Goal: Task Accomplishment & Management: Use online tool/utility

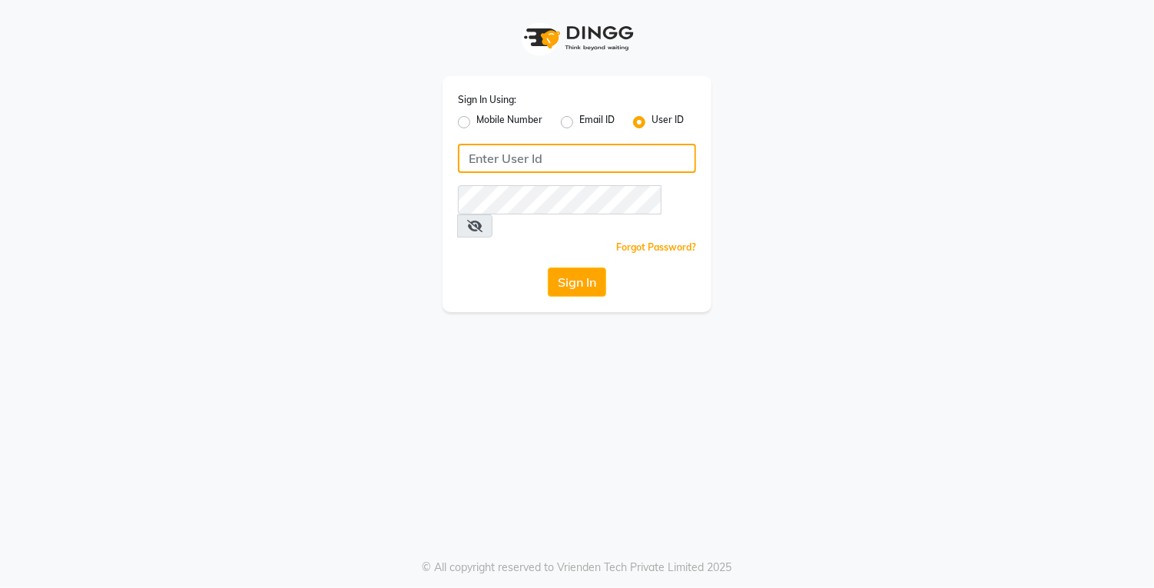
click at [579, 153] on input "Username" at bounding box center [577, 158] width 238 height 29
type input "Bspoke"
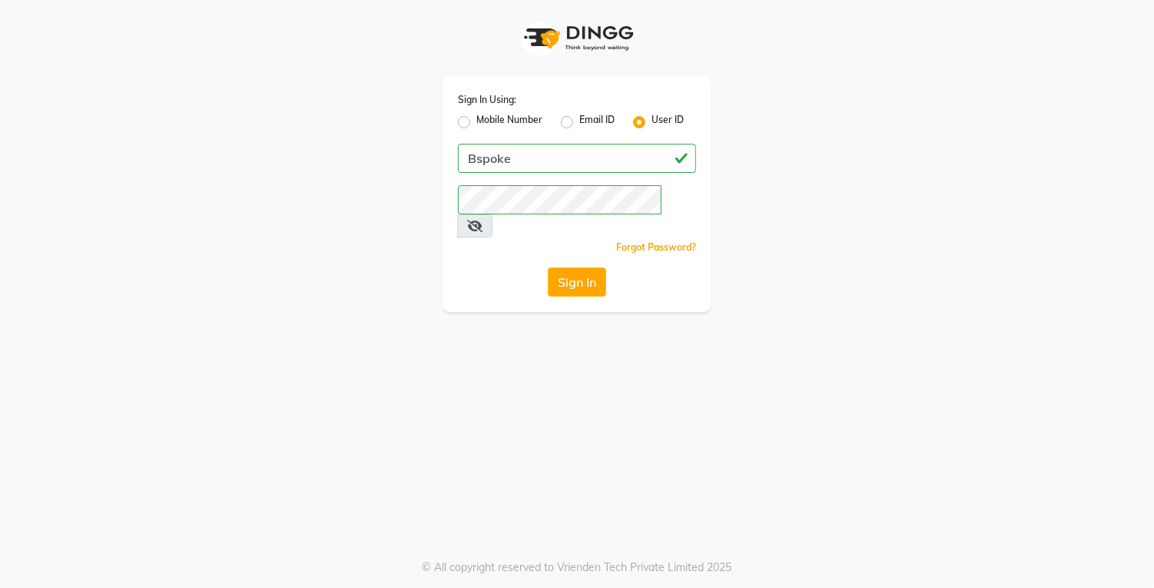
click at [583, 267] on button "Sign In" at bounding box center [577, 281] width 58 height 29
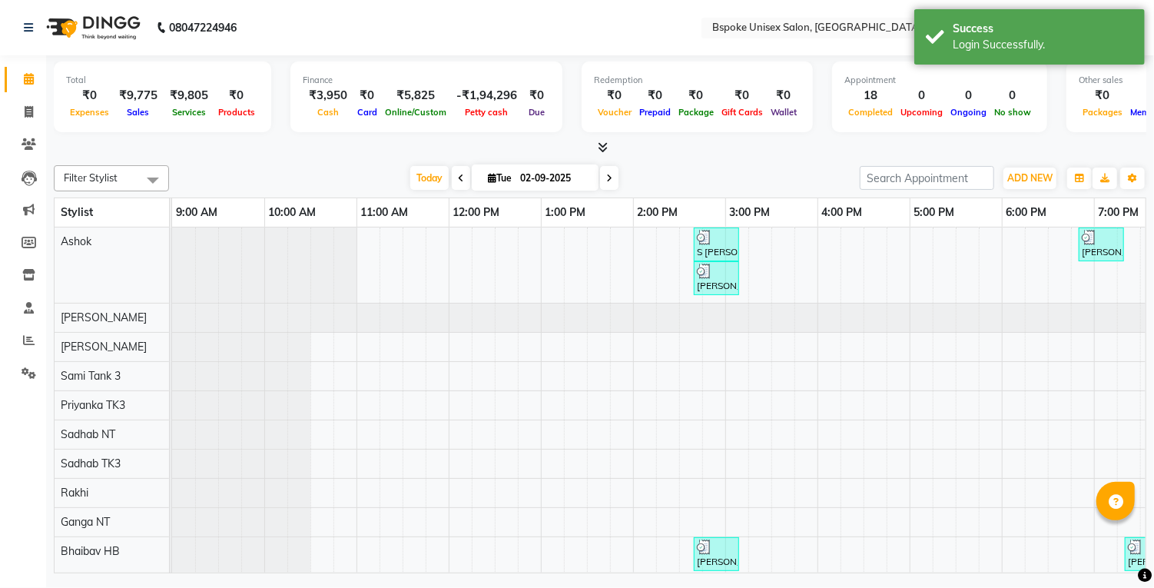
click at [619, 141] on div at bounding box center [600, 148] width 1093 height 16
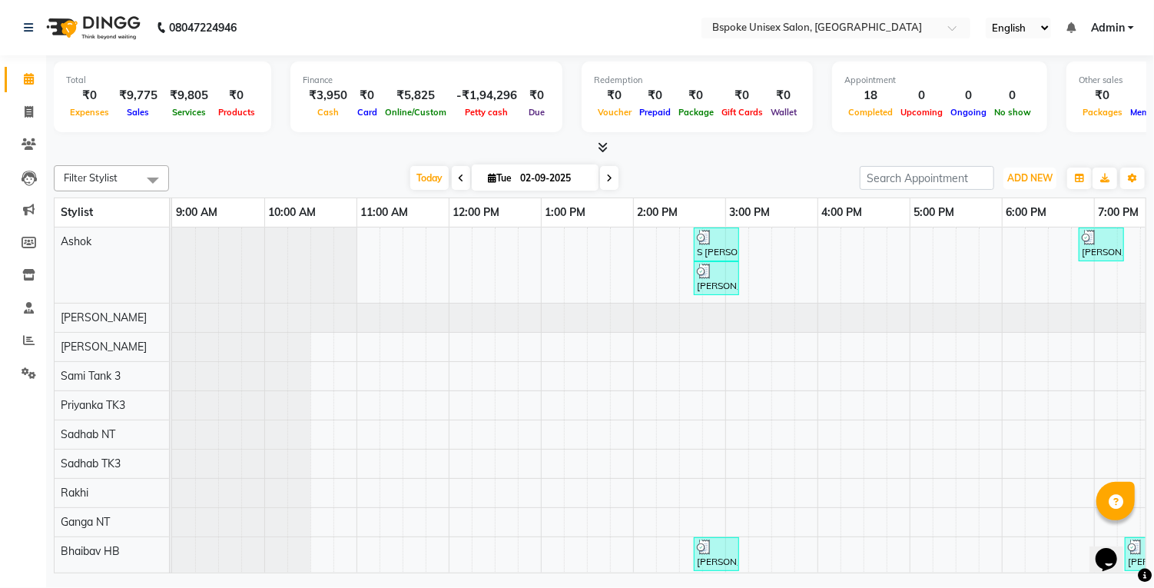
click at [1030, 174] on span "ADD NEW" at bounding box center [1030, 178] width 45 height 12
click at [1026, 269] on link "Add Attendance" at bounding box center [995, 267] width 121 height 20
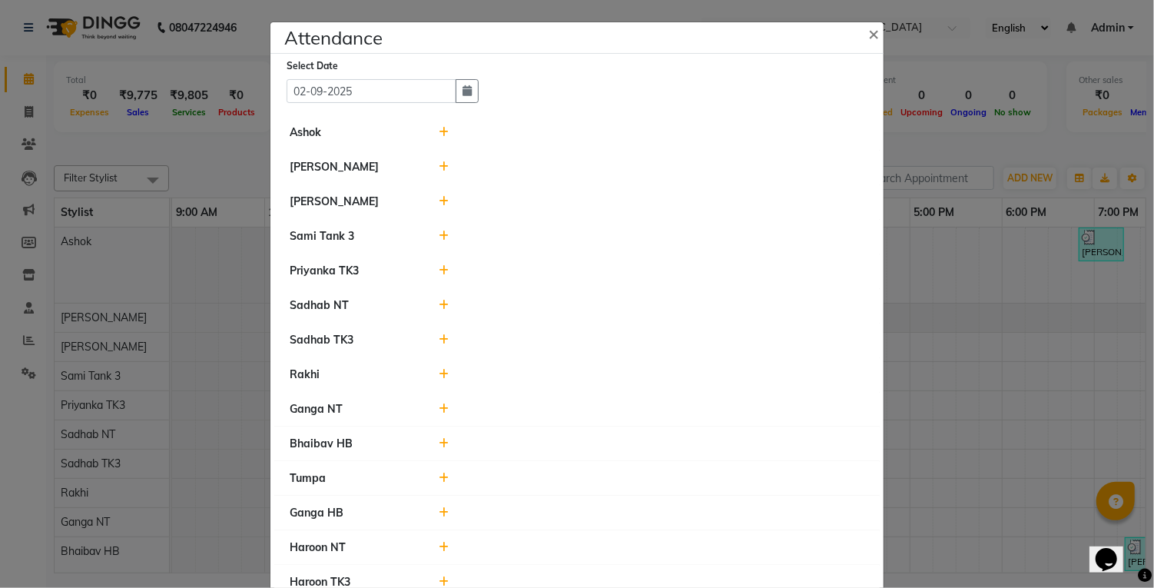
click at [140, 218] on ngb-modal-window "Attendance × Select Date [DATE] Ashok [PERSON_NAME] [PERSON_NAME] Tank 3 Priyan…" at bounding box center [577, 294] width 1154 height 588
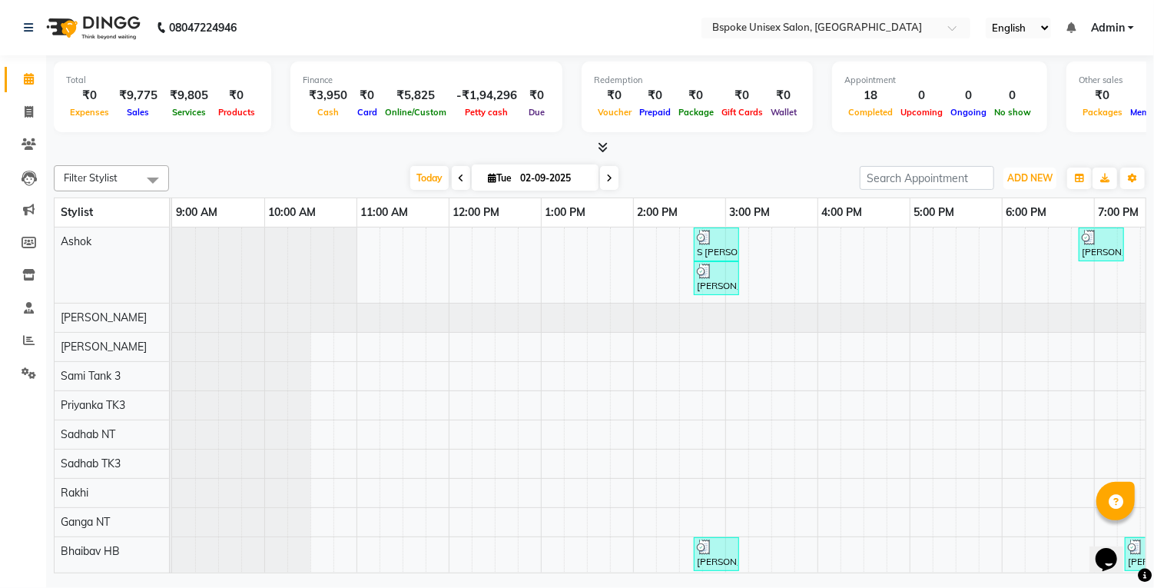
click at [1031, 180] on span "ADD NEW" at bounding box center [1030, 178] width 45 height 12
click at [1017, 277] on link "Add Client" at bounding box center [995, 287] width 121 height 20
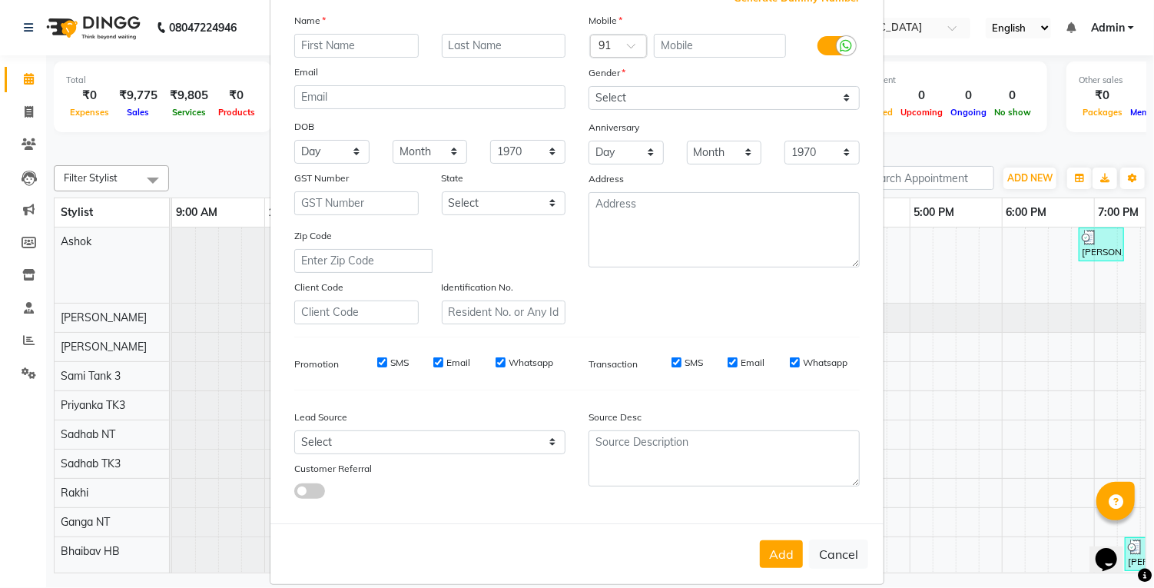
scroll to position [120, 0]
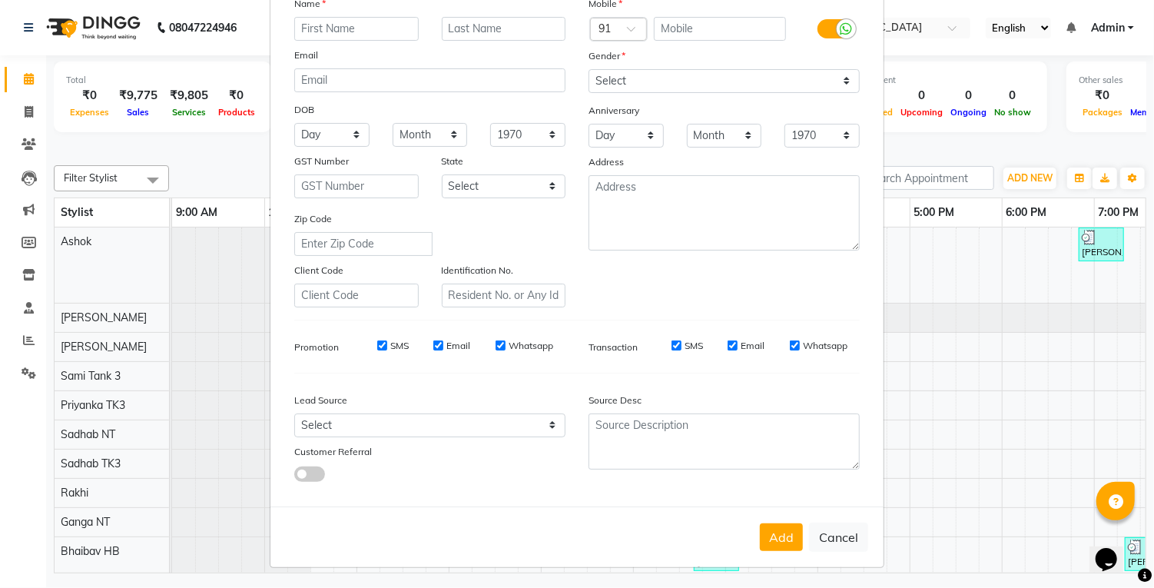
click at [855, 543] on button "Cancel" at bounding box center [838, 537] width 59 height 29
select select
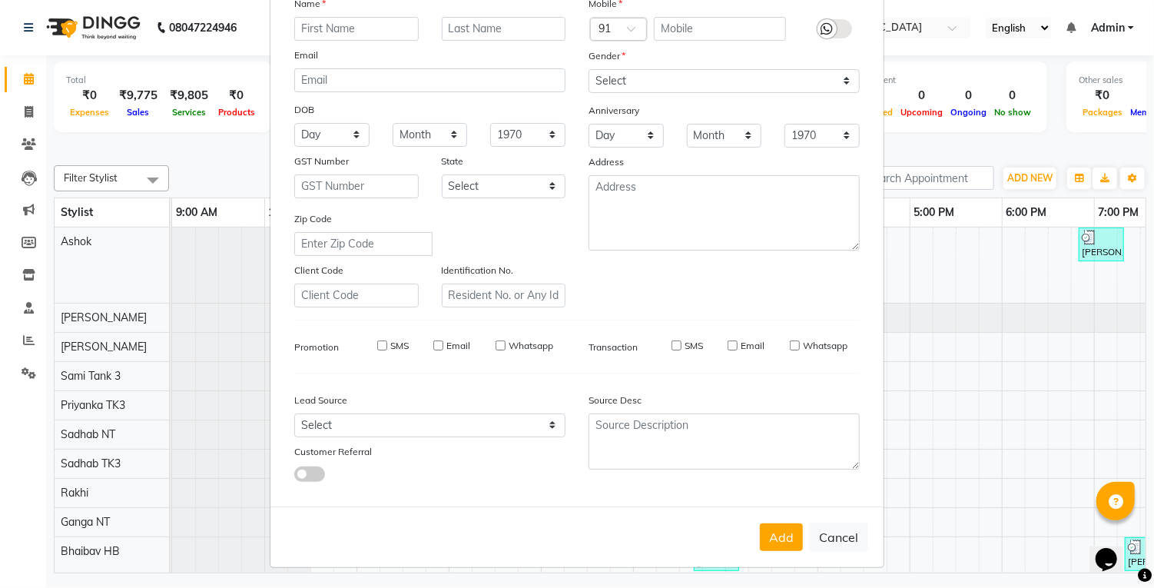
select select
checkbox input "false"
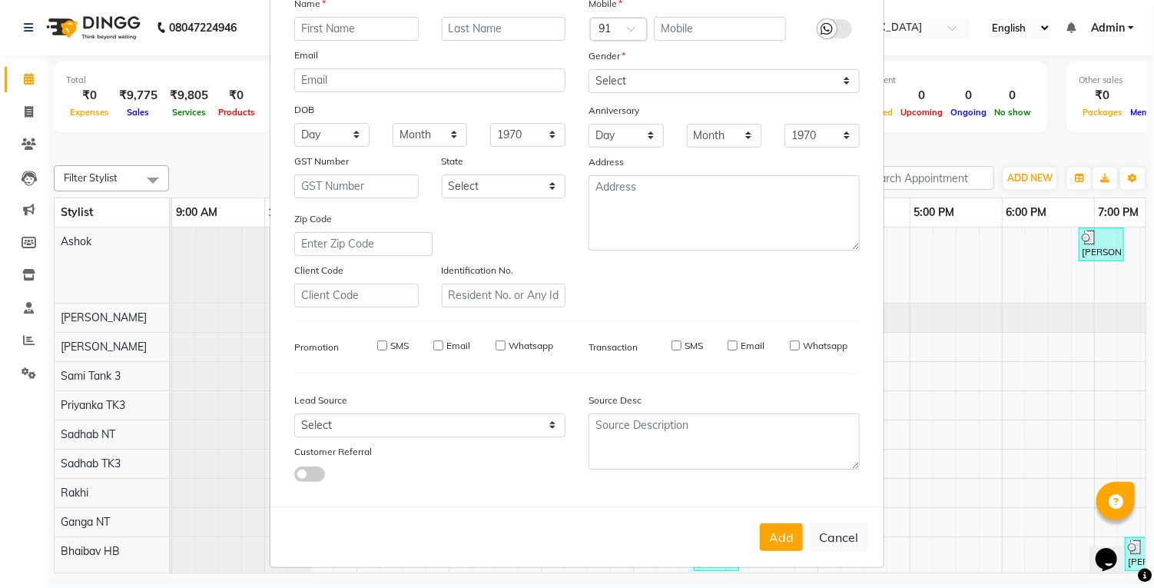
checkbox input "false"
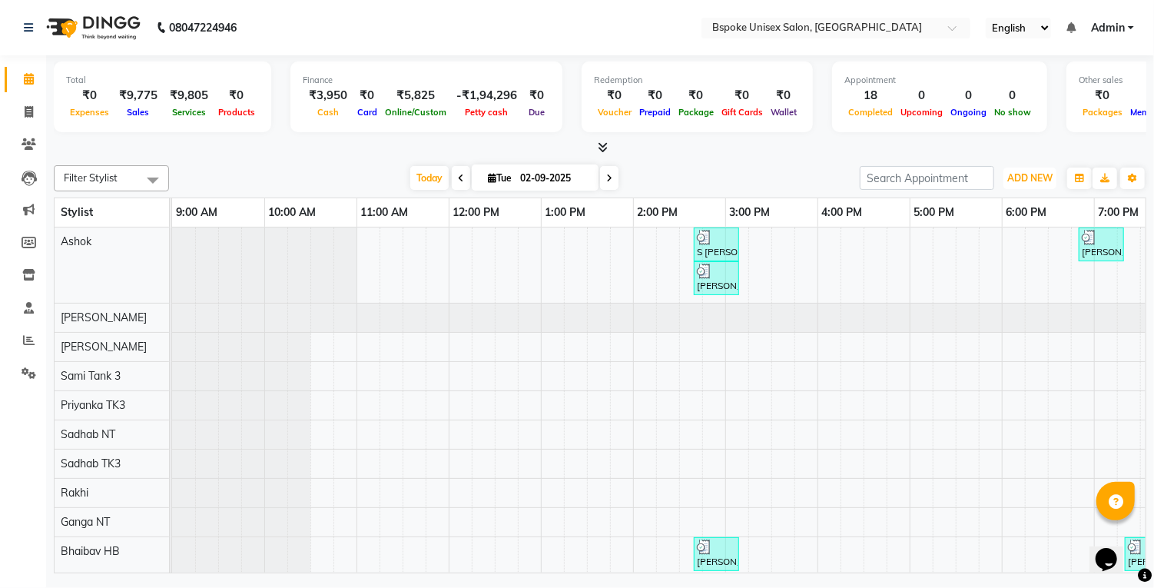
click at [1042, 181] on span "ADD NEW" at bounding box center [1030, 178] width 45 height 12
click at [1010, 272] on link "Add Attendance" at bounding box center [995, 267] width 121 height 20
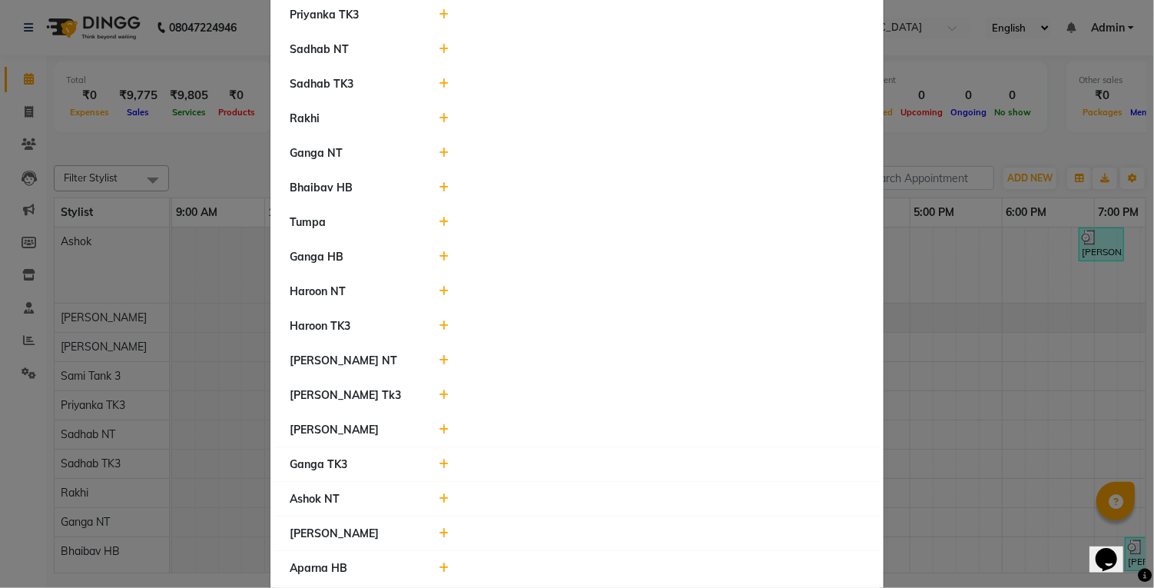
scroll to position [260, 0]
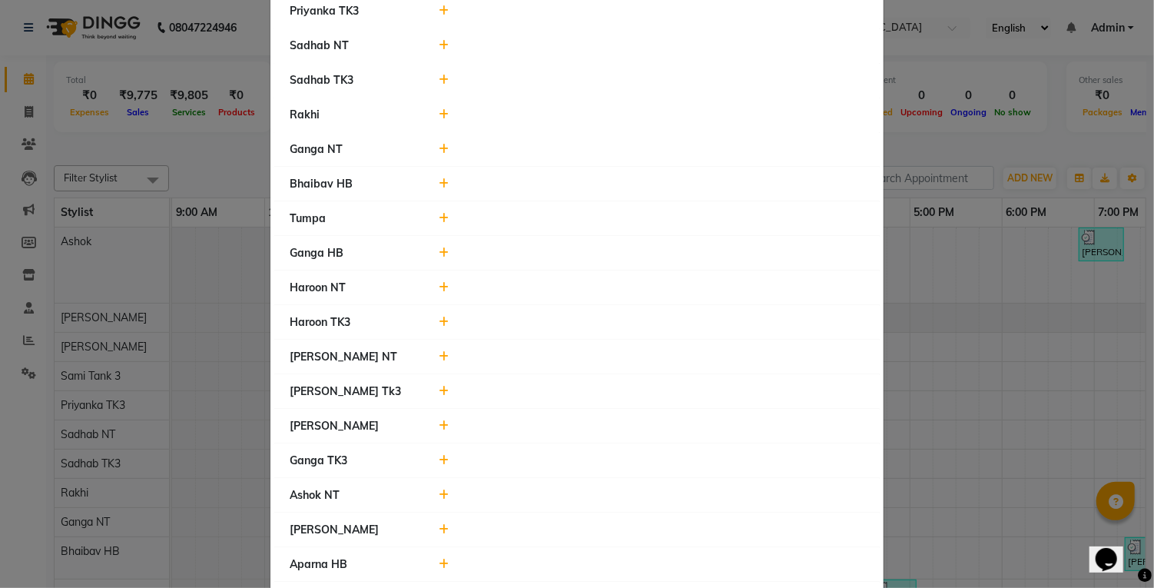
click at [445, 420] on icon at bounding box center [445, 425] width 10 height 11
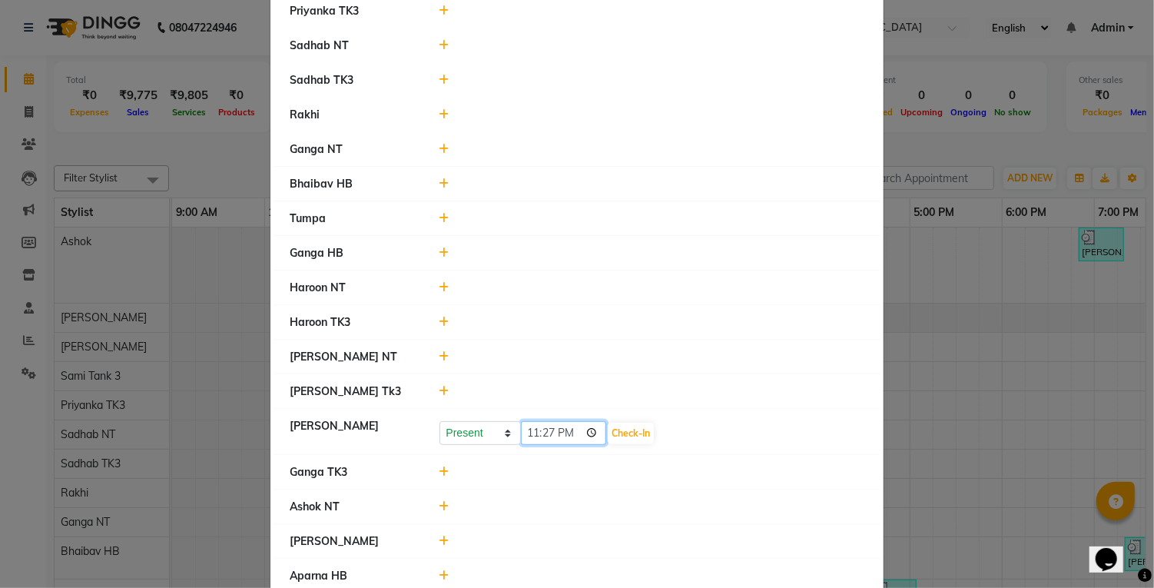
click at [559, 421] on input "23:27" at bounding box center [564, 433] width 86 height 24
click at [492, 424] on select "Present Absent Late Half Day Weekly Off" at bounding box center [480, 433] width 81 height 24
select select "L"
click at [440, 421] on select "Present Absent Late Half Day Weekly Off" at bounding box center [480, 433] width 81 height 24
click at [557, 426] on input "23:27" at bounding box center [564, 433] width 86 height 24
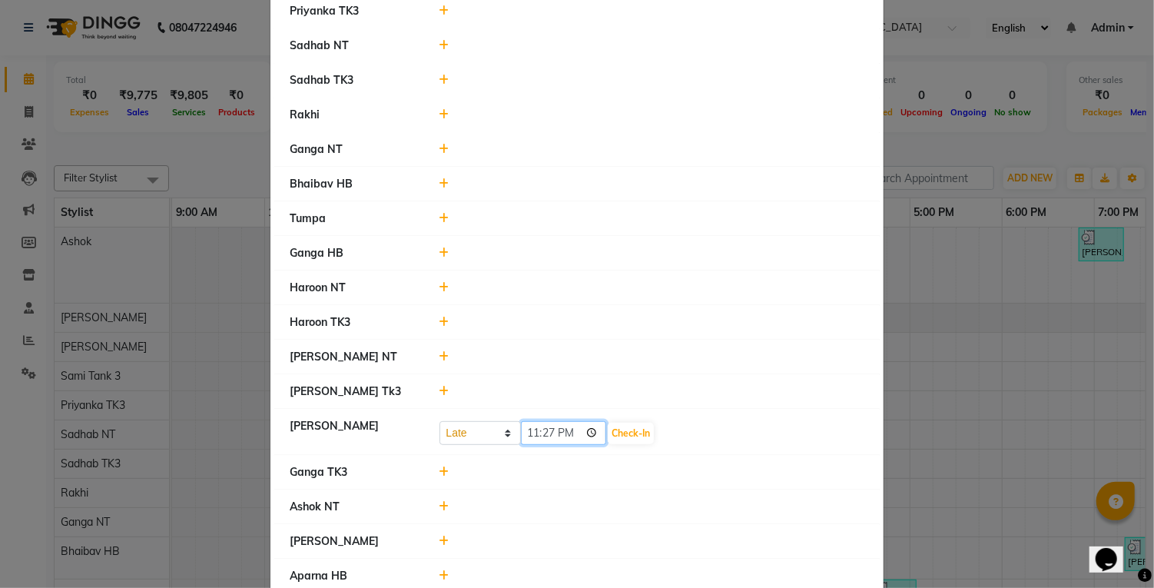
type input "11:20"
click at [625, 423] on button "Check-In" at bounding box center [631, 434] width 46 height 22
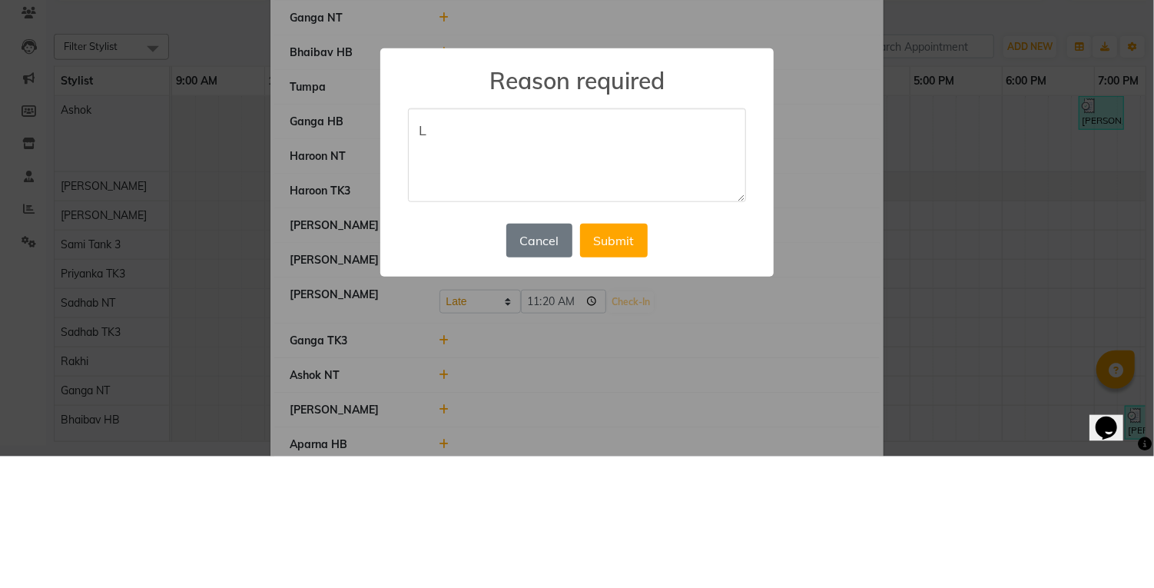
type textarea "L"
click at [624, 373] on button "Submit" at bounding box center [614, 372] width 68 height 34
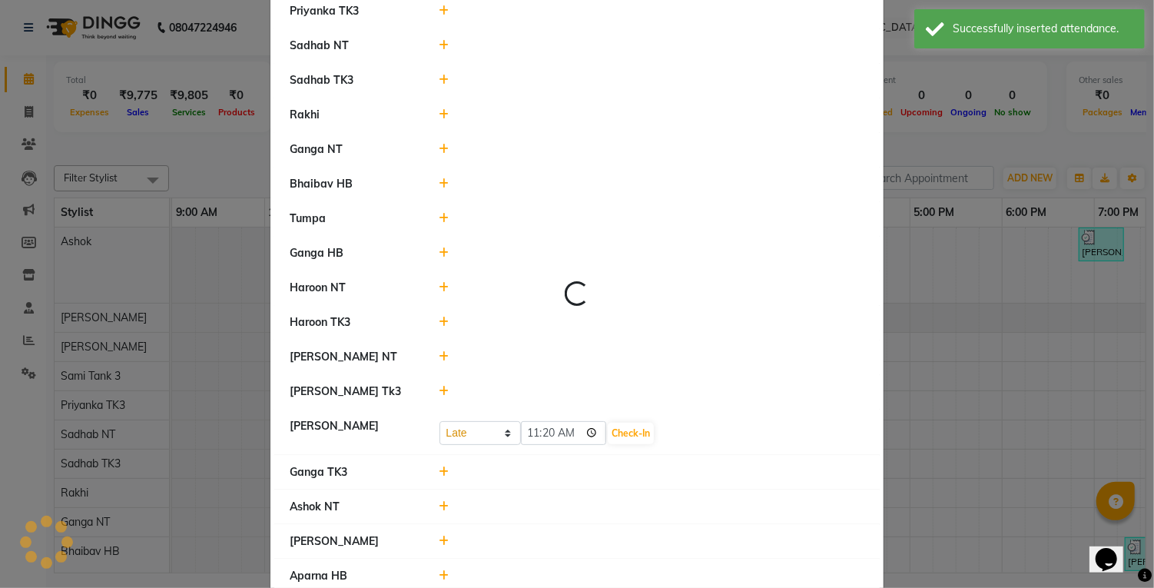
select select "L"
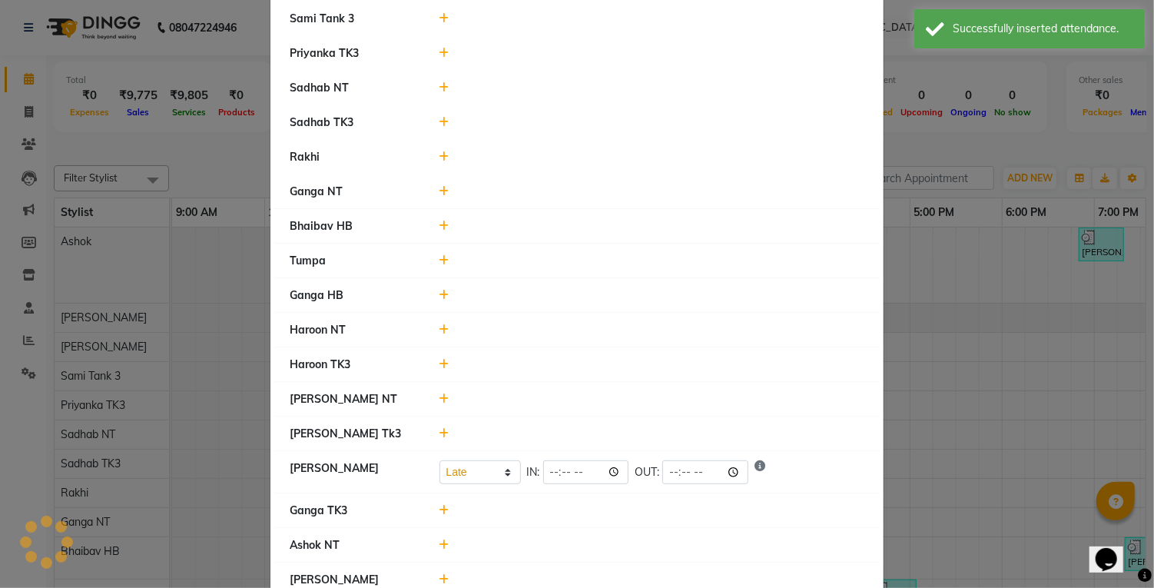
scroll to position [267, 0]
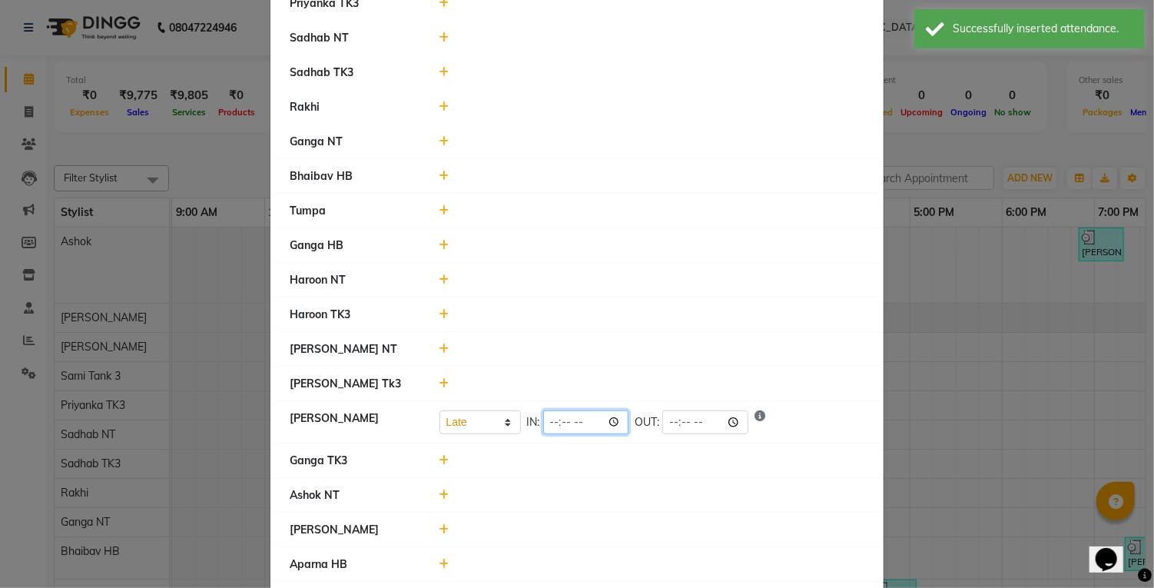
click at [578, 417] on input "time" at bounding box center [586, 422] width 86 height 24
type input "11:20"
click at [679, 472] on li "Ganga TK3" at bounding box center [577, 460] width 606 height 35
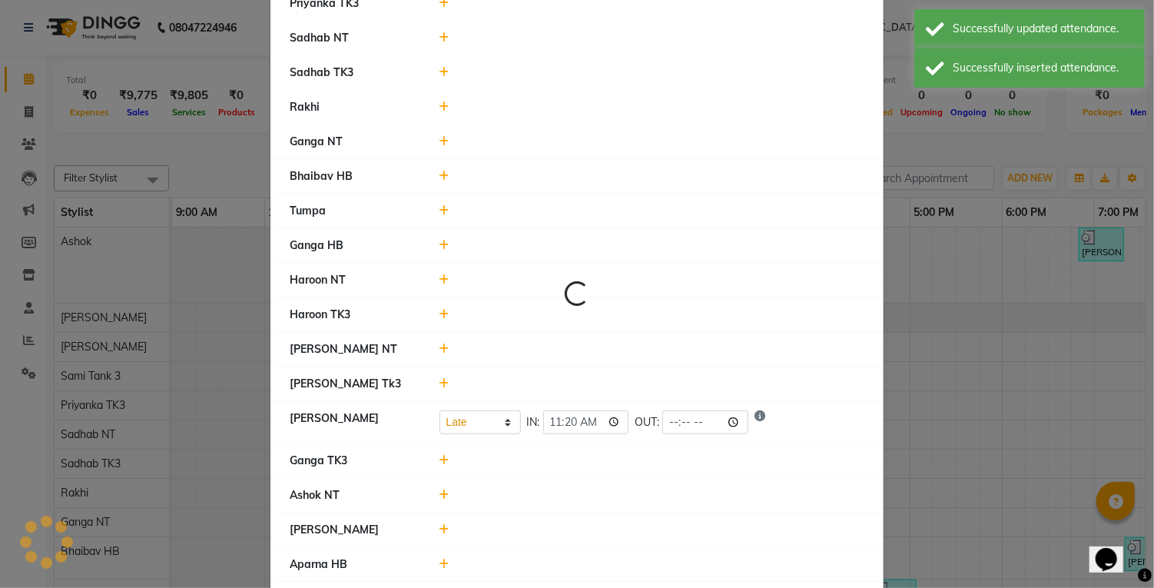
select select "L"
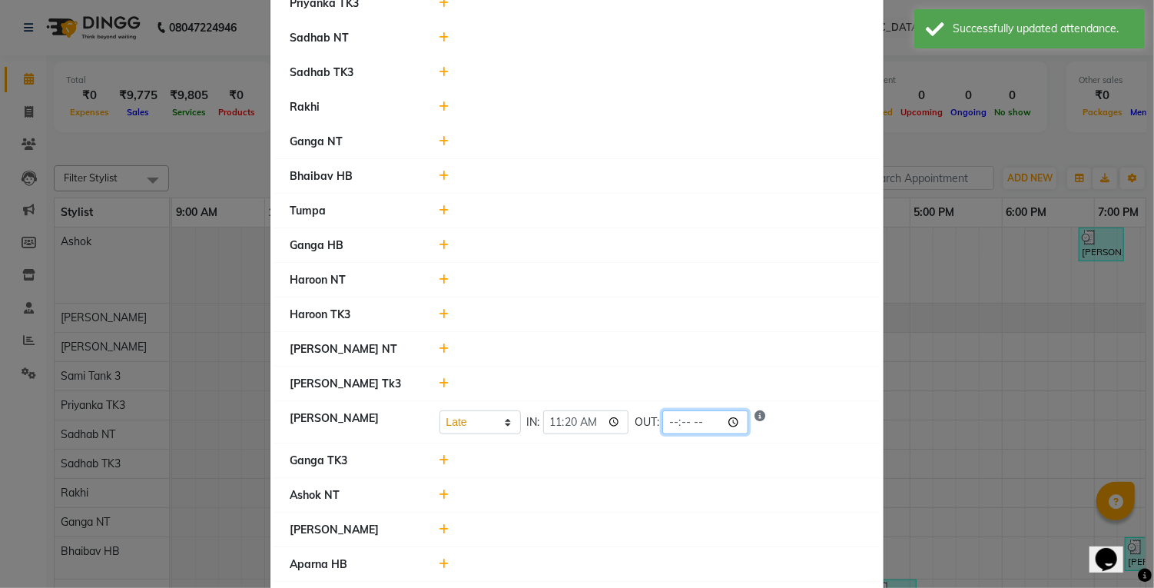
click at [675, 410] on input "time" at bounding box center [705, 422] width 86 height 24
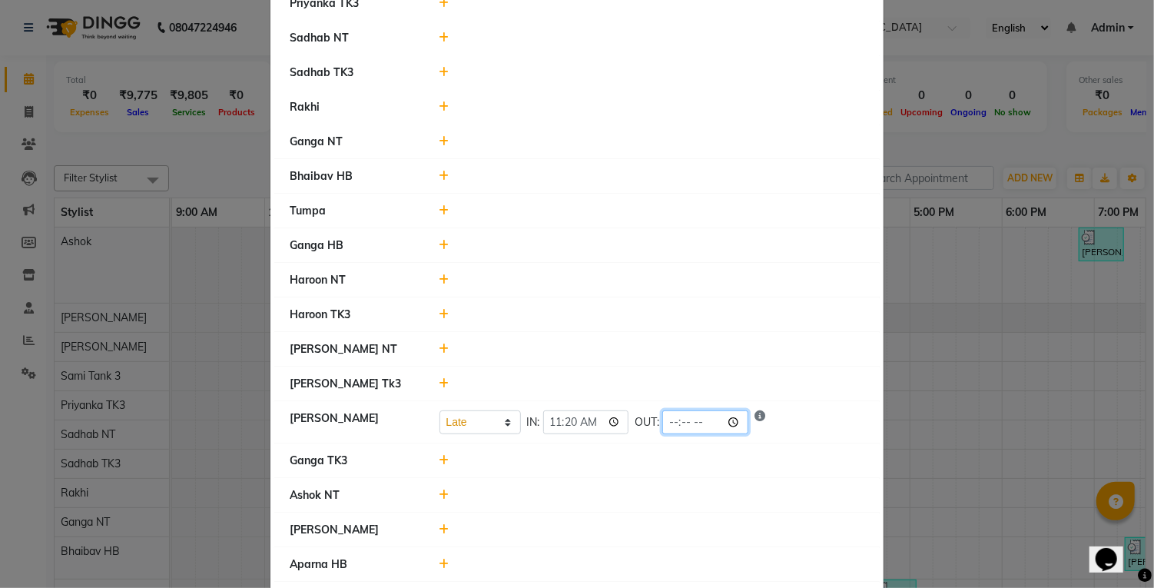
type input "21:02"
click at [782, 394] on li "[PERSON_NAME] Tk3" at bounding box center [577, 384] width 606 height 35
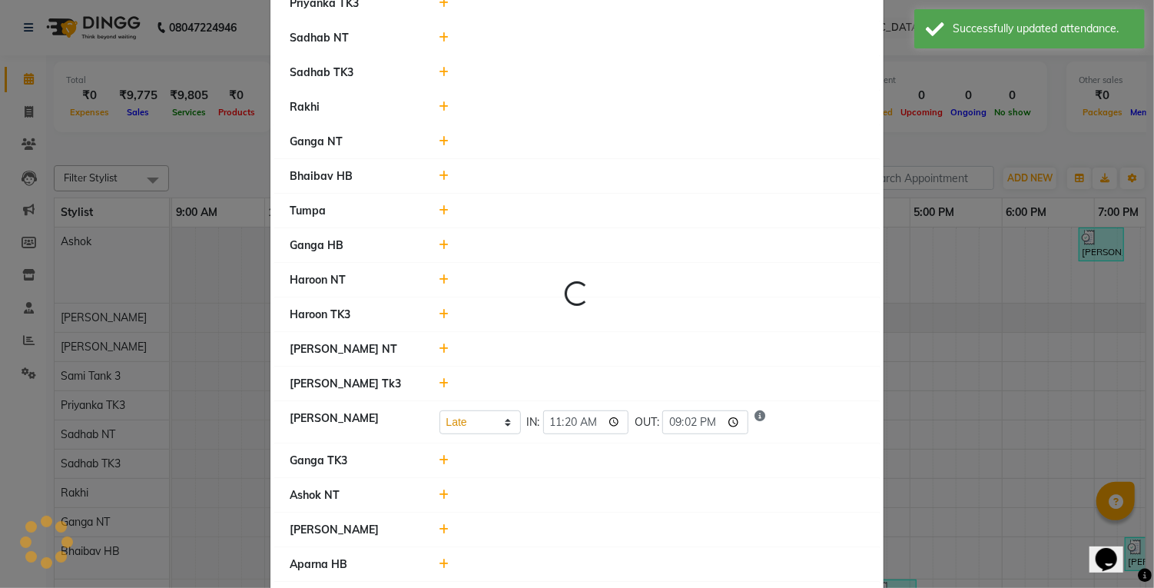
select select "L"
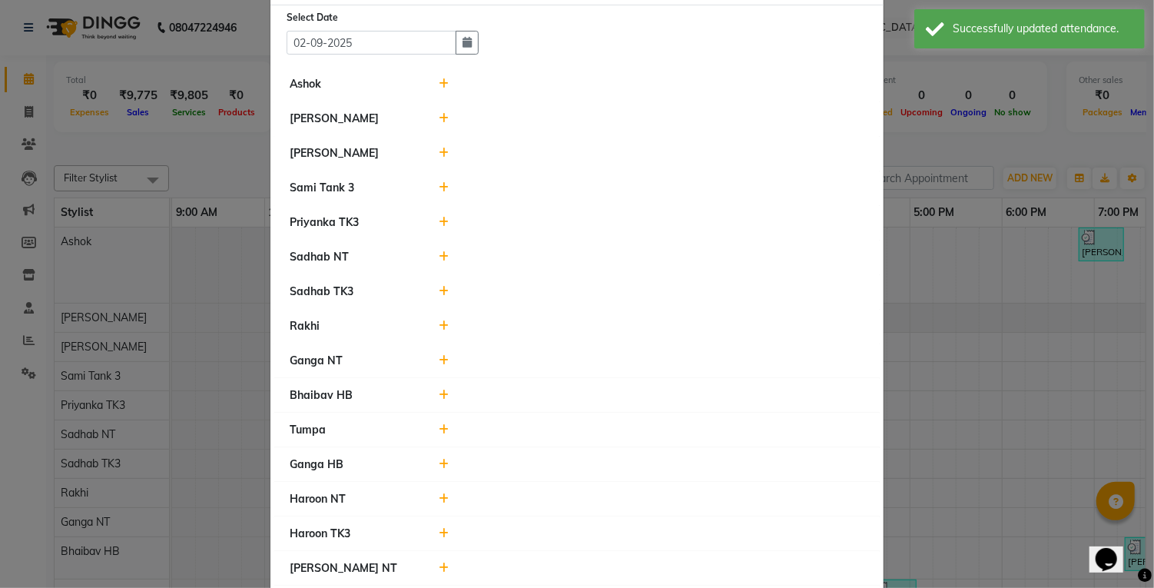
scroll to position [49, 0]
click at [457, 286] on div at bounding box center [652, 291] width 449 height 16
click at [443, 290] on icon at bounding box center [445, 290] width 10 height 11
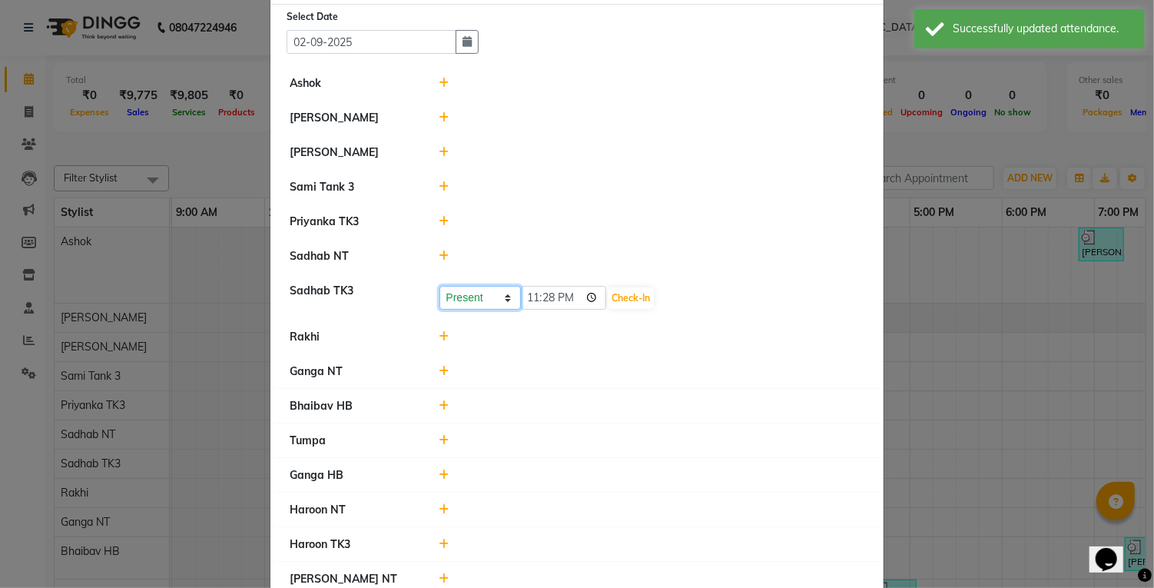
click at [502, 301] on select "Present Absent Late Half Day Weekly Off" at bounding box center [480, 298] width 81 height 24
select select "W"
click at [440, 286] on select "Present Absent Late Half Day Weekly Off" at bounding box center [480, 298] width 81 height 24
click at [550, 297] on button "Save" at bounding box center [538, 298] width 30 height 22
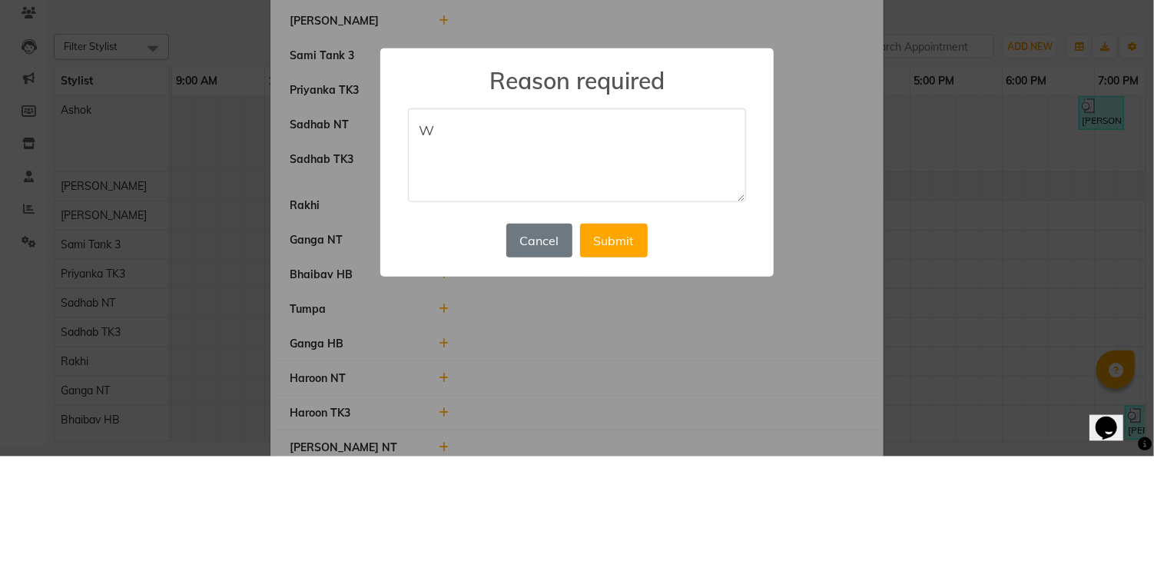
type textarea "W"
click at [629, 384] on button "Submit" at bounding box center [614, 372] width 68 height 34
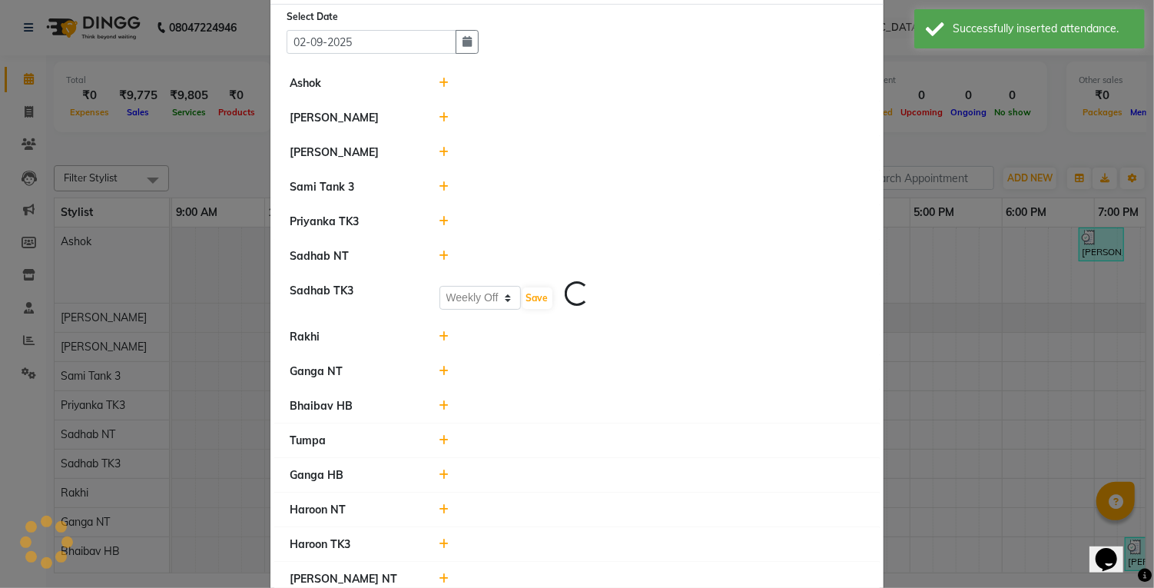
select select "W"
select select "L"
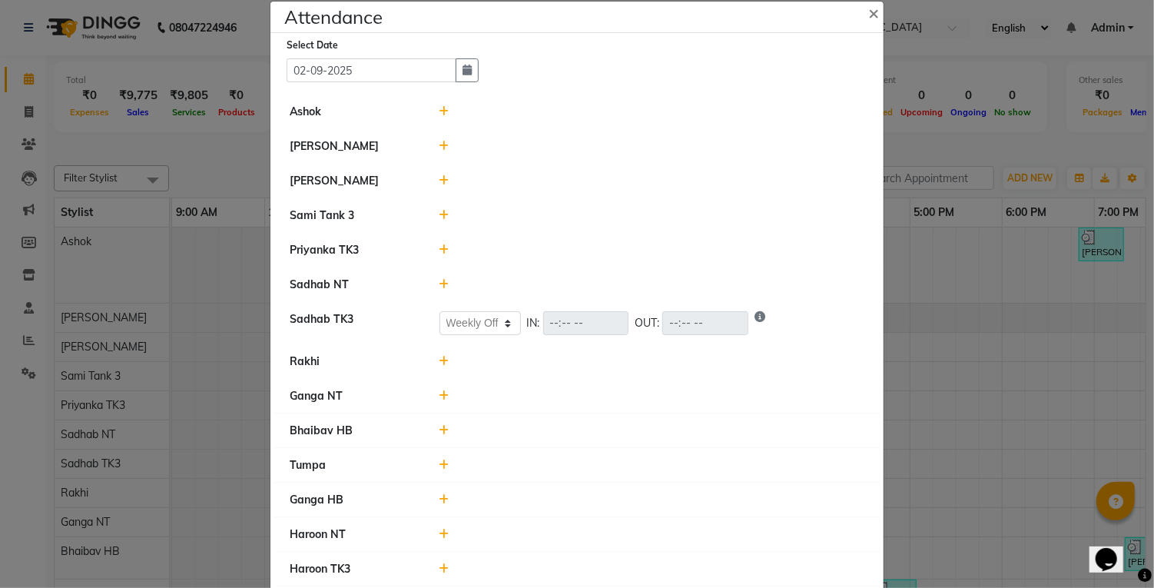
scroll to position [0, 0]
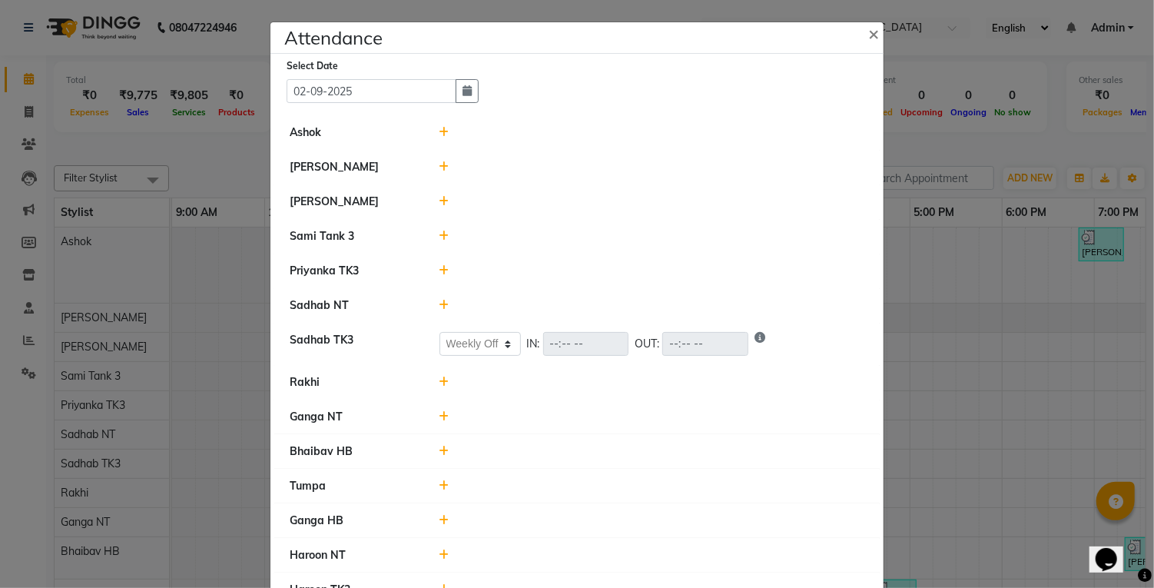
click at [446, 269] on icon at bounding box center [445, 270] width 10 height 11
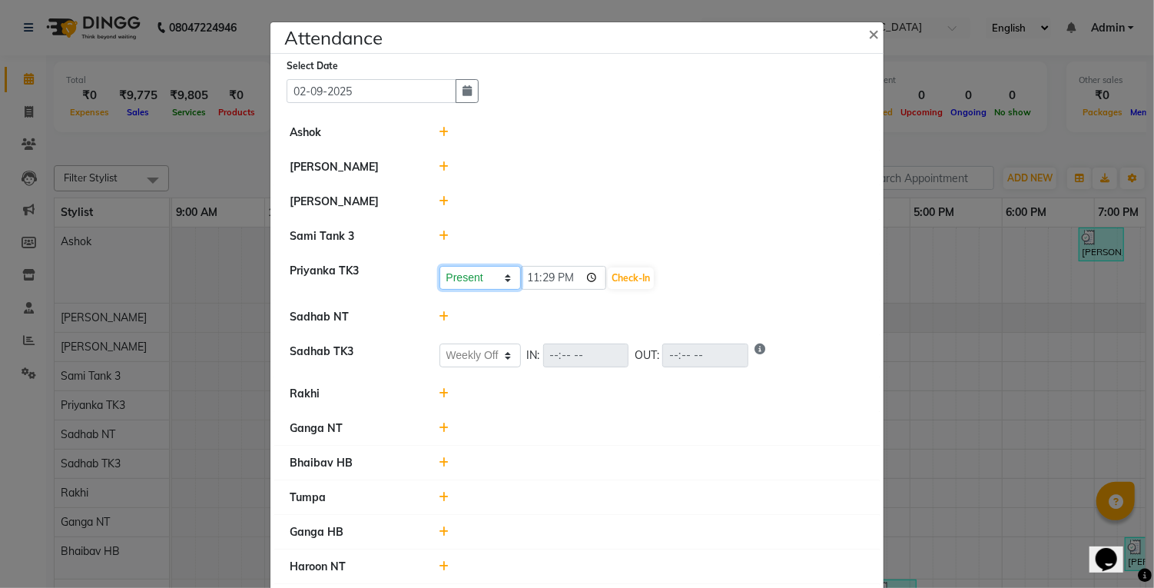
click at [480, 282] on select "Present Absent Late Half Day Weekly Off" at bounding box center [480, 278] width 81 height 24
select select "W"
click at [440, 266] on select "Present Absent Late Half Day Weekly Off" at bounding box center [480, 278] width 81 height 24
click at [547, 270] on button "Save" at bounding box center [538, 278] width 30 height 22
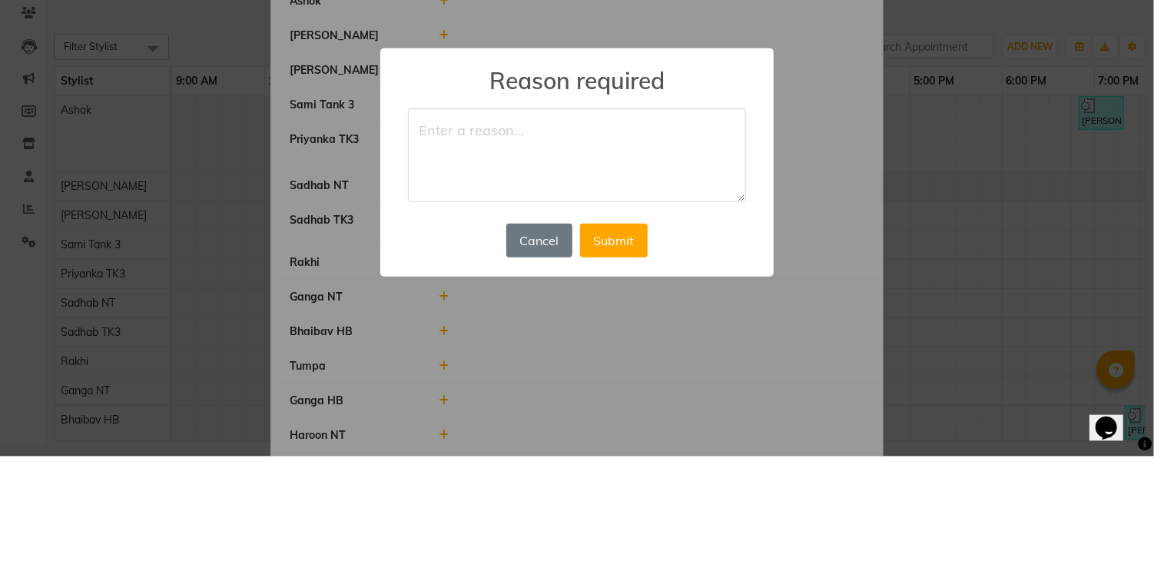
type textarea "L"
type textarea "W"
click at [639, 368] on button "Submit" at bounding box center [614, 372] width 68 height 34
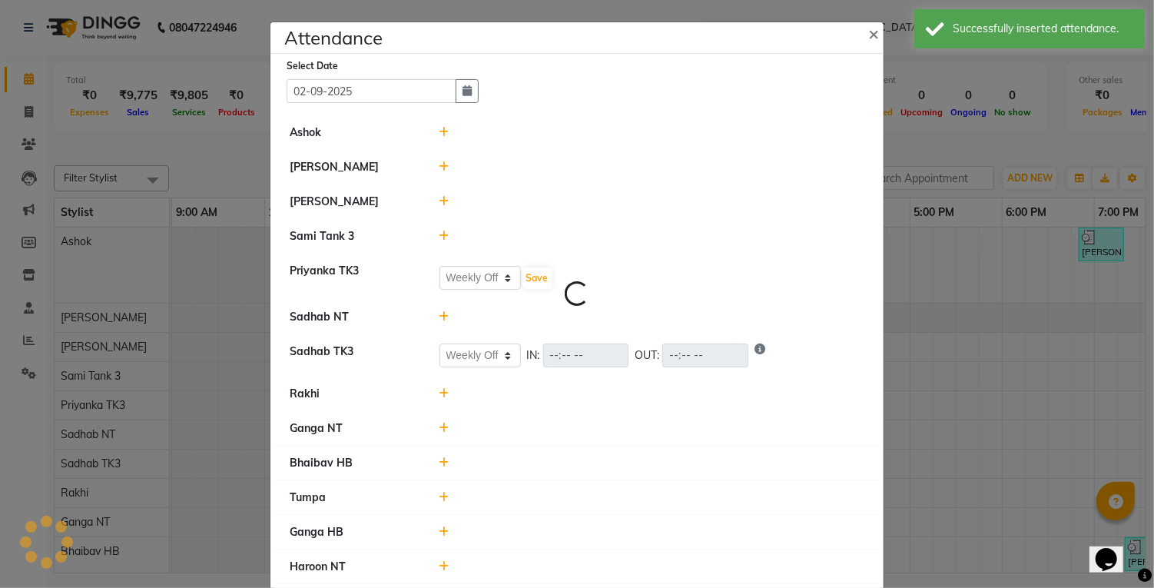
select select "W"
select select "L"
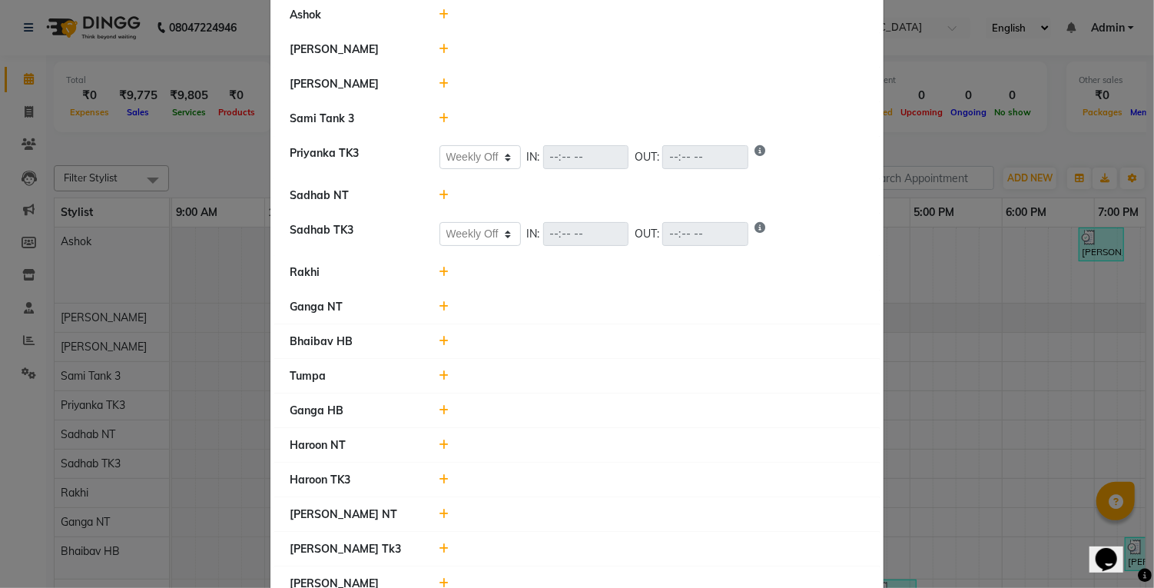
scroll to position [117, 0]
click at [443, 371] on icon at bounding box center [445, 376] width 10 height 11
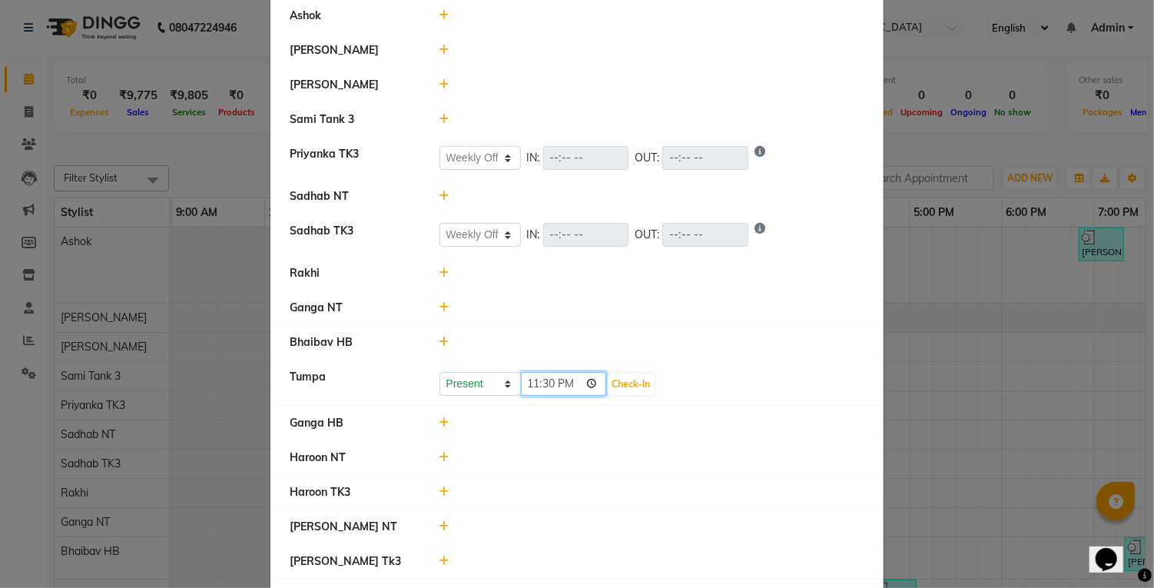
click at [553, 373] on input "23:30" at bounding box center [564, 384] width 86 height 24
type input "10:28"
click at [626, 380] on button "Check-In" at bounding box center [631, 385] width 46 height 22
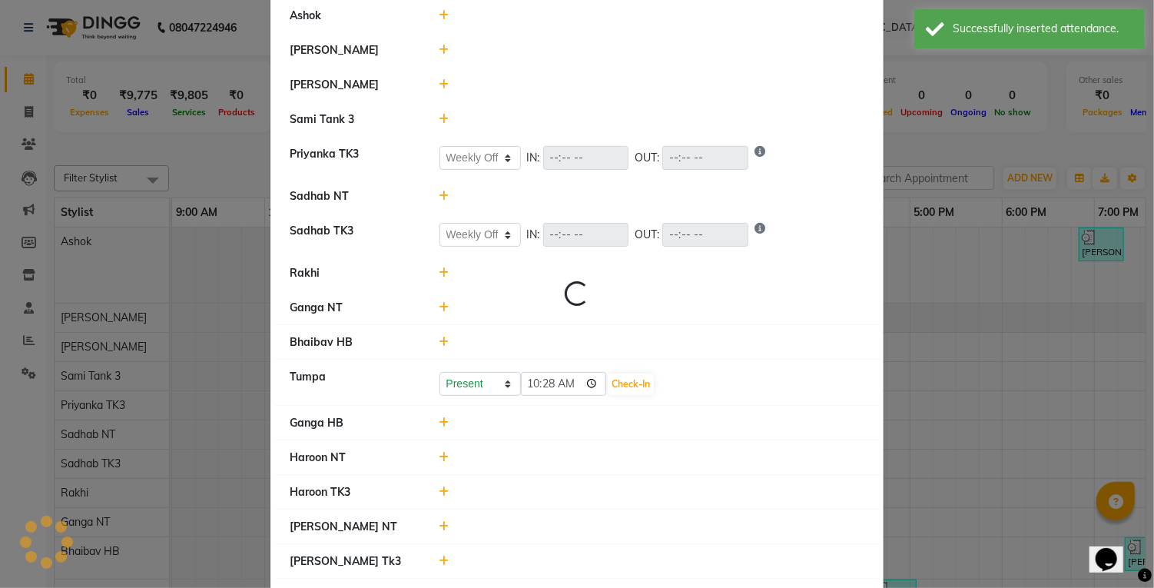
select select "W"
select select "L"
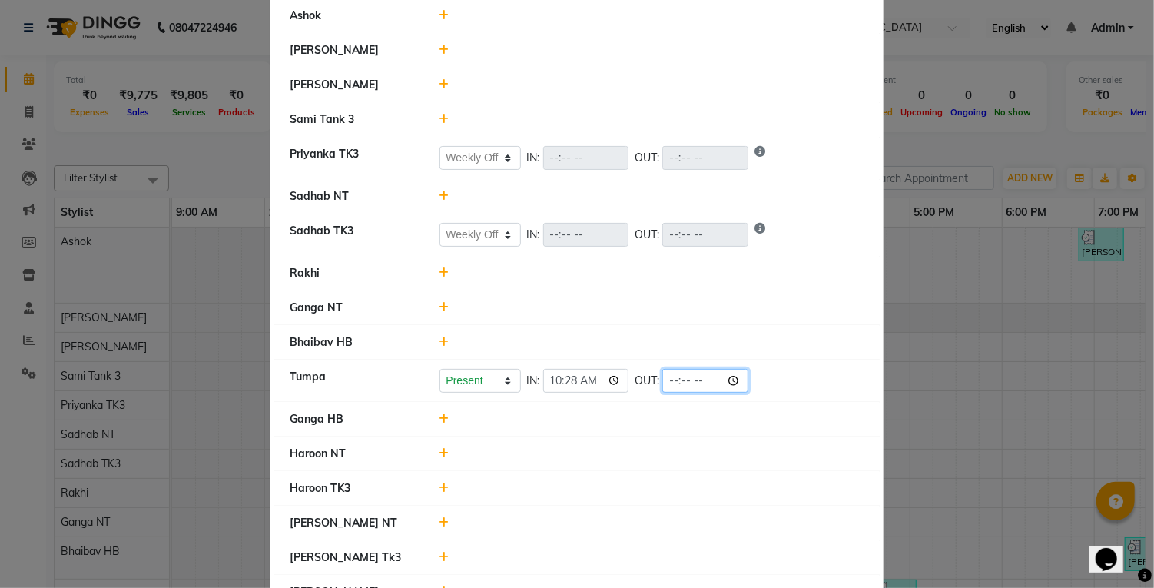
click at [662, 370] on input "time" at bounding box center [705, 381] width 86 height 24
type input "20:44"
click at [763, 302] on div at bounding box center [652, 308] width 449 height 16
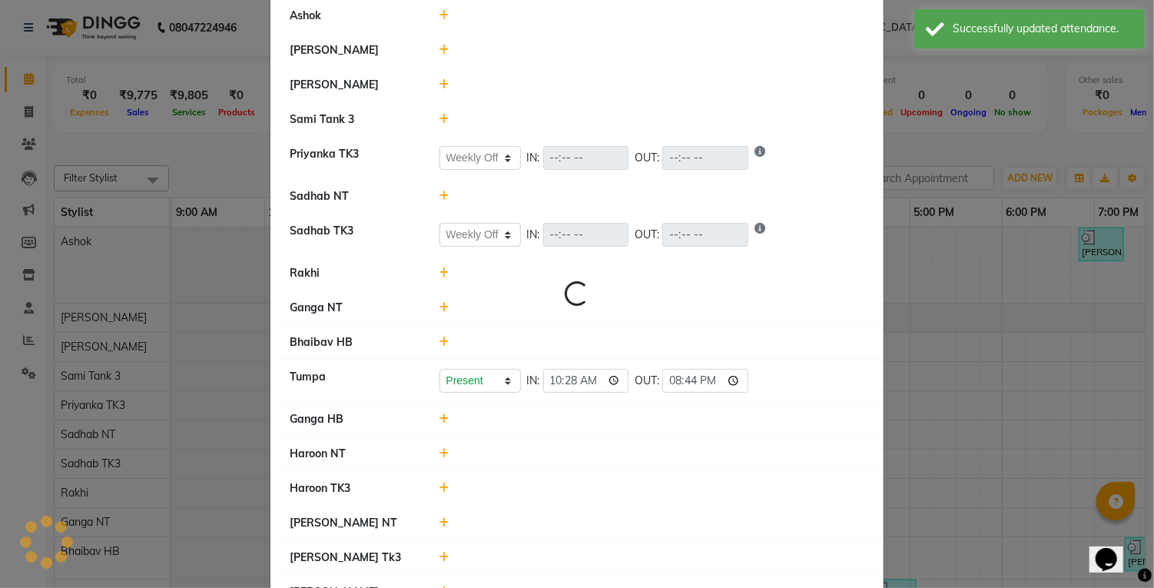
select select "W"
select select "L"
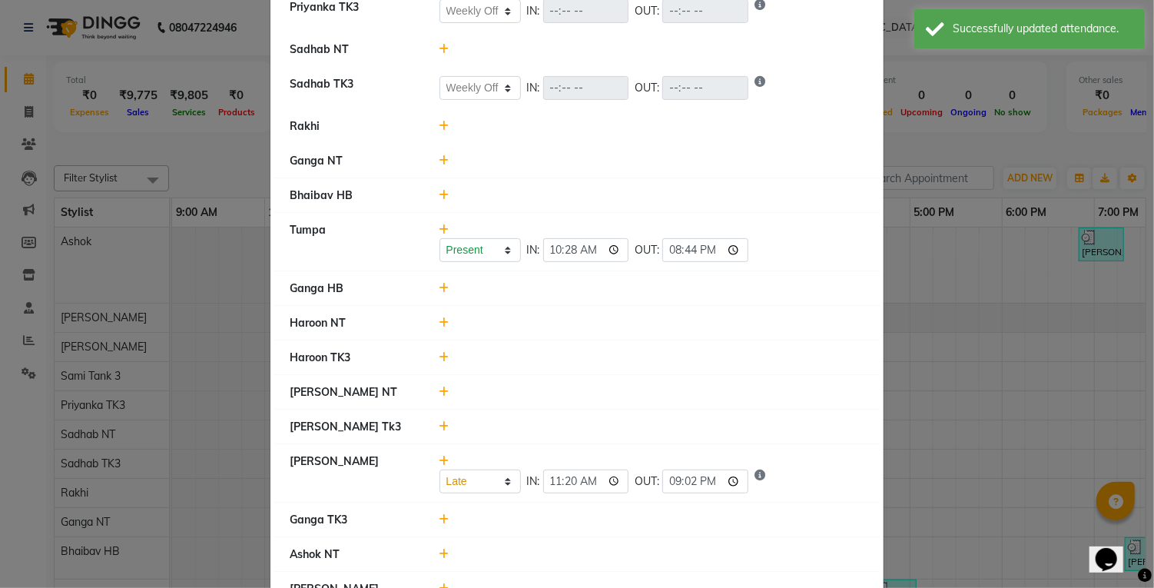
scroll to position [323, 0]
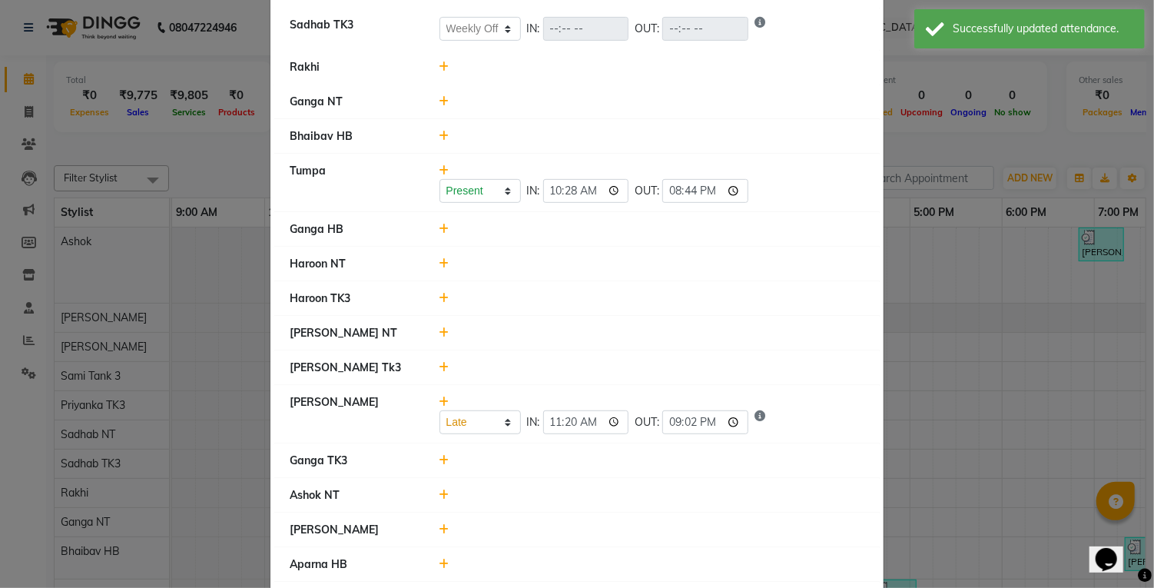
click at [443, 524] on icon at bounding box center [445, 529] width 10 height 11
click at [561, 527] on input "23:30" at bounding box center [564, 537] width 86 height 24
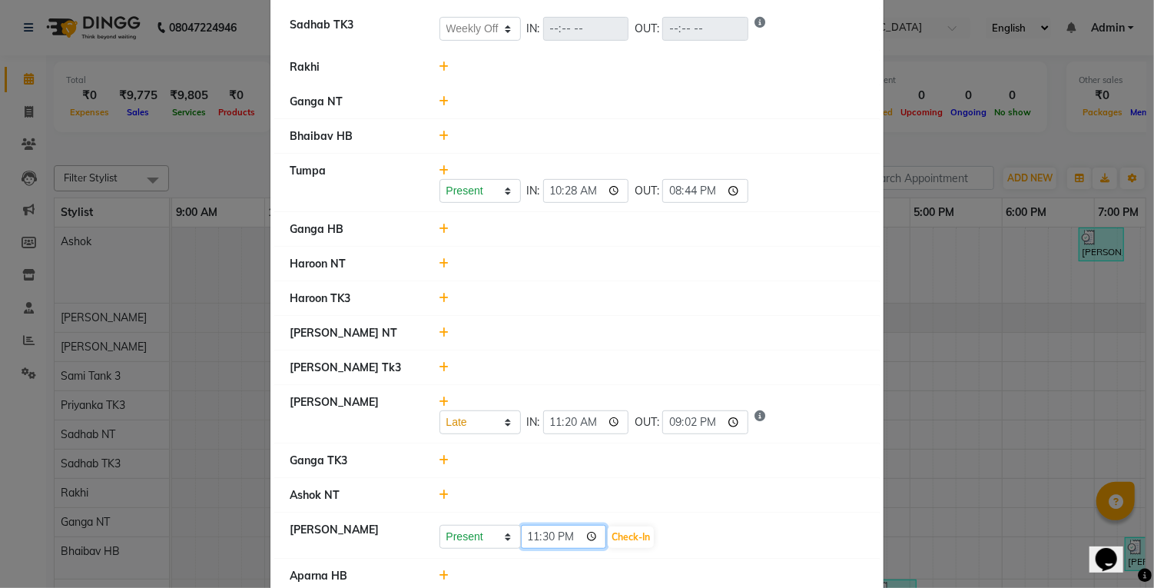
scroll to position [334, 0]
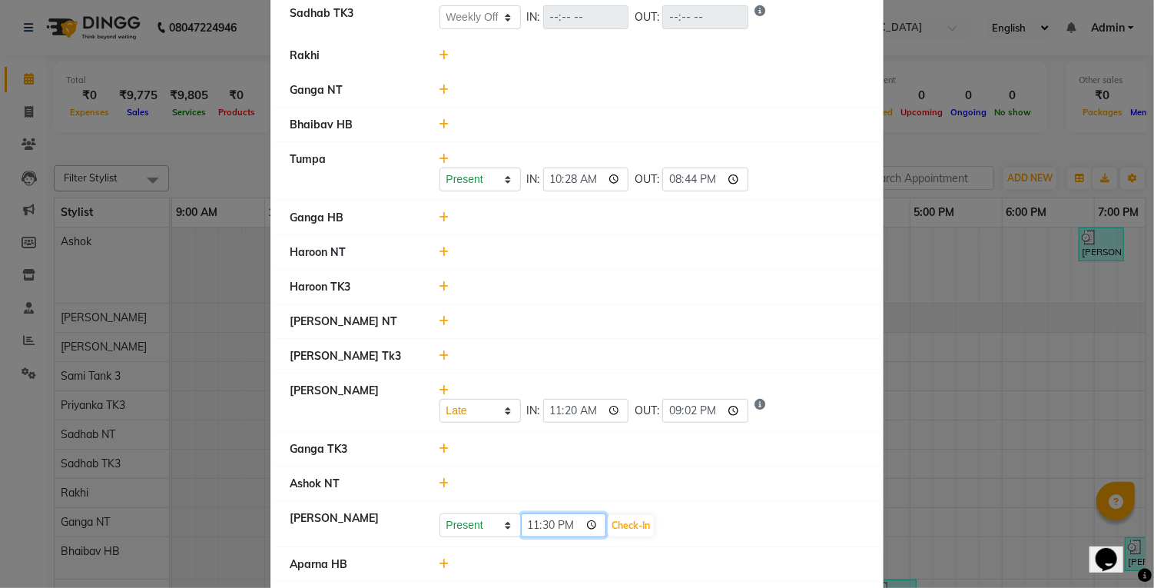
click at [577, 524] on input "23:30" at bounding box center [564, 525] width 86 height 24
type input "11:30"
click at [624, 516] on button "Check-In" at bounding box center [631, 526] width 46 height 22
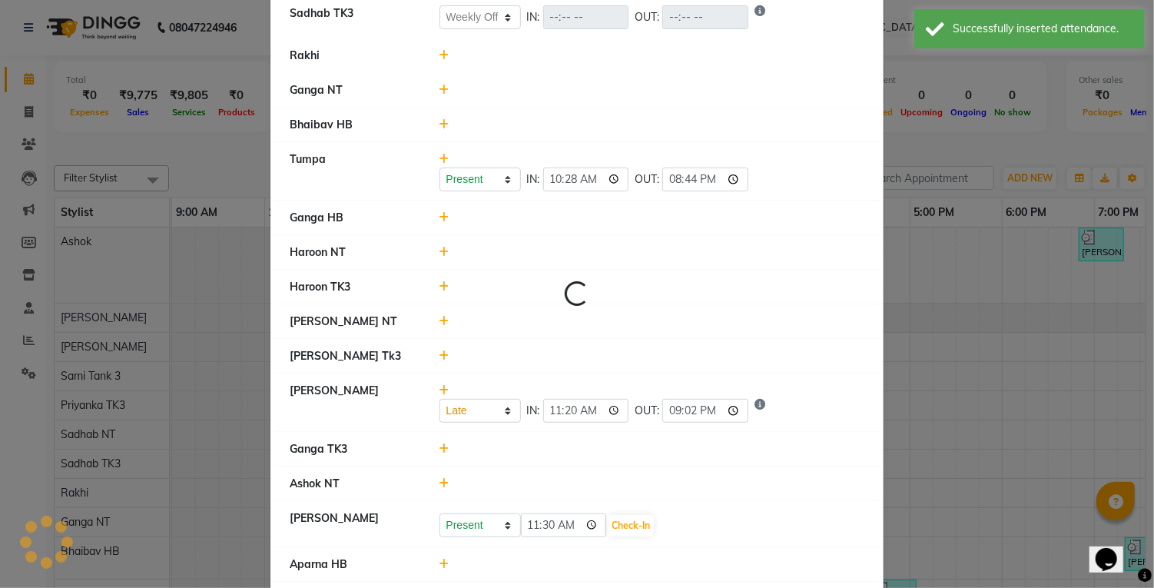
select select "W"
select select "L"
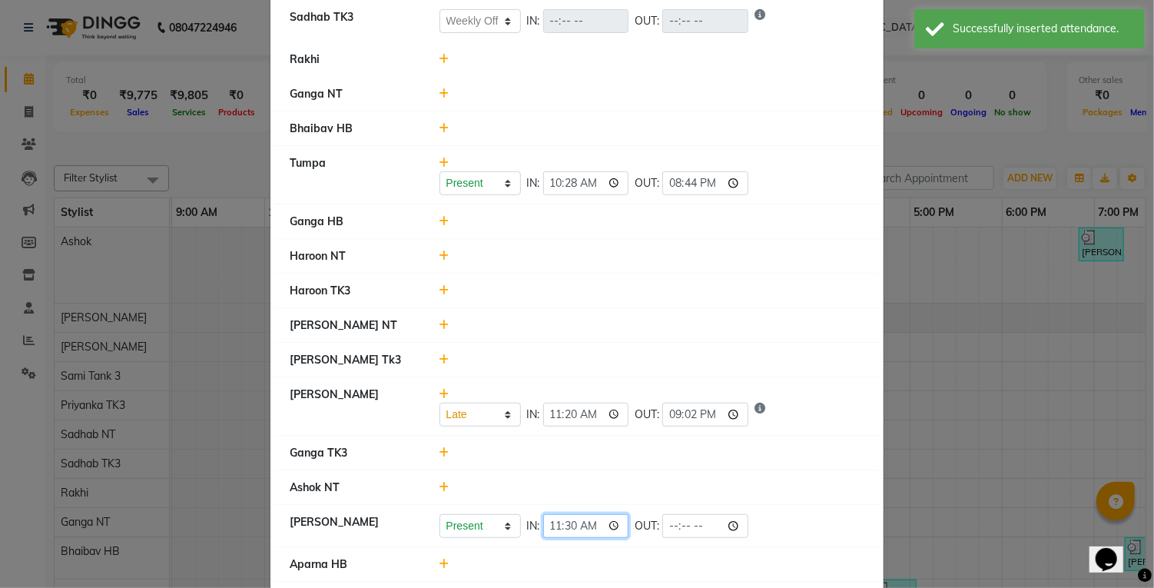
click at [580, 522] on input "11:30" at bounding box center [586, 526] width 86 height 24
type input "10:30"
click at [684, 470] on li "Ashok NT" at bounding box center [577, 487] width 606 height 35
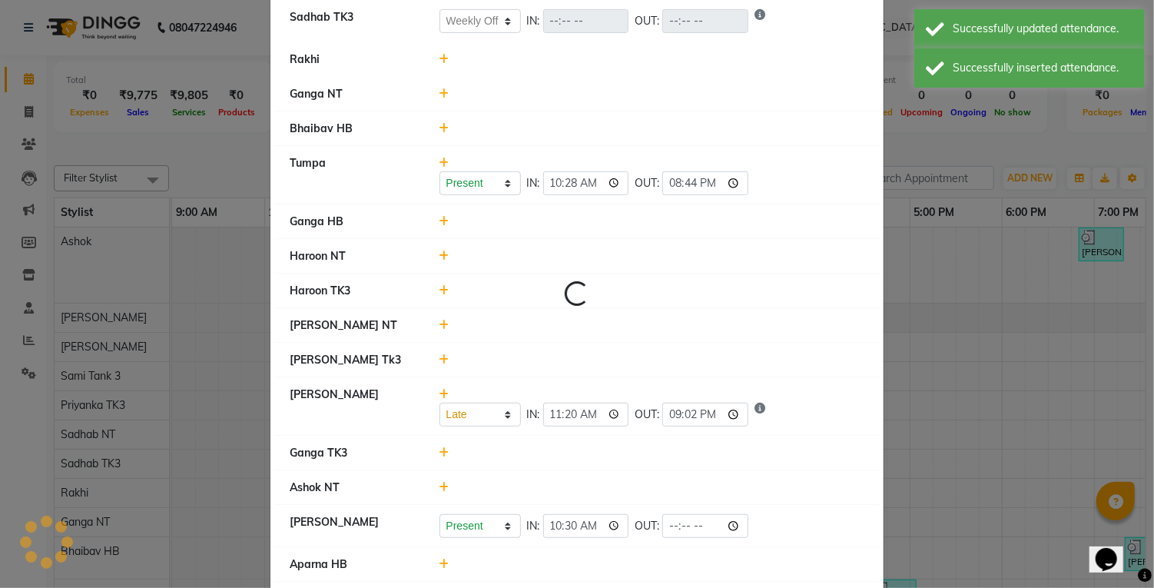
select select "W"
select select "L"
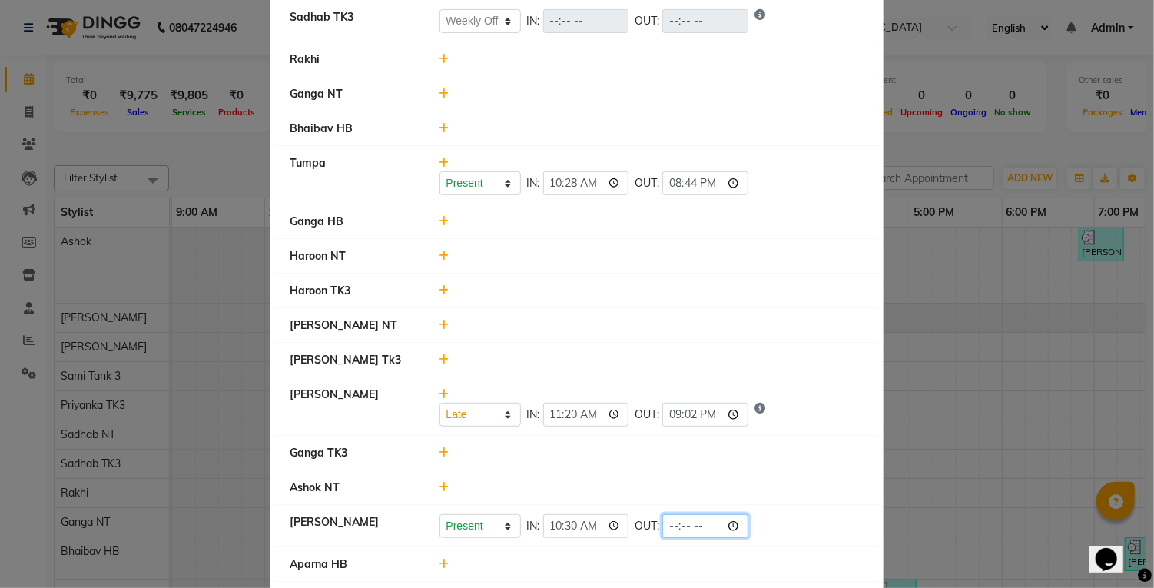
click at [670, 523] on input "time" at bounding box center [705, 526] width 86 height 24
type input "20:36"
click at [771, 530] on div "Present Absent Late Half Day Weekly Off IN: 10:30 OUT: 20:36" at bounding box center [653, 526] width 426 height 24
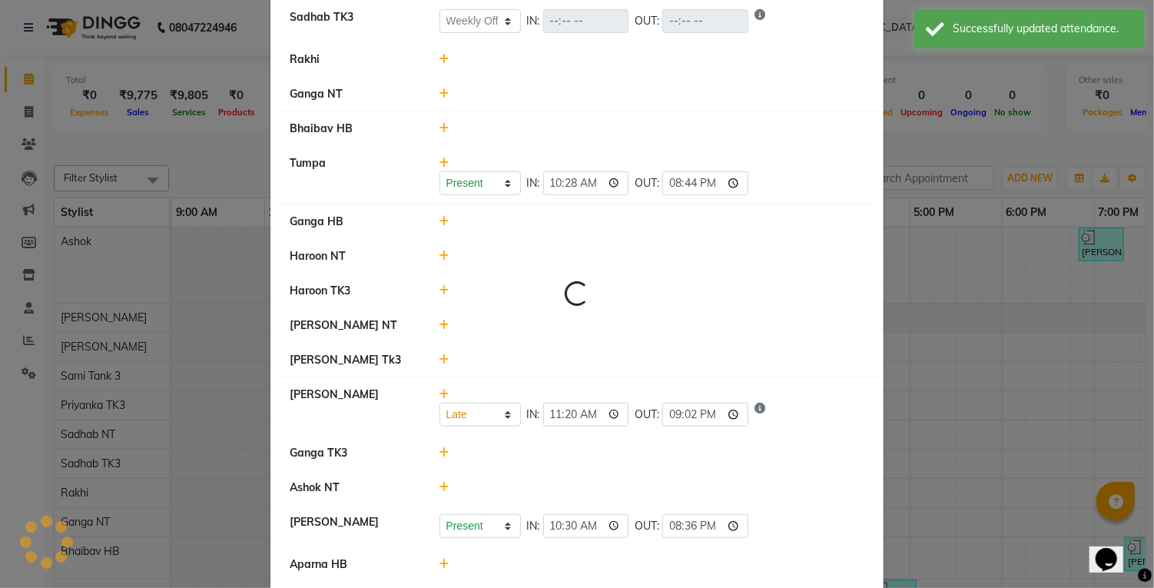
select select "W"
select select "L"
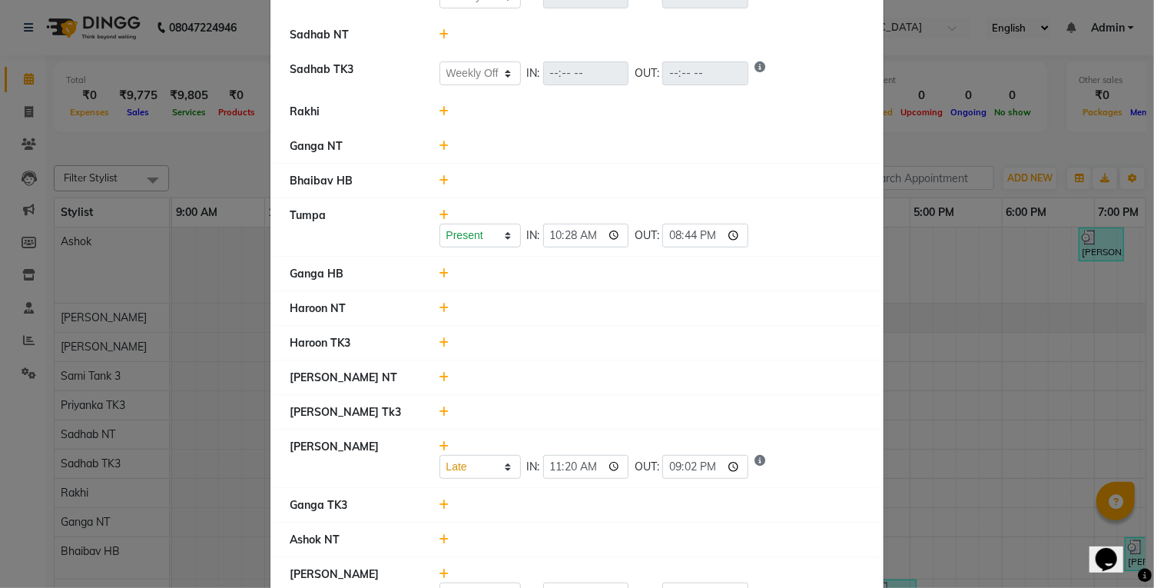
scroll to position [347, 0]
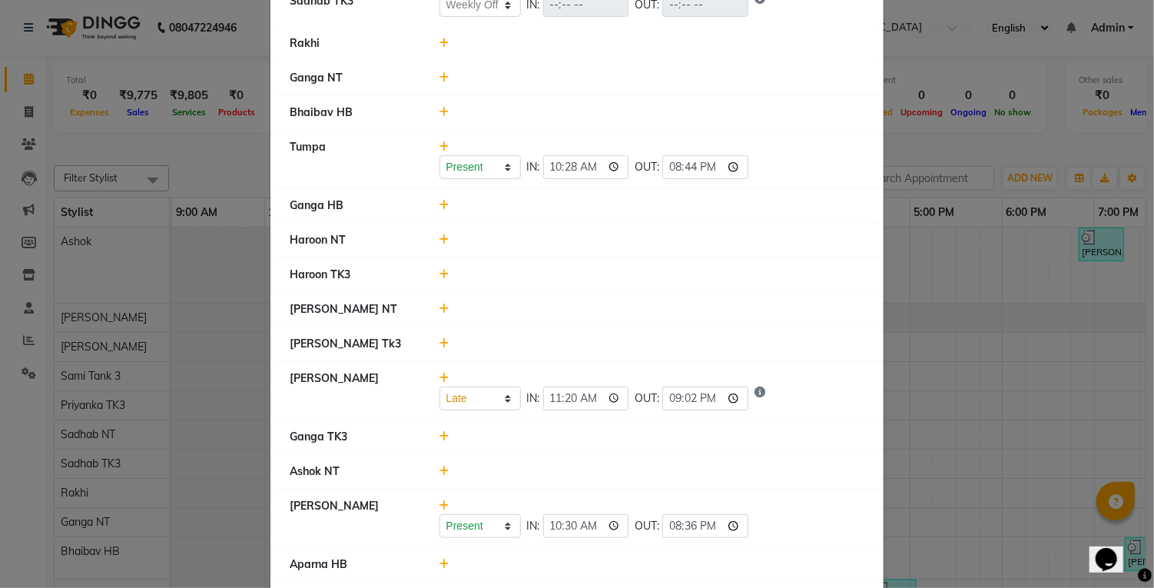
click at [445, 559] on icon at bounding box center [445, 564] width 10 height 11
click at [486, 568] on select "Present Absent Late Half Day Weekly Off" at bounding box center [480, 572] width 81 height 24
select select "W"
click at [440, 560] on select "Present Absent Late Half Day Weekly Off" at bounding box center [480, 572] width 81 height 24
click at [543, 571] on button "Save" at bounding box center [538, 572] width 30 height 22
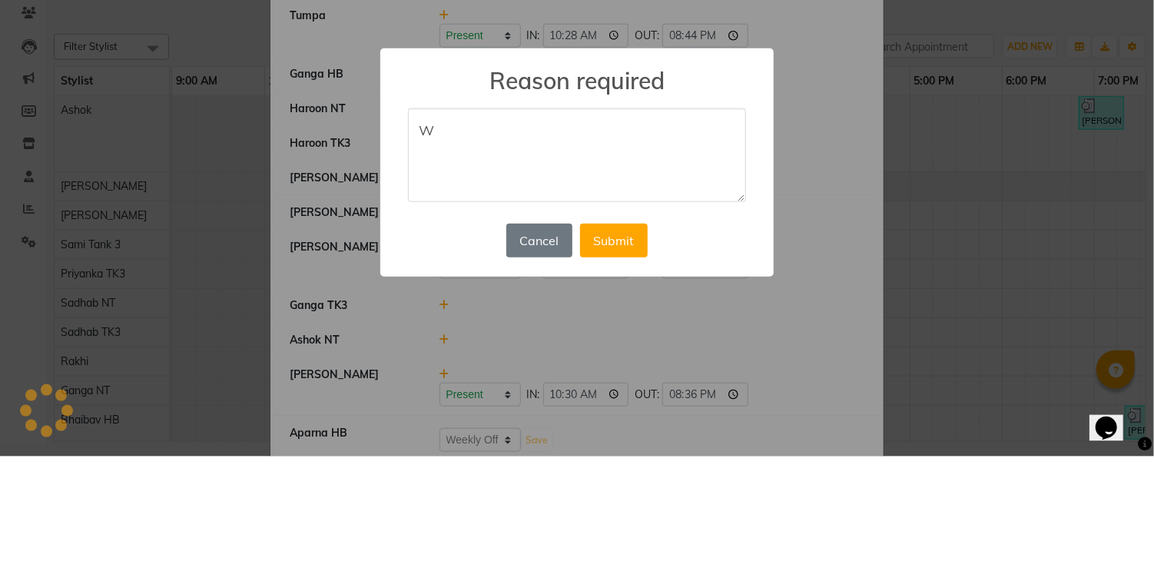
type textarea "W"
click at [627, 373] on button "Submit" at bounding box center [614, 372] width 68 height 34
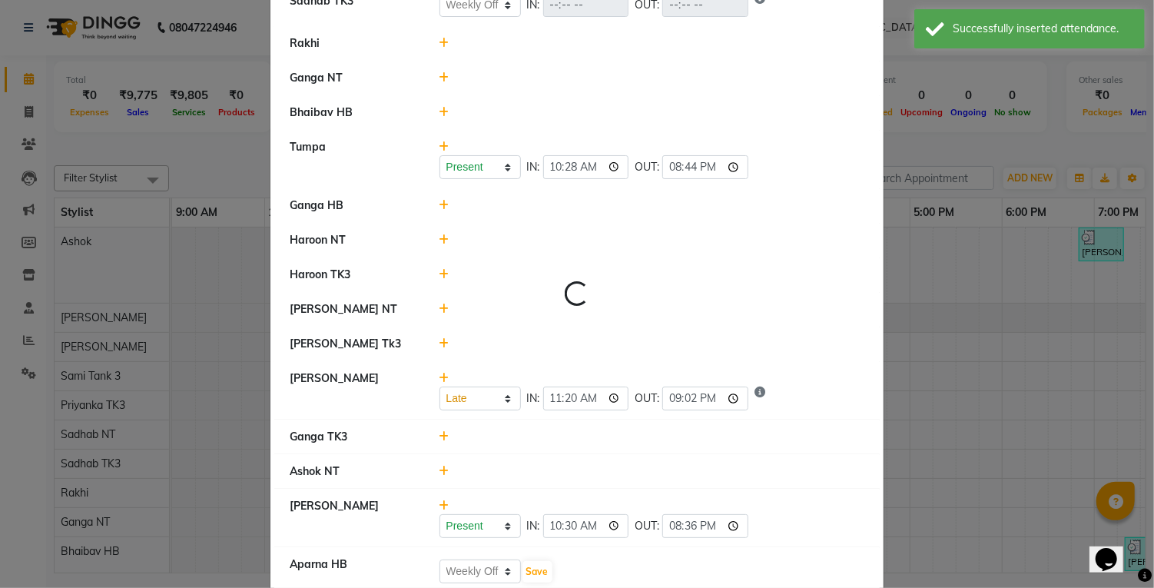
select select "W"
select select "L"
select select "W"
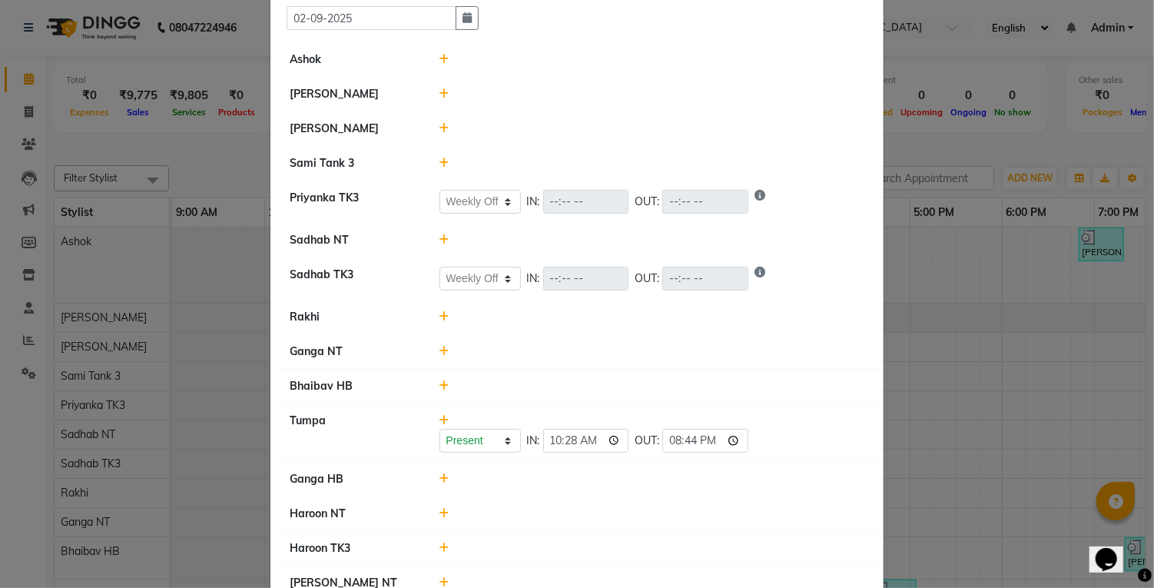
scroll to position [77, 0]
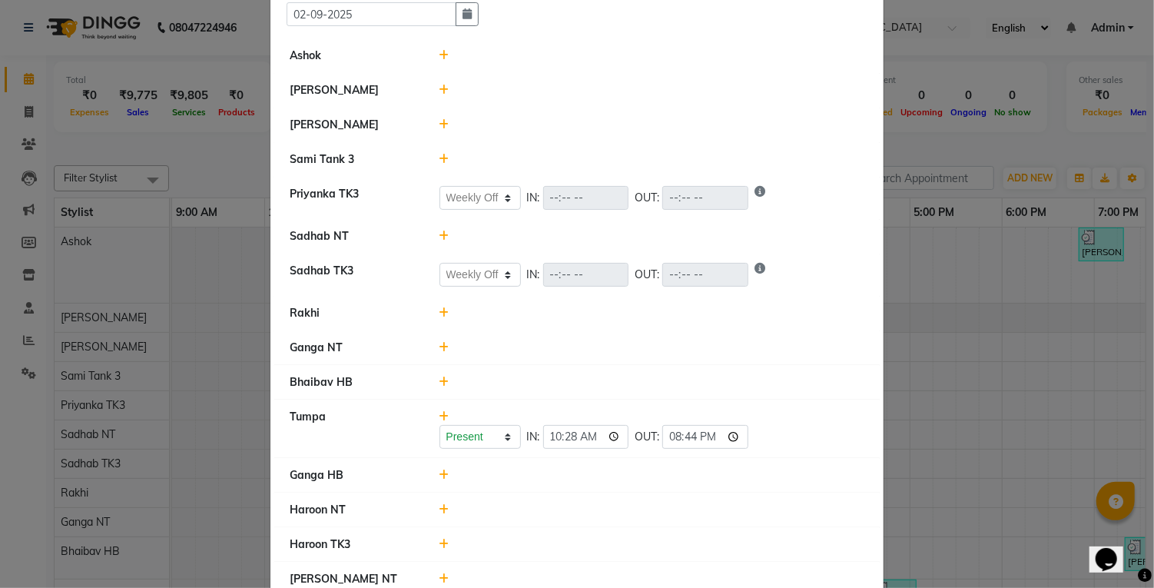
click at [443, 507] on icon at bounding box center [445, 509] width 10 height 11
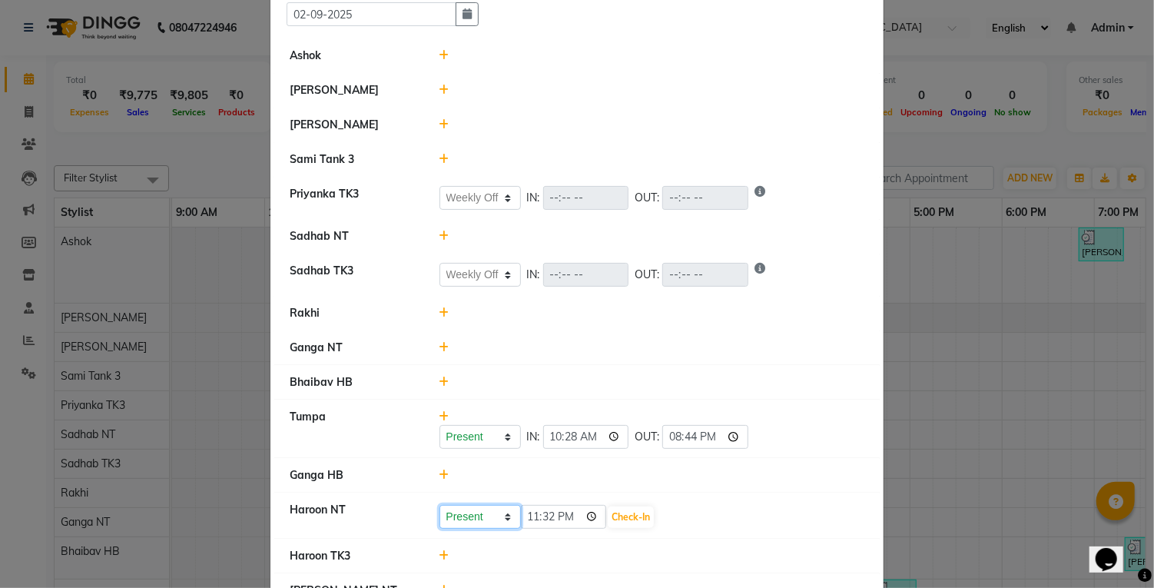
click at [494, 509] on select "Present Absent Late Half Day Weekly Off" at bounding box center [480, 517] width 81 height 24
select select "L"
click at [440, 505] on select "Present Absent Late Half Day Weekly Off" at bounding box center [480, 517] width 81 height 24
click at [552, 506] on input "23:32" at bounding box center [564, 517] width 86 height 24
type input "11:12"
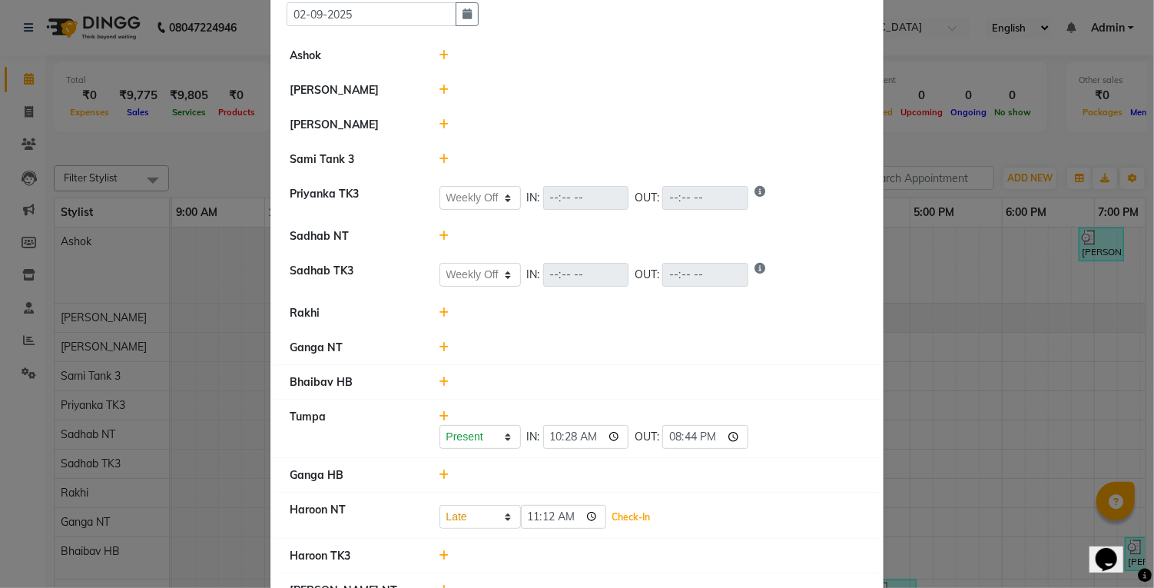
click at [618, 515] on button "Check-In" at bounding box center [631, 517] width 46 height 22
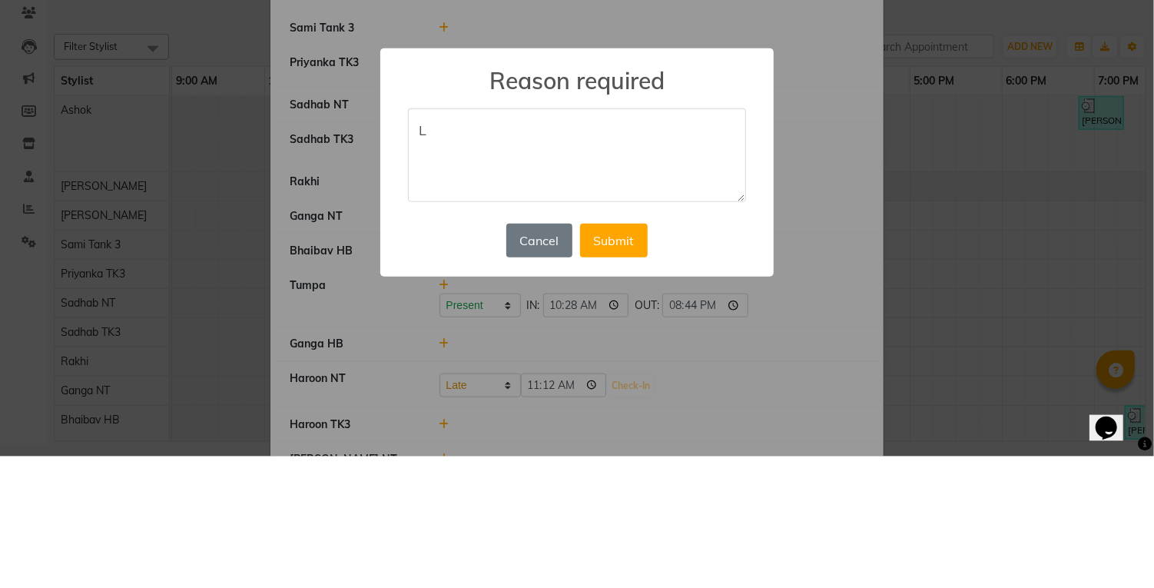
type textarea "L"
click at [626, 374] on button "Submit" at bounding box center [614, 372] width 68 height 34
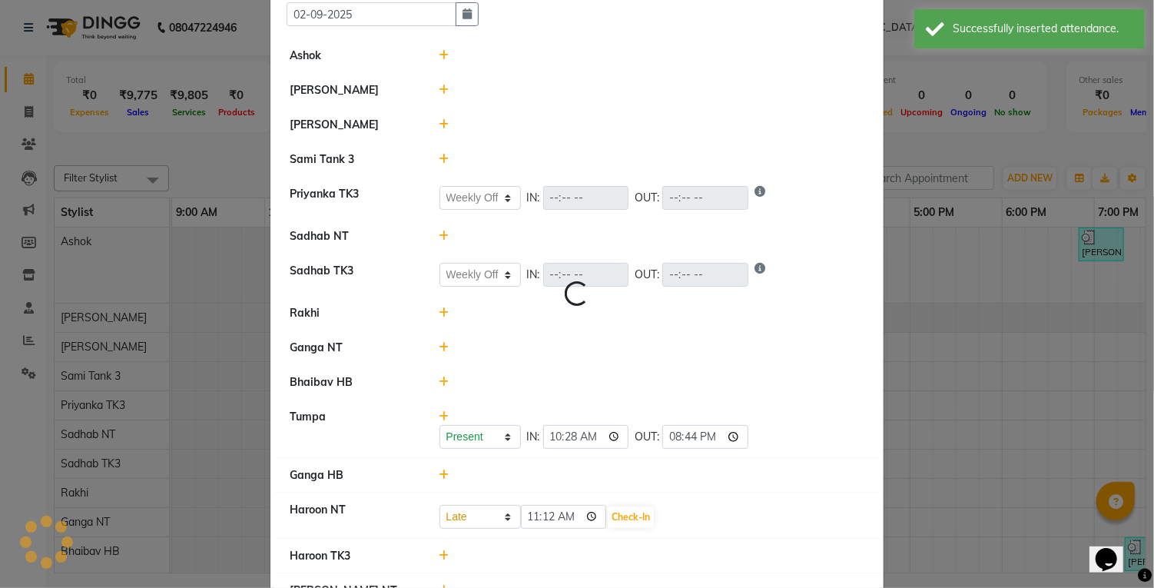
select select "W"
select select "L"
select select "W"
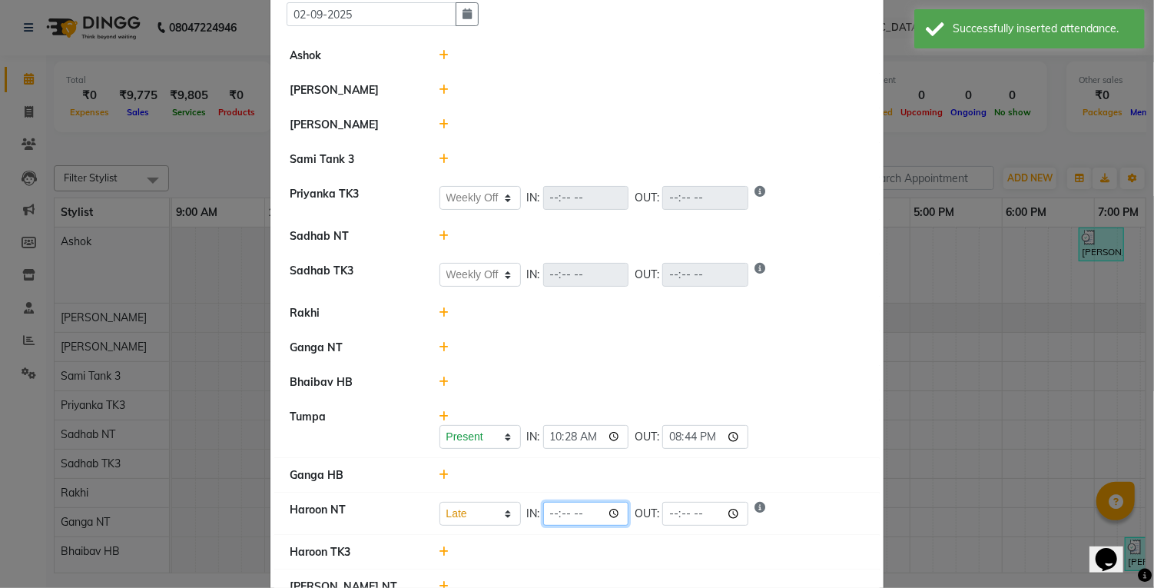
click at [571, 503] on input "time" at bounding box center [586, 514] width 86 height 24
type input "11:12"
click at [766, 447] on li "Tumpa Present Absent Late Half Day Weekly Off IN: 10:28 OUT: 20:44" at bounding box center [577, 429] width 606 height 59
select select "W"
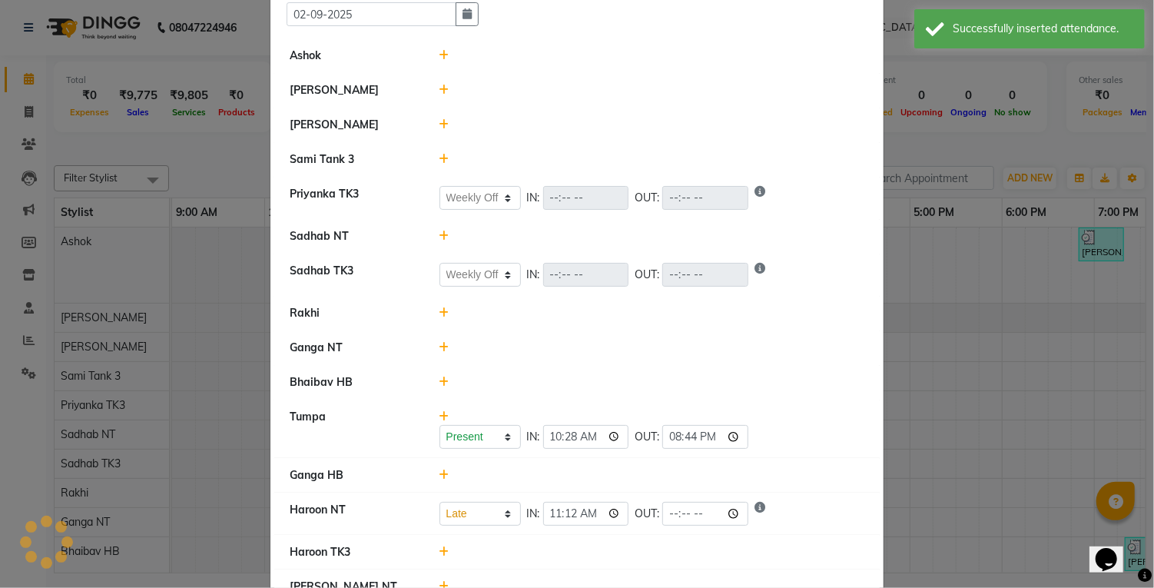
select select "L"
select select "W"
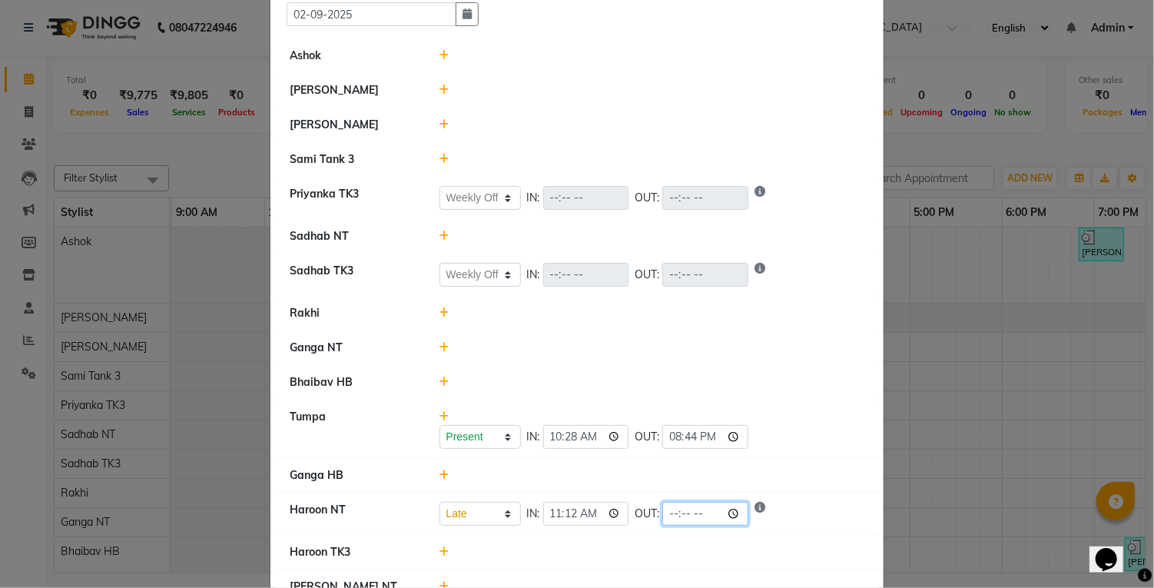
click at [662, 520] on input "time" at bounding box center [705, 514] width 86 height 24
type input "20:59"
click at [807, 400] on li "Tumpa Present Absent Late Half Day Weekly Off IN: 10:28 OUT: 20:44" at bounding box center [577, 429] width 606 height 59
select select "W"
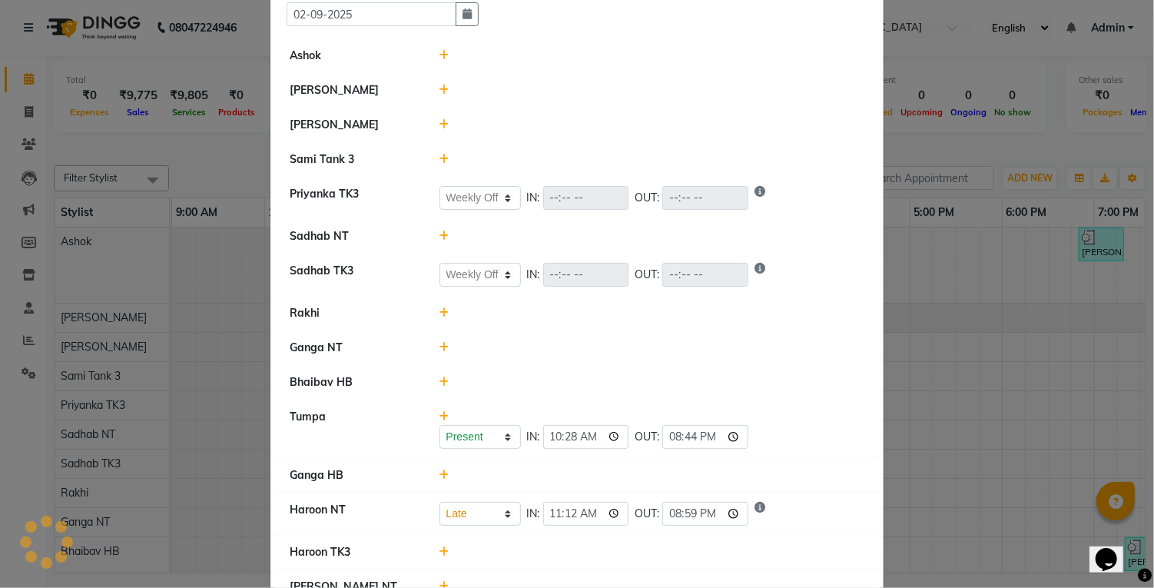
select select "L"
select select "W"
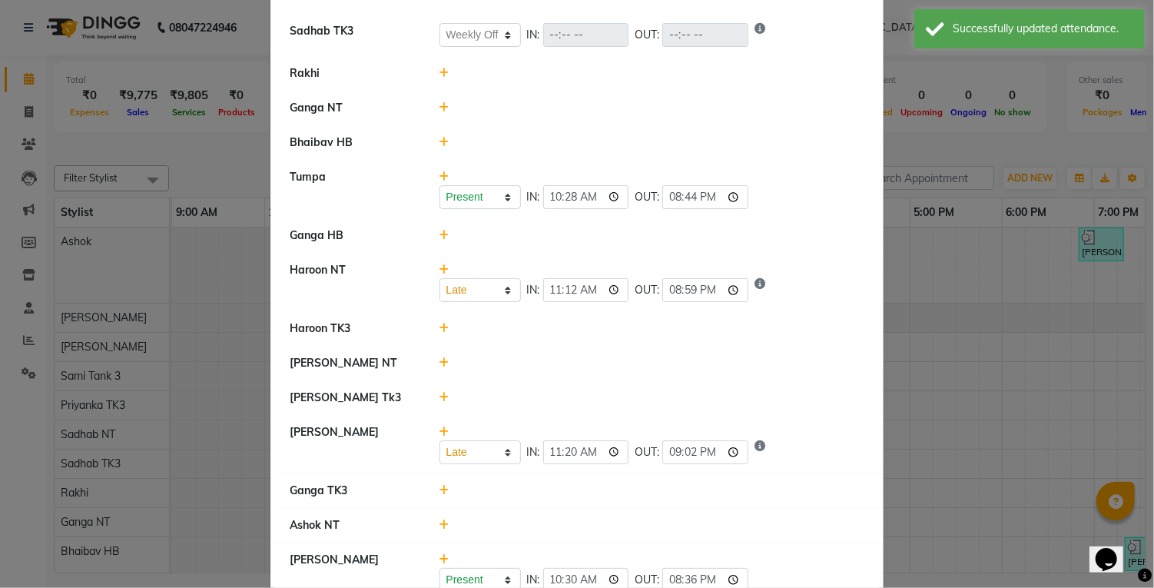
scroll to position [378, 0]
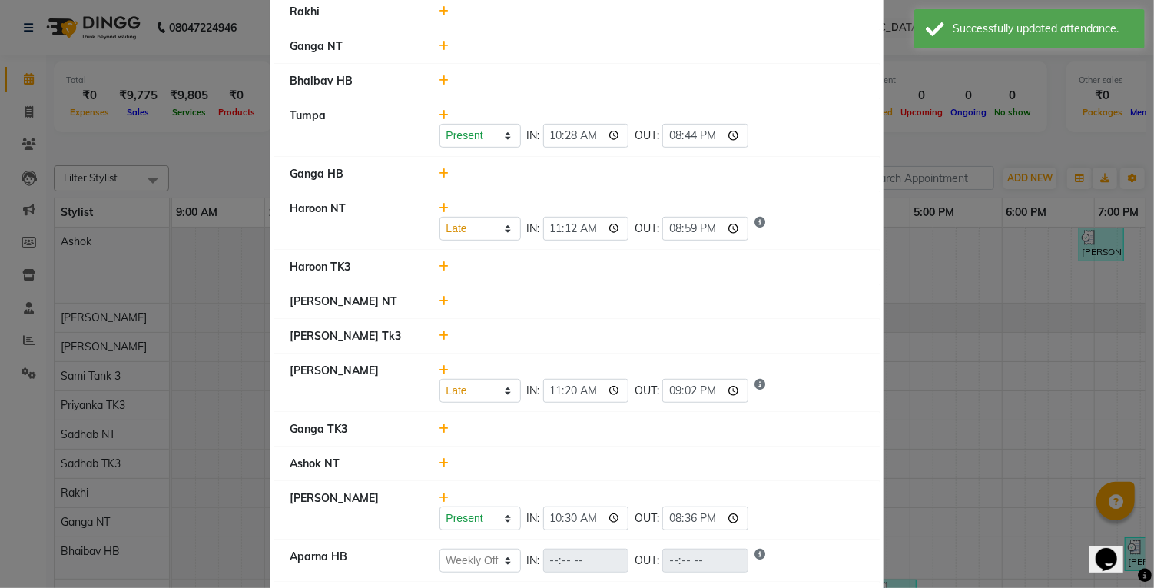
click at [447, 424] on icon at bounding box center [445, 428] width 10 height 11
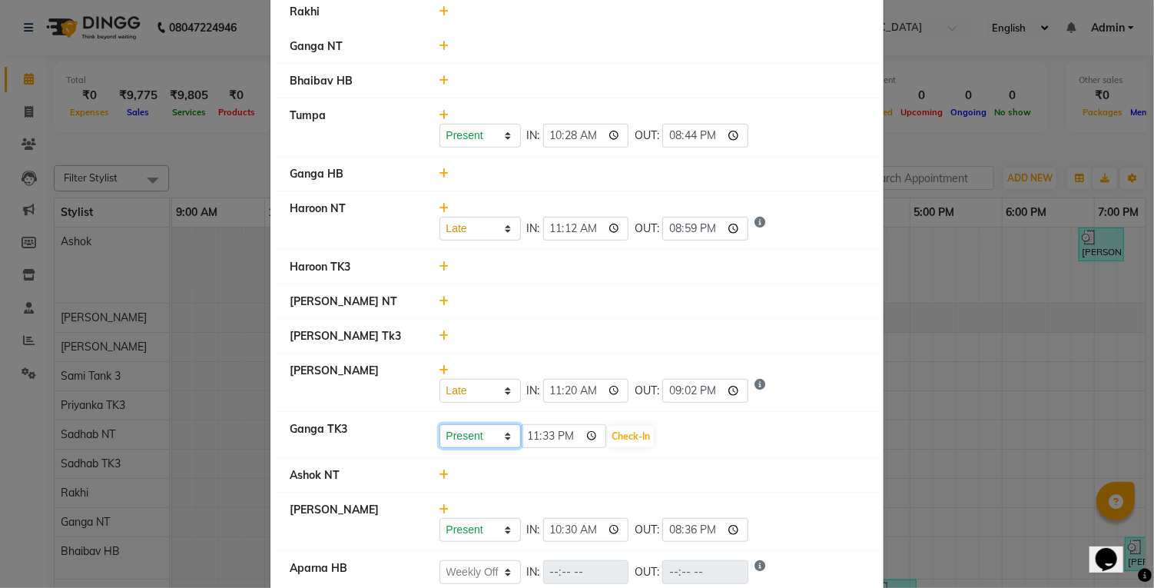
click at [483, 429] on select "Present Absent Late Half Day Weekly Off" at bounding box center [480, 436] width 81 height 24
select select "L"
click at [440, 424] on select "Present Absent Late Half Day Weekly Off" at bounding box center [480, 436] width 81 height 24
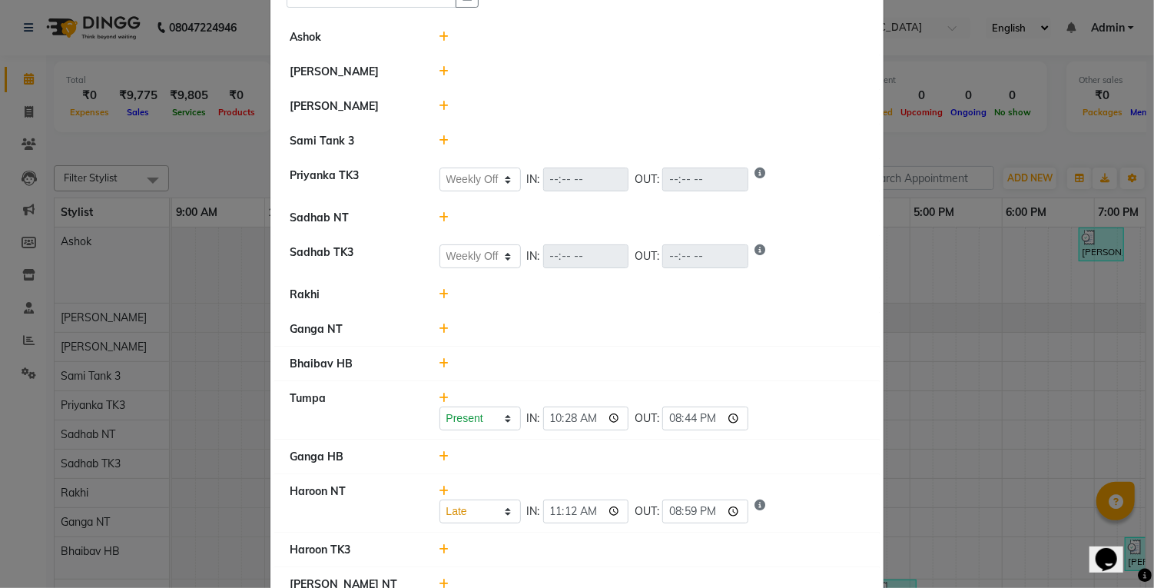
scroll to position [92, 0]
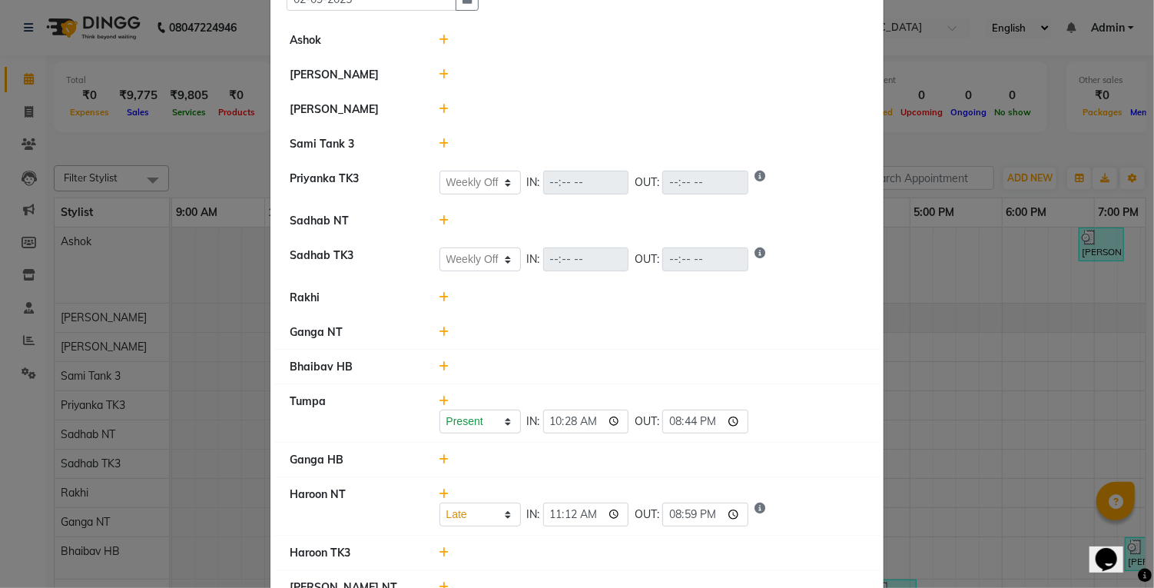
click at [445, 329] on icon at bounding box center [445, 332] width 10 height 11
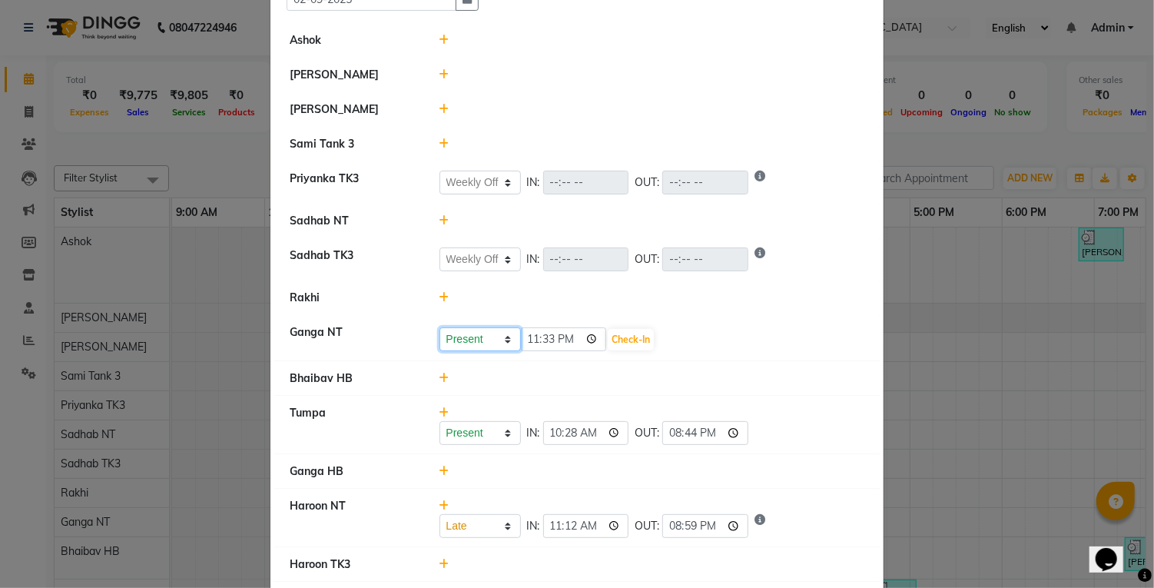
click at [491, 344] on select "Present Absent Late Half Day Weekly Off" at bounding box center [480, 339] width 81 height 24
click at [652, 384] on li "Bhaibav HB" at bounding box center [577, 378] width 606 height 35
click at [552, 336] on input "23:33" at bounding box center [564, 339] width 86 height 24
type input "11:13"
click at [482, 337] on select "Present Absent Late Half Day Weekly Off" at bounding box center [480, 339] width 81 height 24
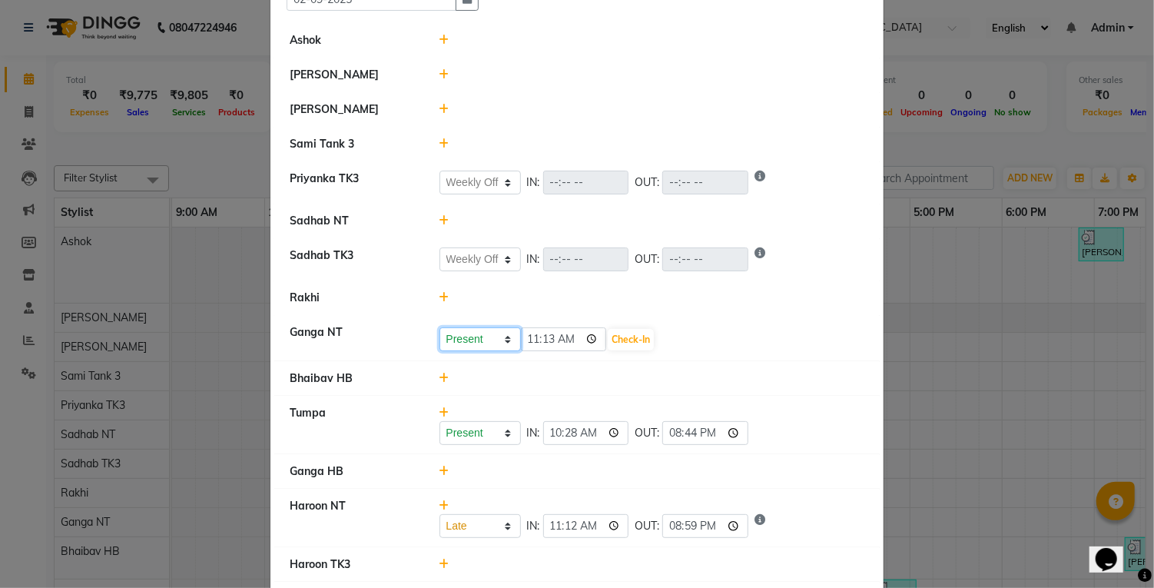
select select "L"
click at [440, 327] on select "Present Absent Late Half Day Weekly Off" at bounding box center [480, 339] width 81 height 24
click at [615, 342] on button "Check-In" at bounding box center [631, 340] width 46 height 22
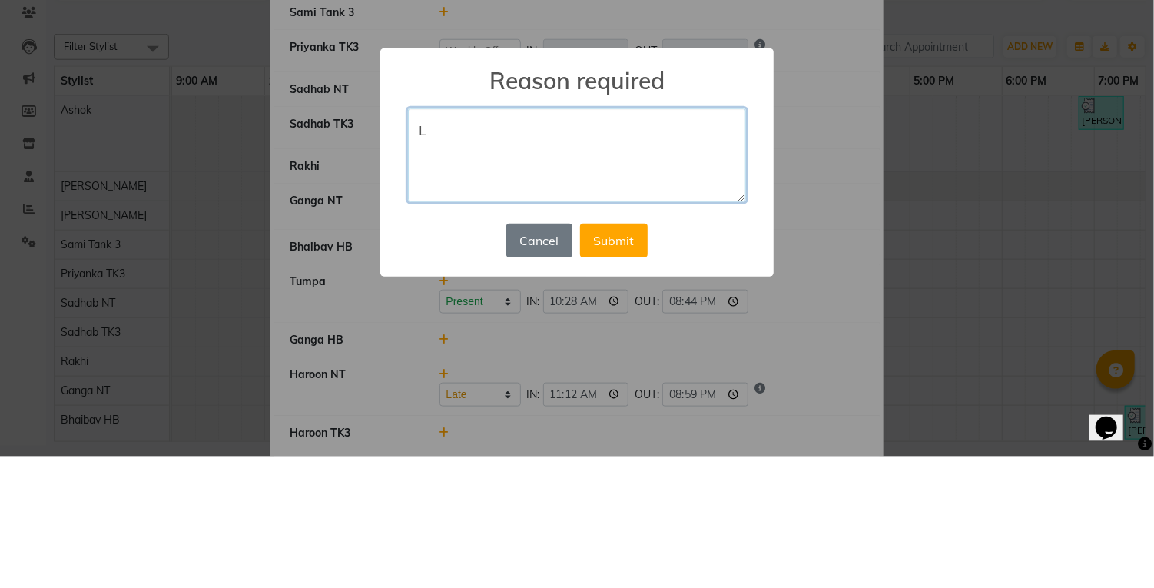
type textarea "L"
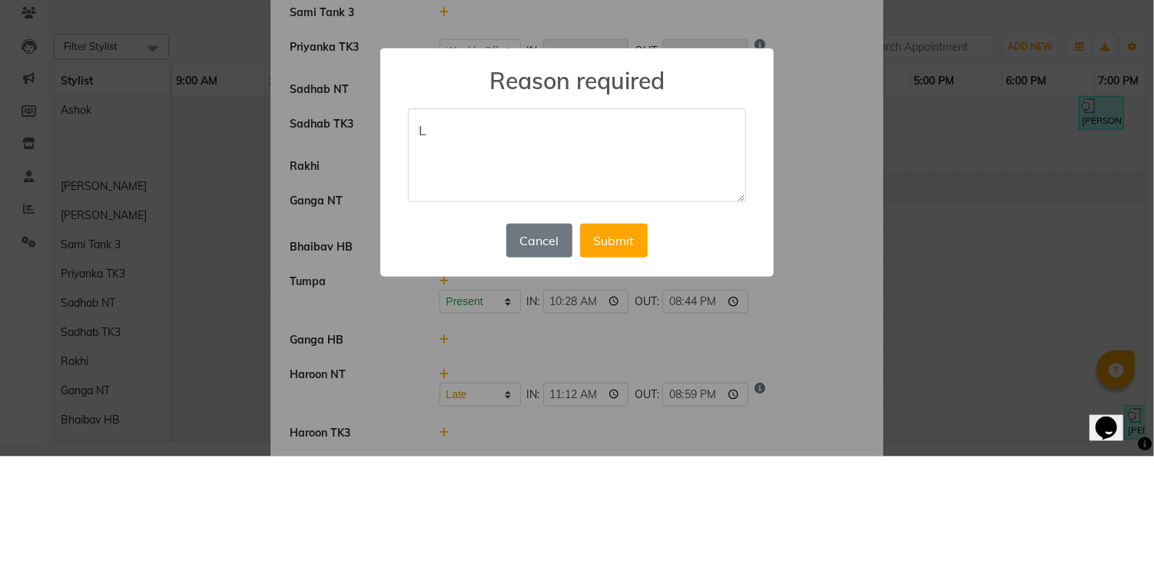
click at [629, 377] on button "Submit" at bounding box center [614, 372] width 68 height 34
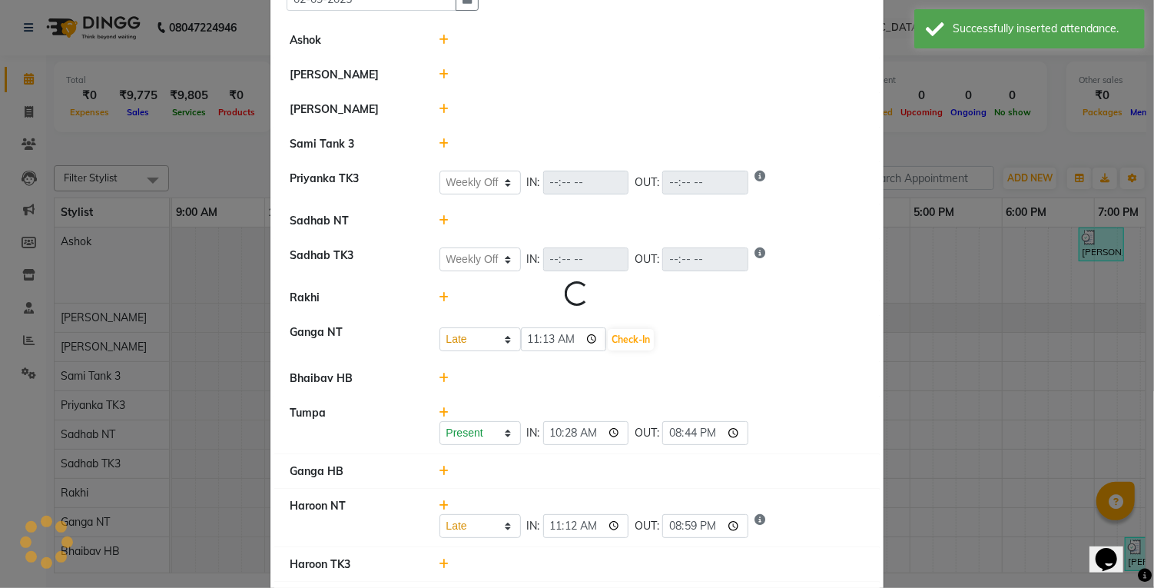
select select "W"
select select "L"
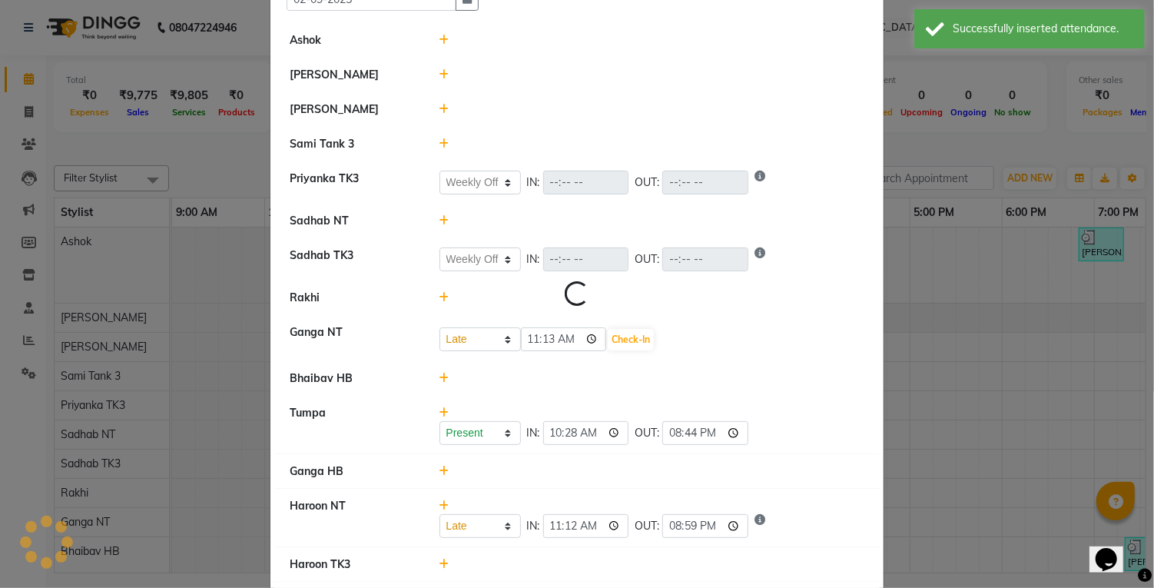
select select "W"
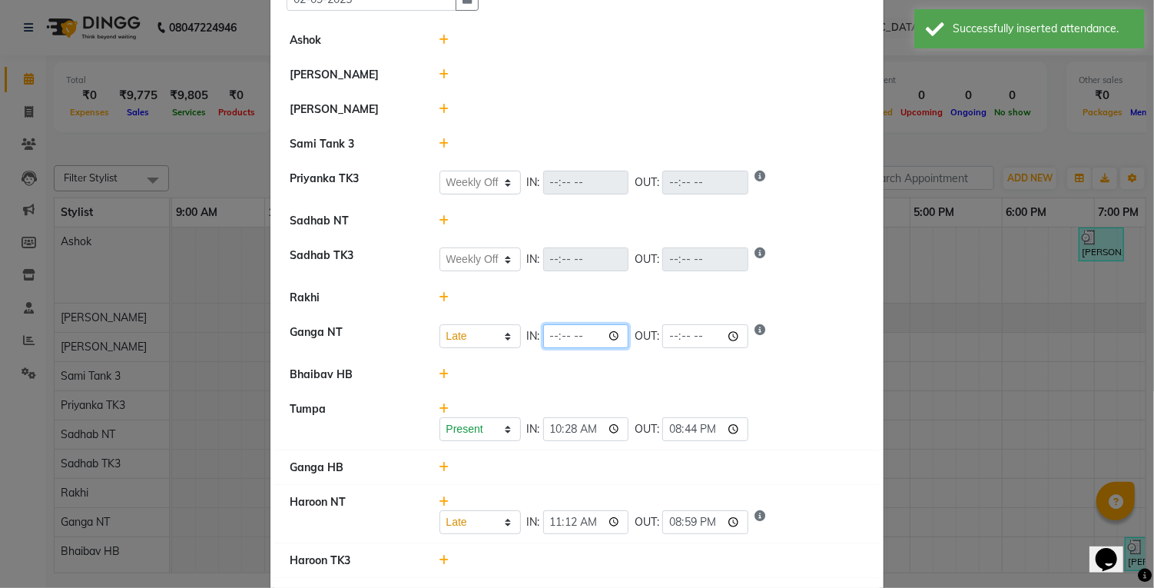
click at [575, 330] on input "time" at bounding box center [586, 336] width 86 height 24
type input "11:13"
click at [676, 379] on div at bounding box center [652, 375] width 449 height 16
select select "W"
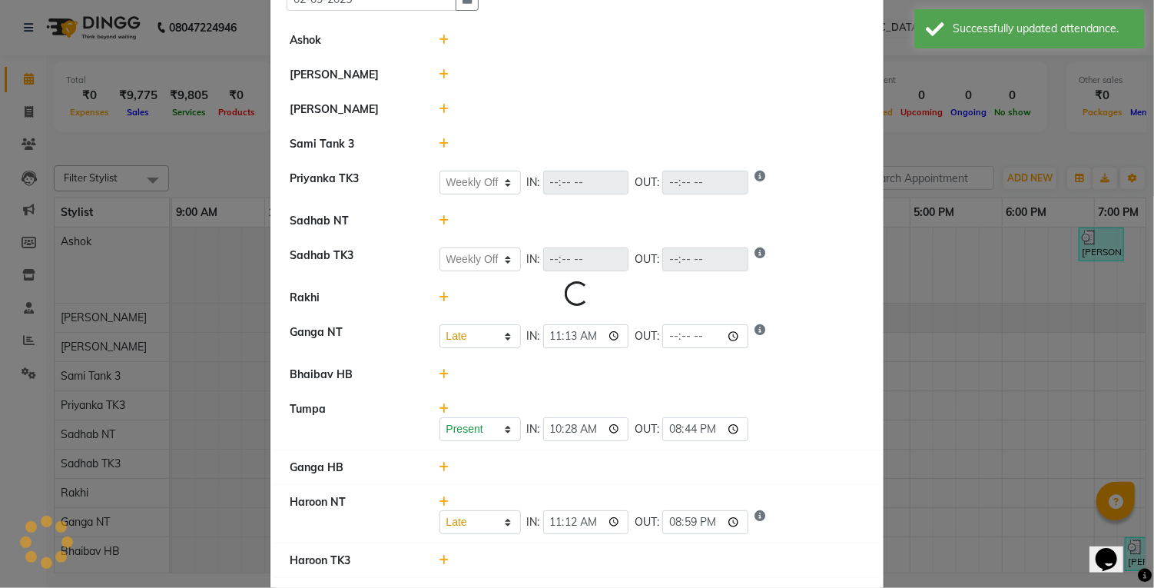
select select "L"
select select "W"
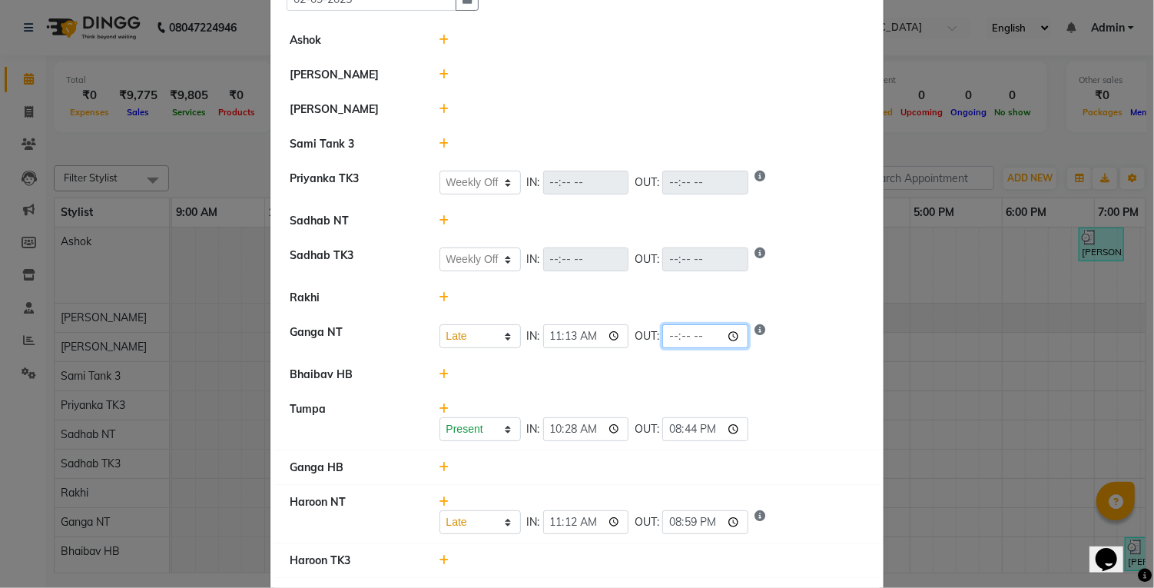
click at [671, 338] on input "time" at bounding box center [705, 336] width 86 height 24
type input "21:00"
click at [791, 324] on div "Present Absent Late Half Day Weekly Off IN: 11:13 OUT: 21:00" at bounding box center [653, 336] width 426 height 24
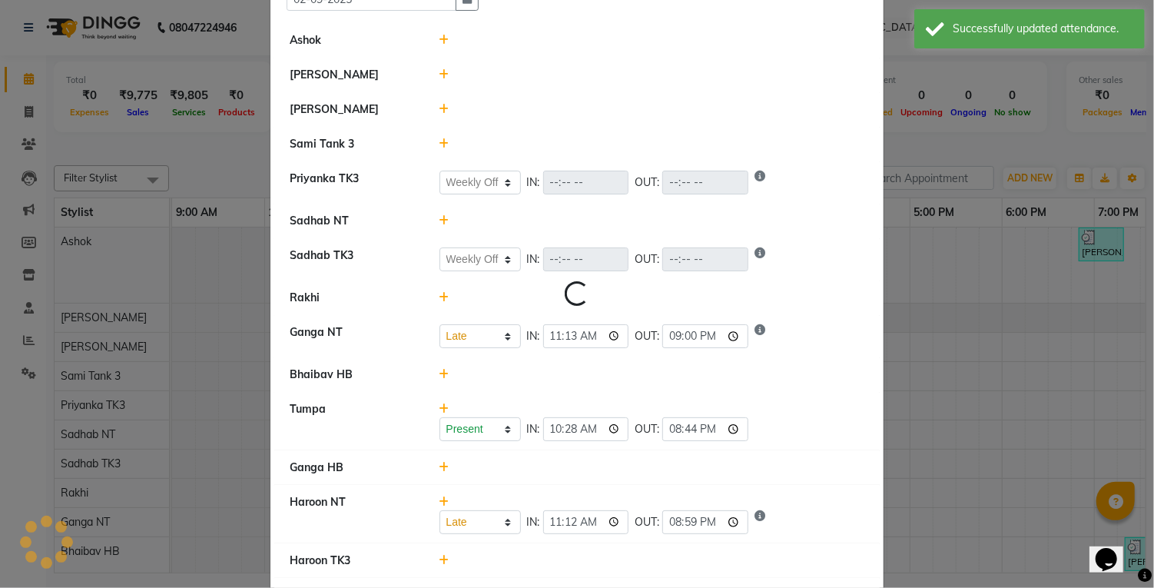
select select "W"
select select "L"
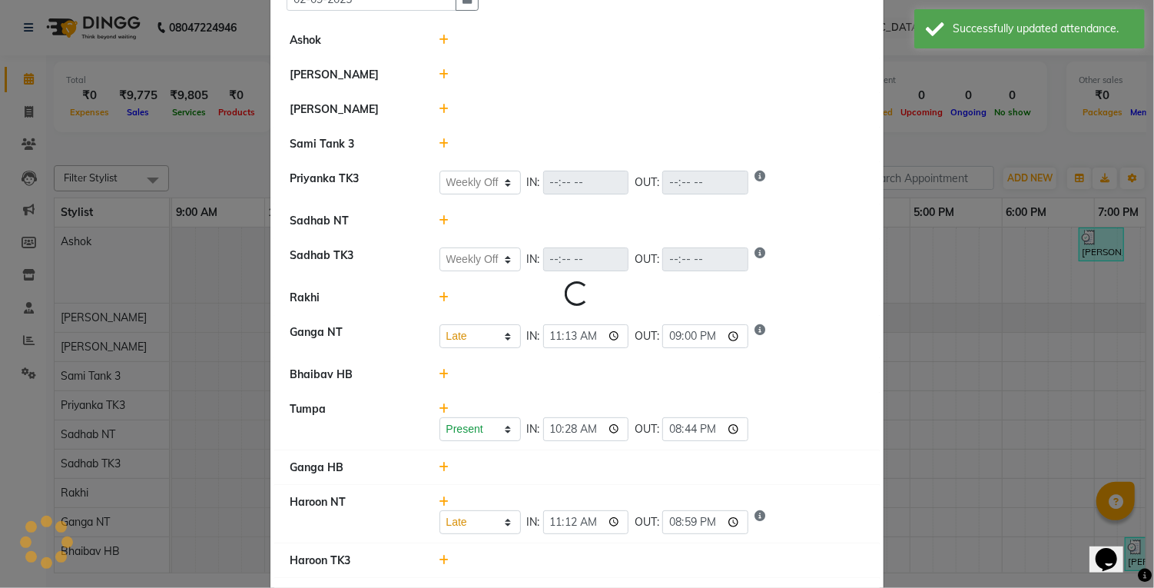
select select "W"
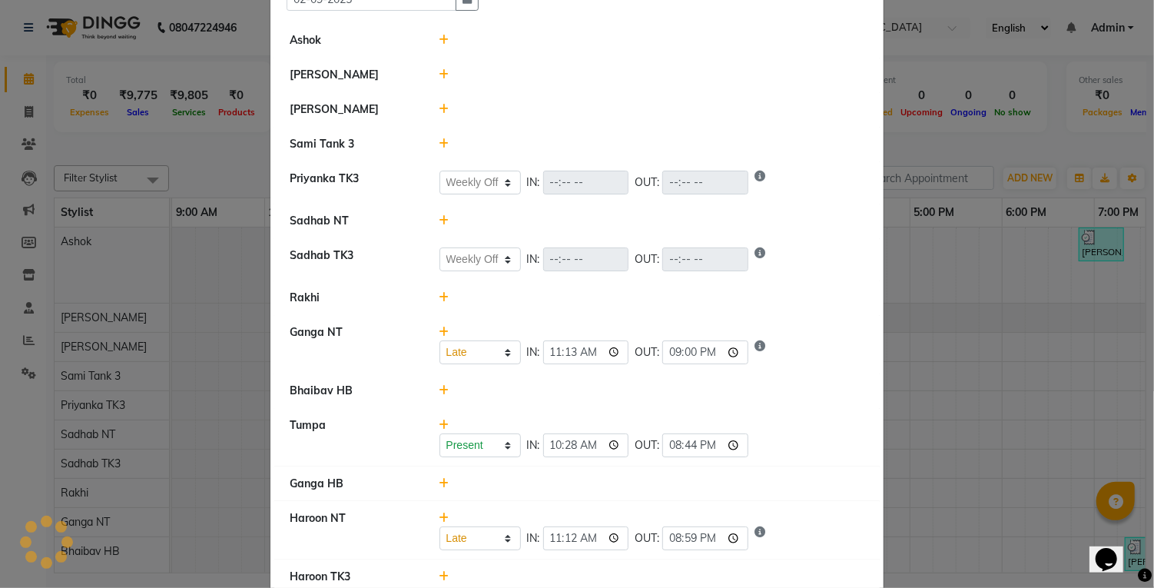
click at [447, 72] on icon at bounding box center [445, 74] width 10 height 11
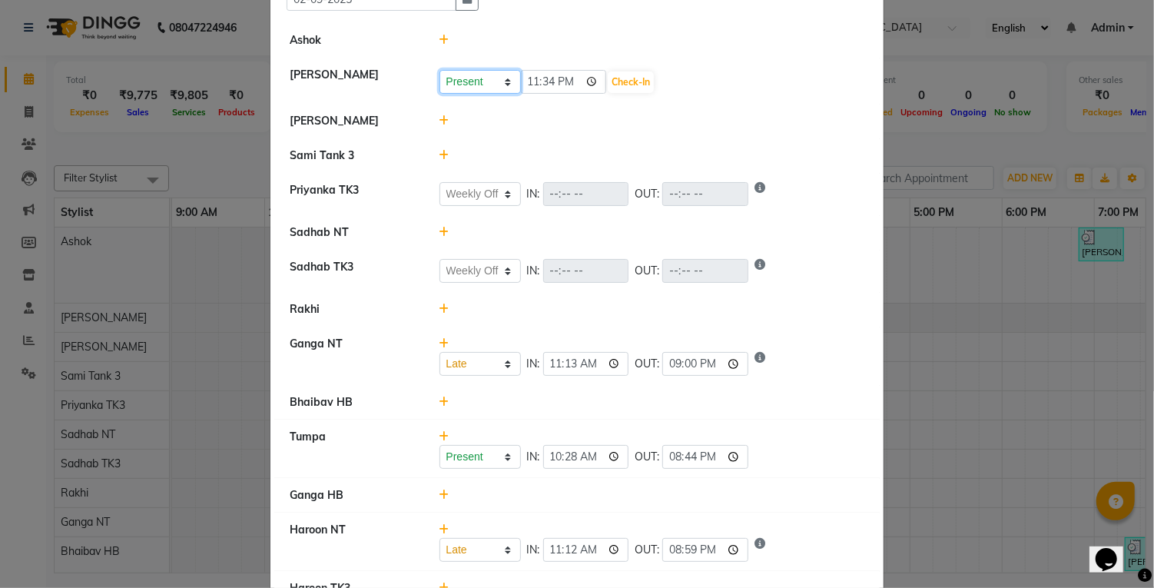
click at [481, 81] on select "Present Absent Late Half Day Weekly Off" at bounding box center [480, 82] width 81 height 24
click at [440, 70] on select "Present Absent Late Half Day Weekly Off" at bounding box center [480, 82] width 81 height 24
click at [480, 84] on select "Present Absent Late Half Day Weekly Off" at bounding box center [480, 82] width 81 height 24
select select "W"
click at [440, 70] on select "Present Absent Late Half Day Weekly Off" at bounding box center [480, 82] width 81 height 24
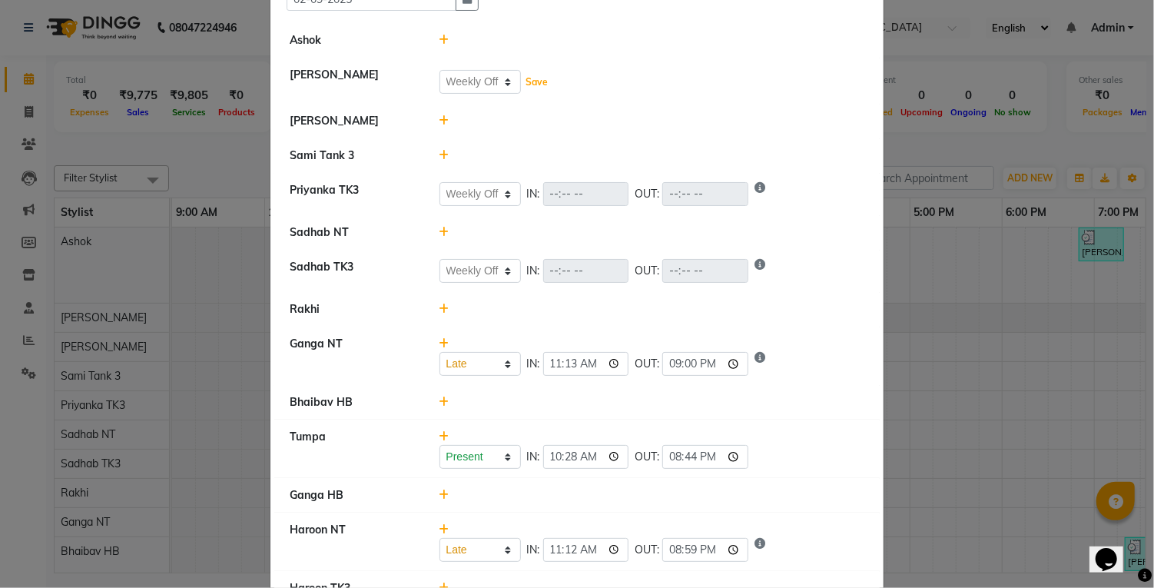
click at [550, 82] on button "Save" at bounding box center [538, 82] width 30 height 22
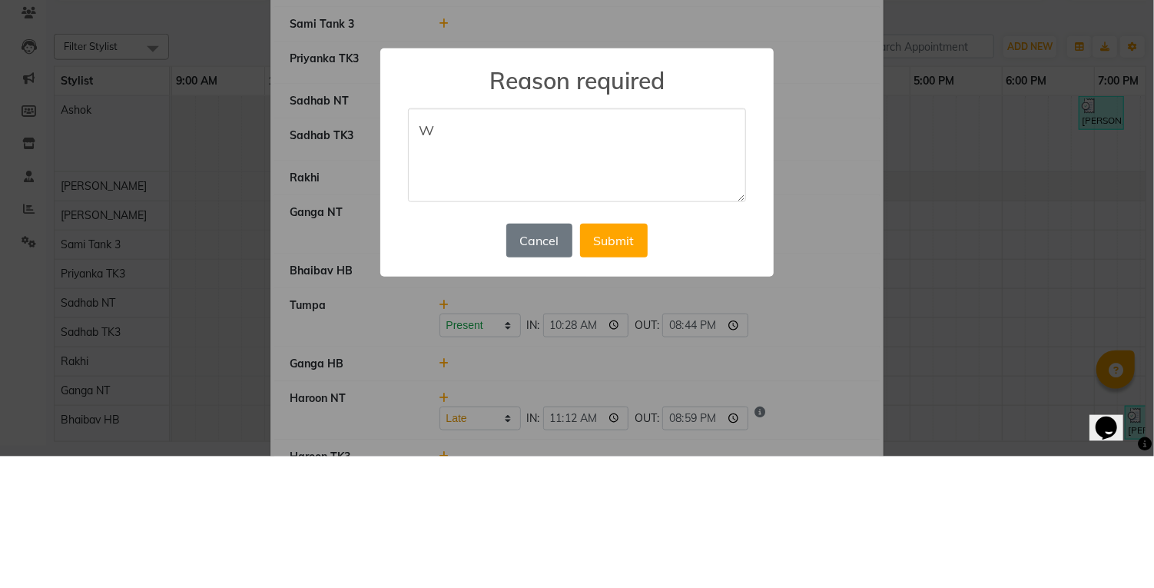
type textarea "W"
click at [630, 370] on button "Submit" at bounding box center [614, 372] width 68 height 34
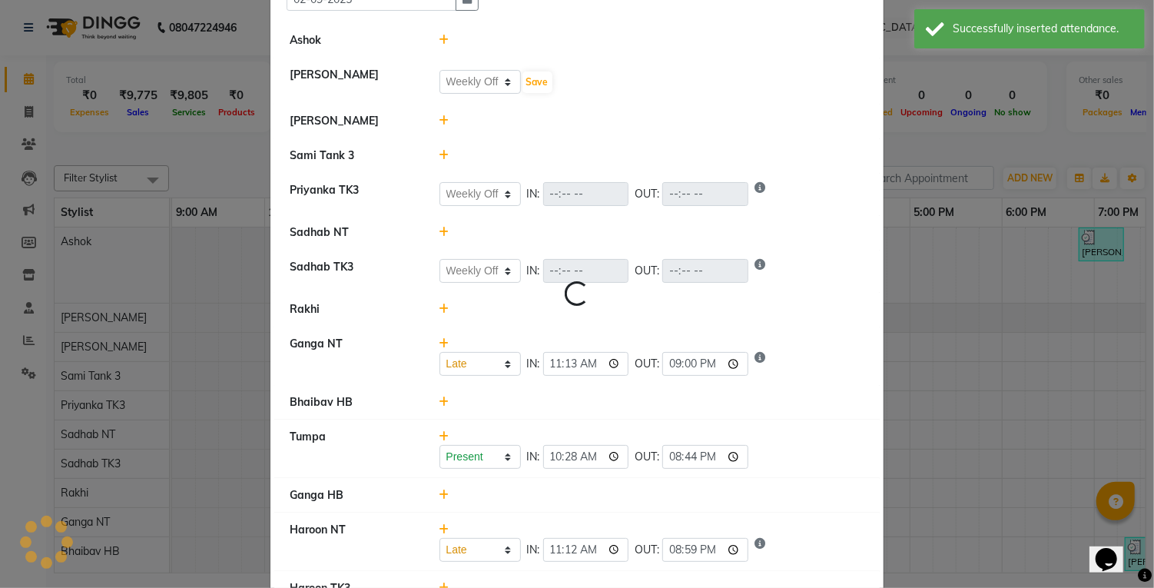
select select "W"
select select "L"
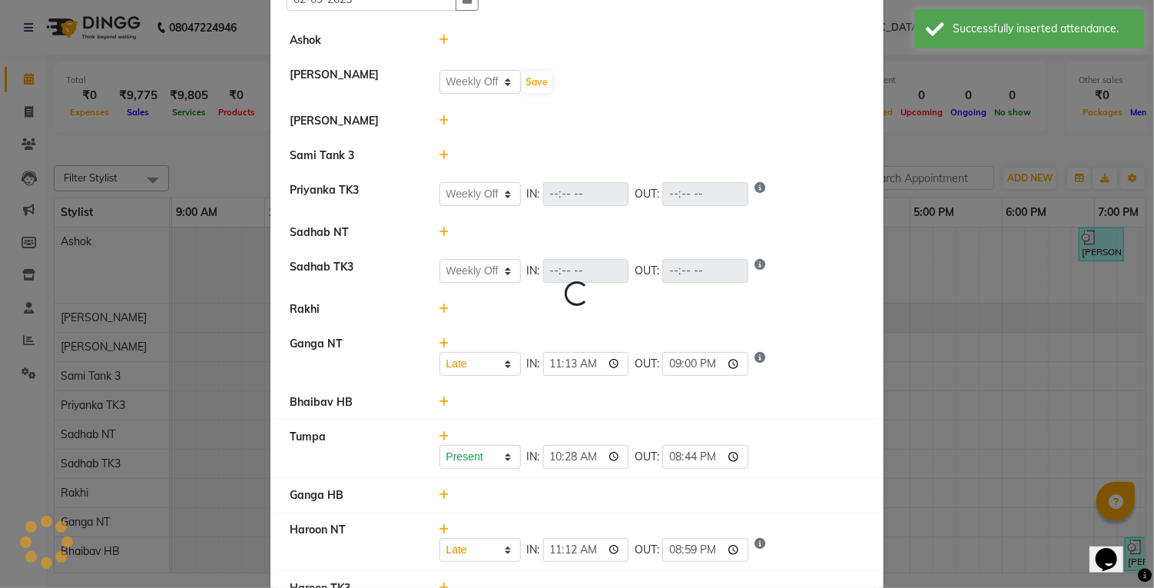
select select "L"
select select "W"
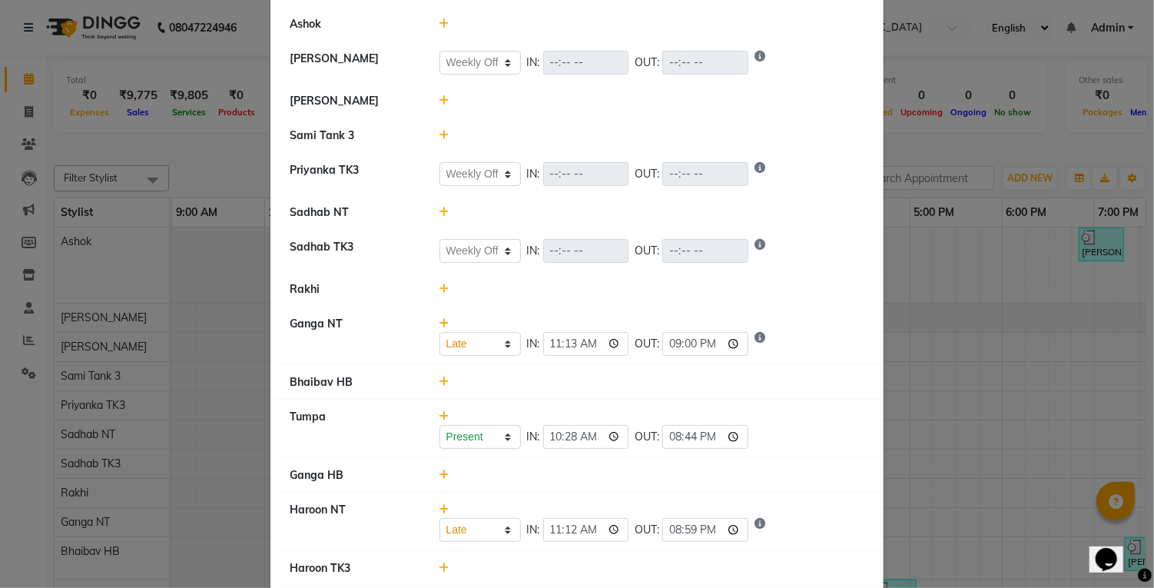
scroll to position [108, 0]
click at [445, 379] on icon at bounding box center [445, 382] width 10 height 11
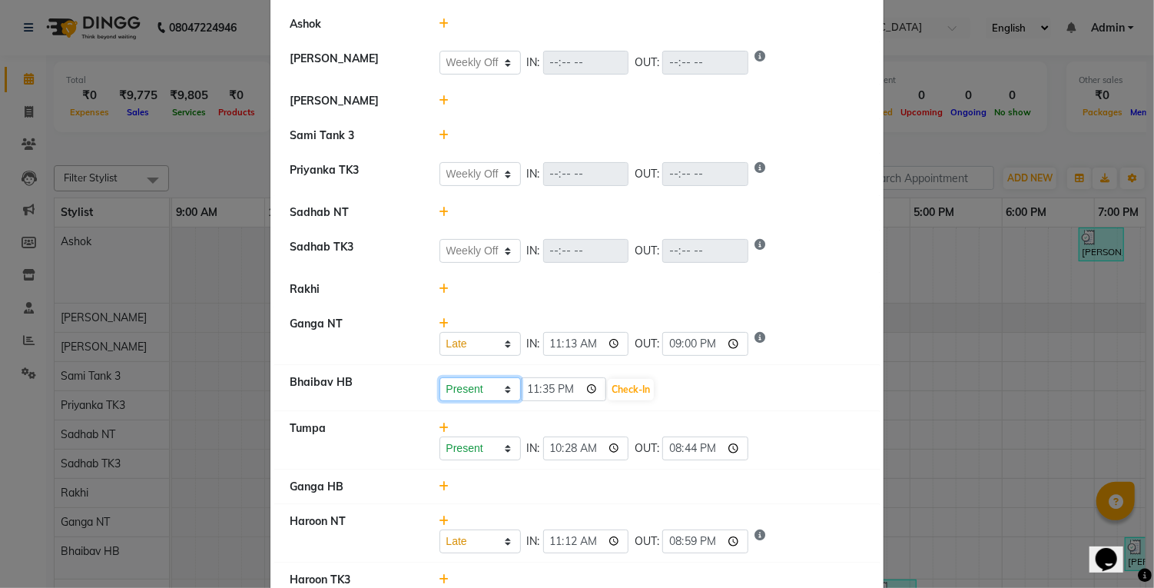
click at [492, 395] on select "Present Absent Late Half Day Weekly Off" at bounding box center [480, 389] width 81 height 24
click at [833, 322] on div "Present Absent Late Half Day Weekly Off IN: 11:13 OUT: 21:00" at bounding box center [652, 336] width 449 height 40
click at [554, 393] on input "23:35" at bounding box center [564, 389] width 86 height 24
type input "11:00"
click at [622, 384] on button "Check-In" at bounding box center [631, 390] width 46 height 22
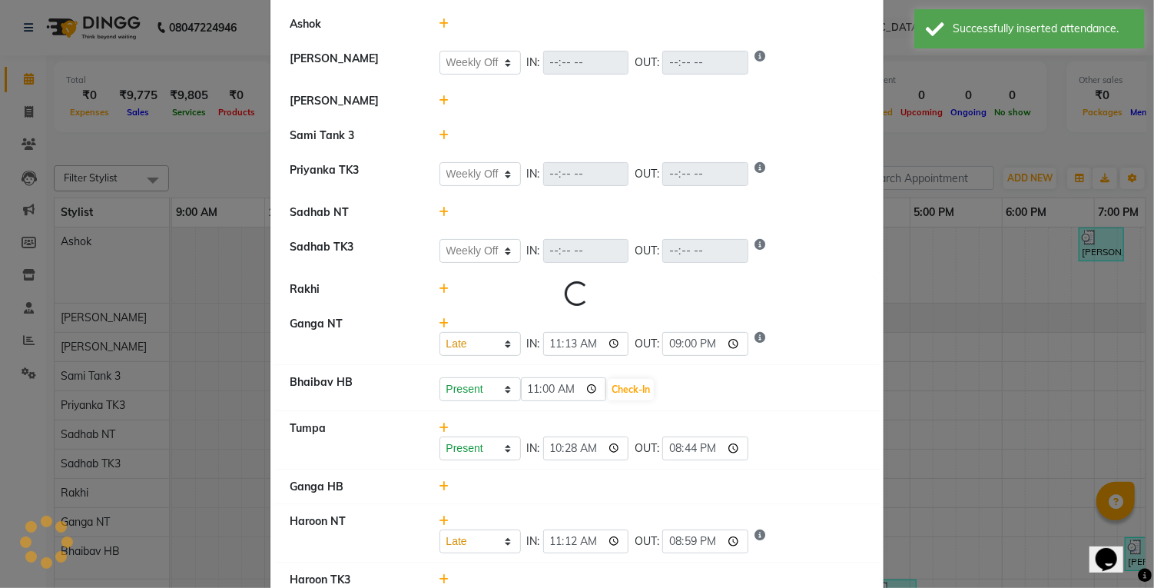
select select "W"
select select "L"
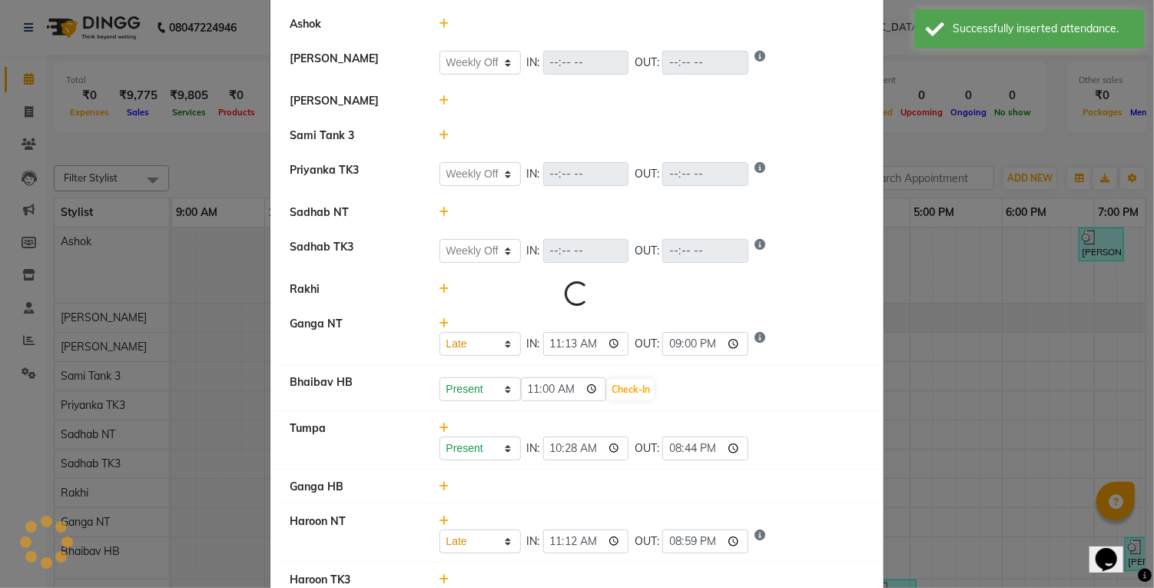
select select "L"
select select "W"
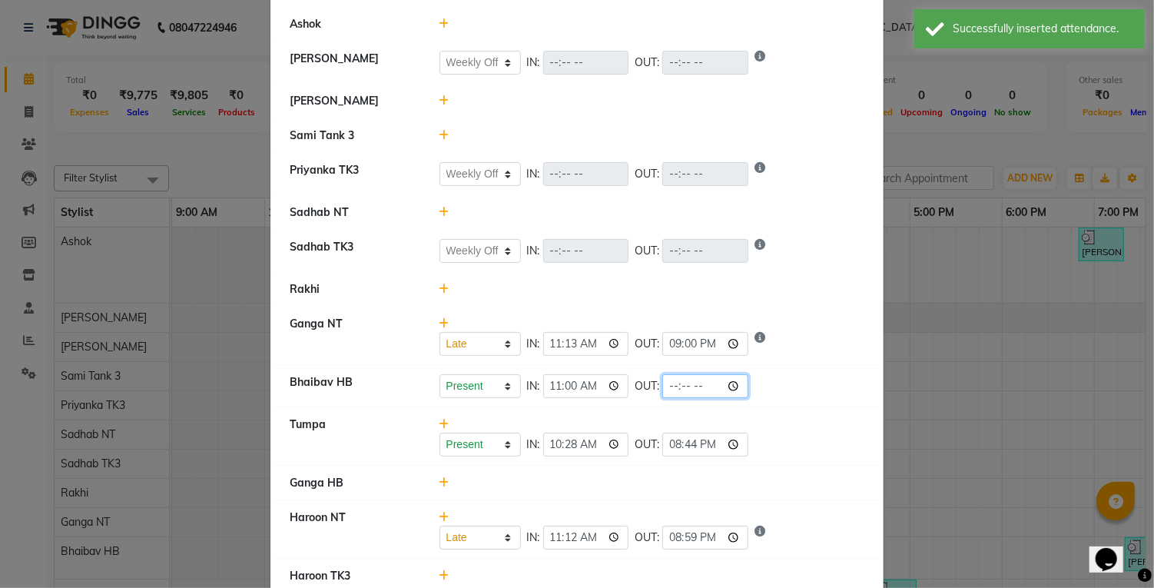
click at [669, 380] on input "time" at bounding box center [705, 386] width 86 height 24
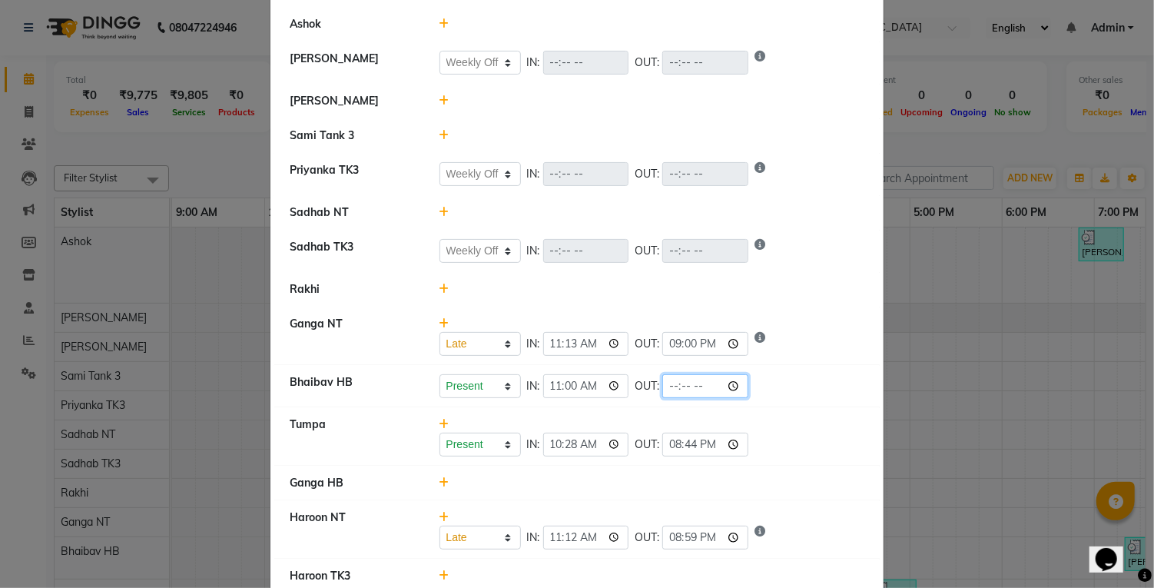
type input "20:57"
click at [790, 345] on div "Present Absent Late Half Day Weekly Off IN: 11:13 OUT: 21:00" at bounding box center [653, 344] width 426 height 24
select select "W"
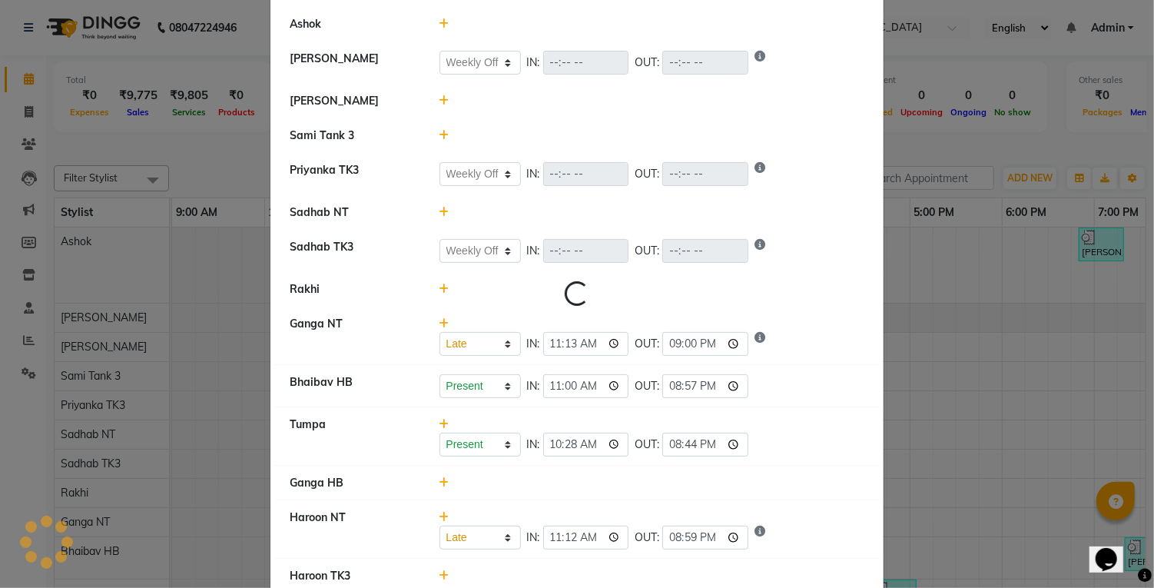
select select "L"
select select "W"
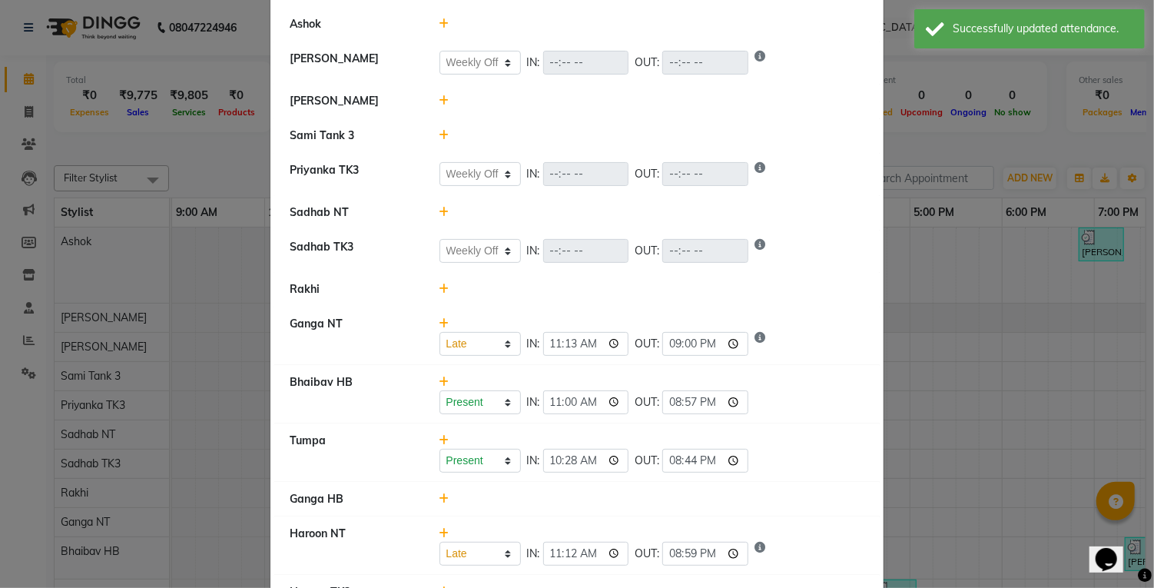
click at [457, 287] on div at bounding box center [652, 289] width 449 height 16
click at [446, 287] on icon at bounding box center [445, 289] width 10 height 11
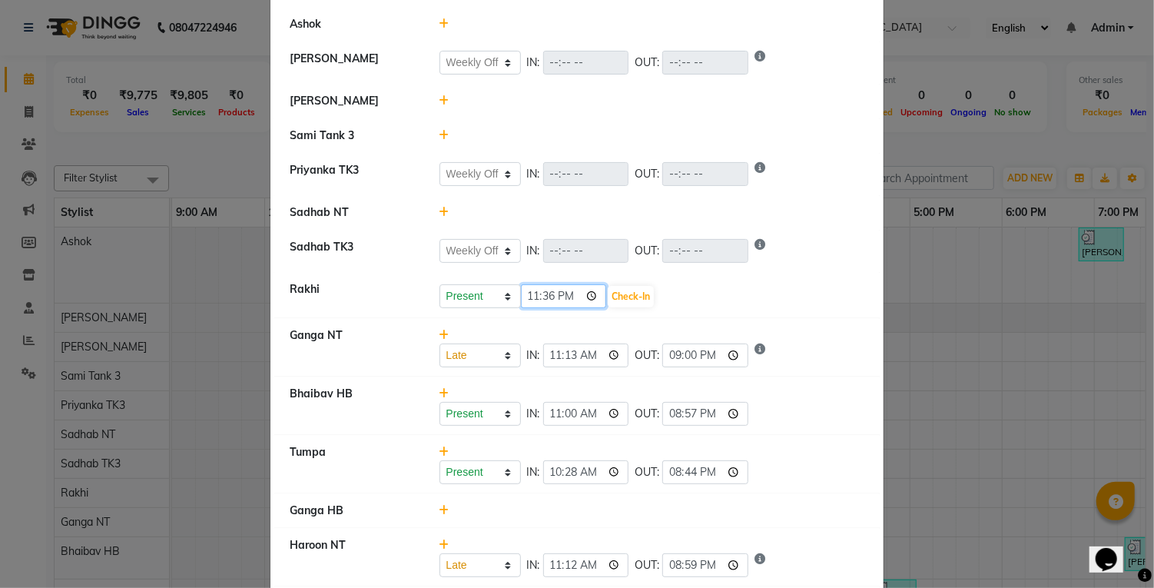
click at [554, 302] on input "23:36" at bounding box center [564, 296] width 86 height 24
type input "11:24"
click at [614, 288] on button "Check-In" at bounding box center [631, 297] width 46 height 22
select select "W"
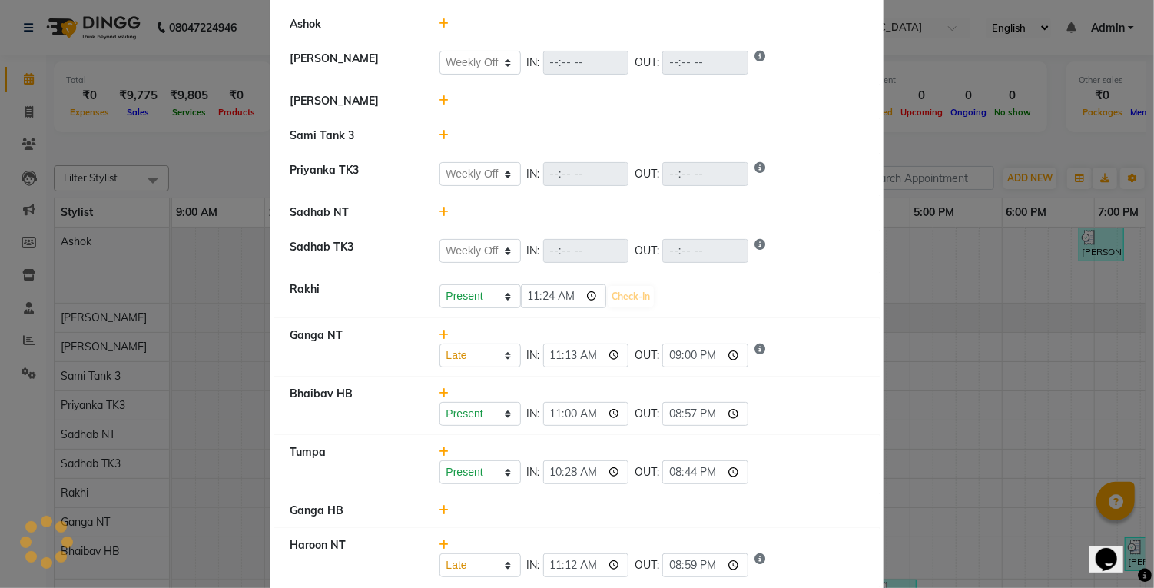
select select "W"
select select "L"
select select "W"
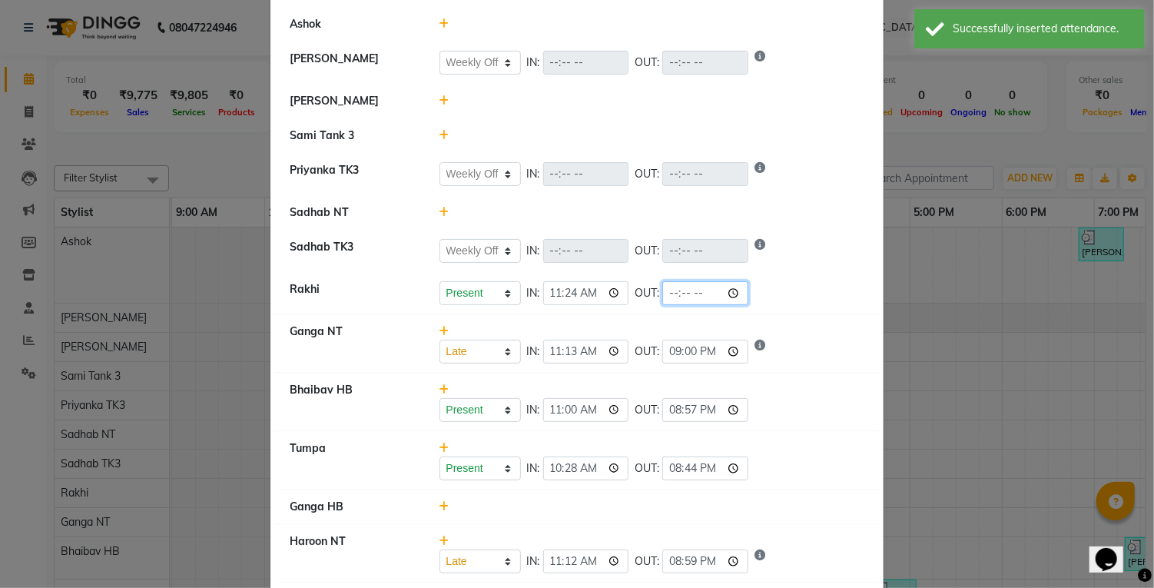
click at [667, 301] on input "time" at bounding box center [705, 293] width 86 height 24
type input "21:00"
click at [778, 293] on div "Present Absent Late Half Day Weekly Off IN: 11:24 OUT: 21:00" at bounding box center [653, 293] width 426 height 24
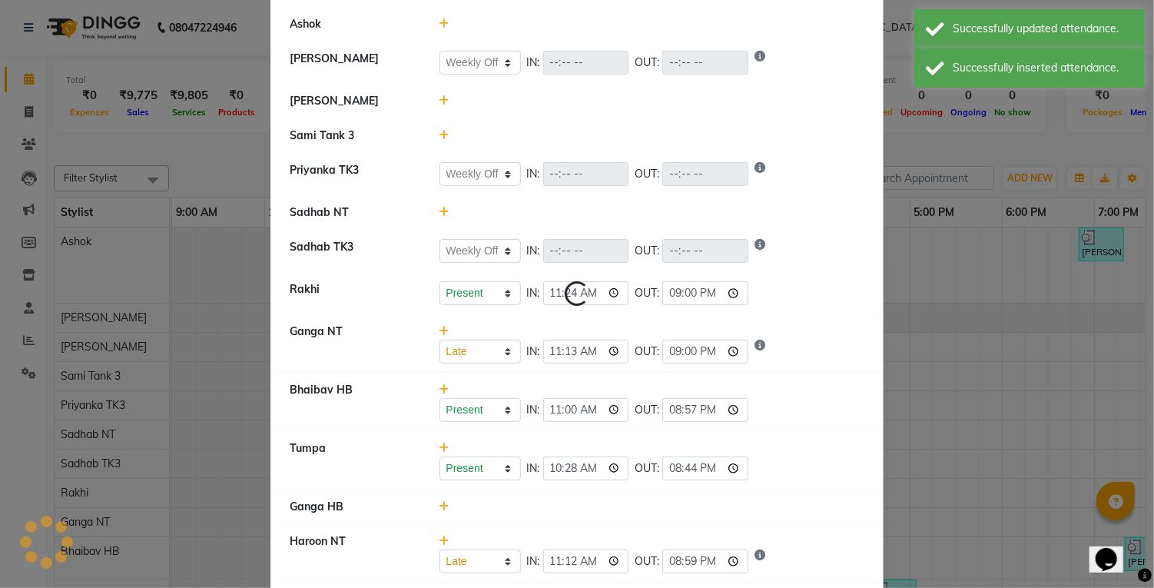
select select "W"
select select "L"
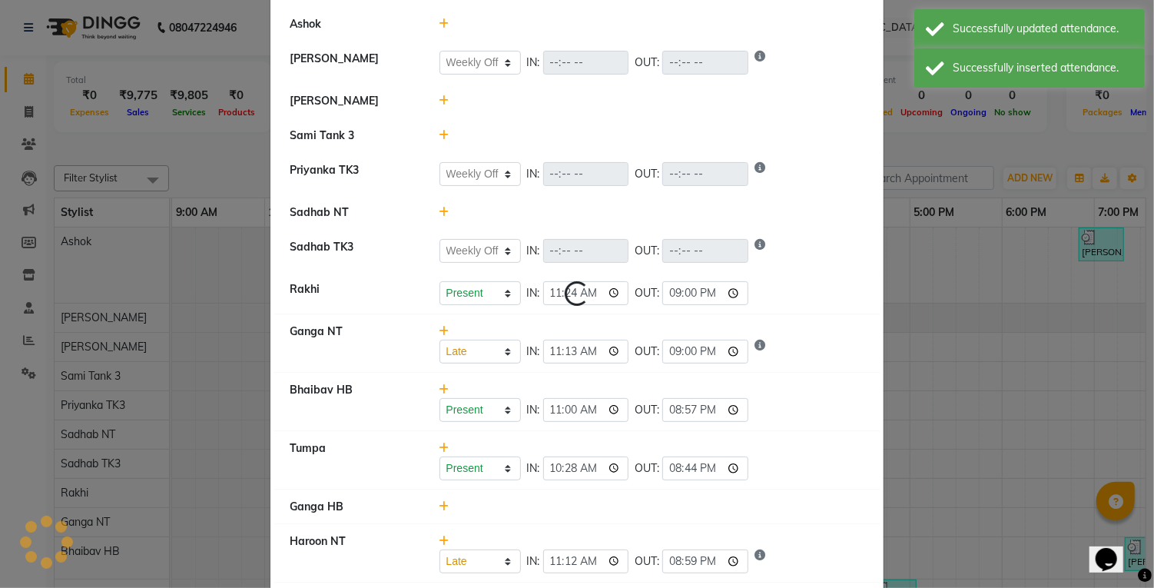
select select "L"
select select "W"
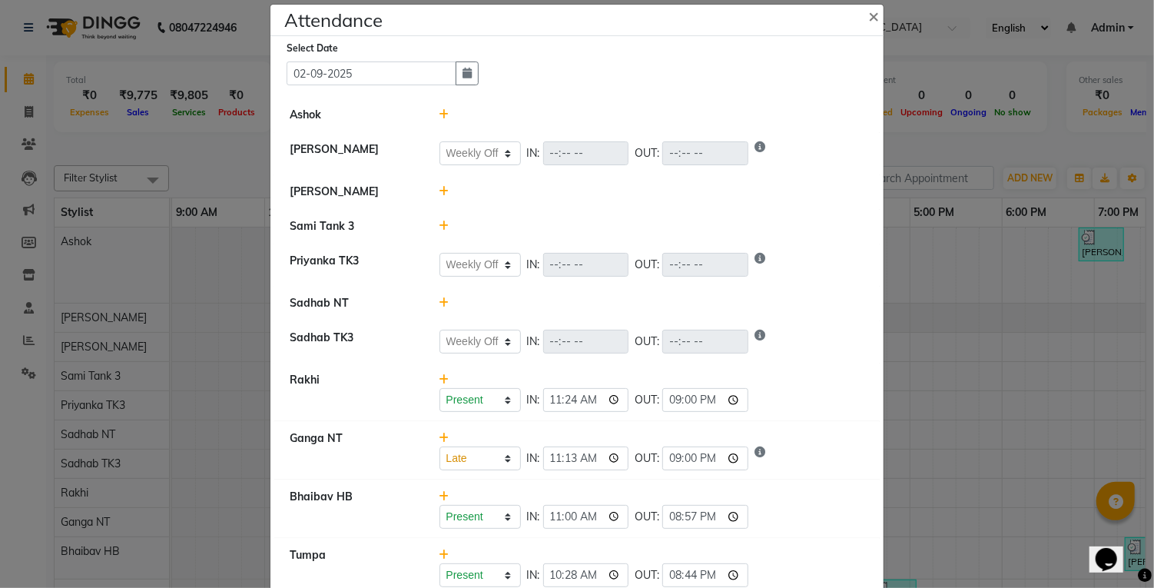
scroll to position [0, 0]
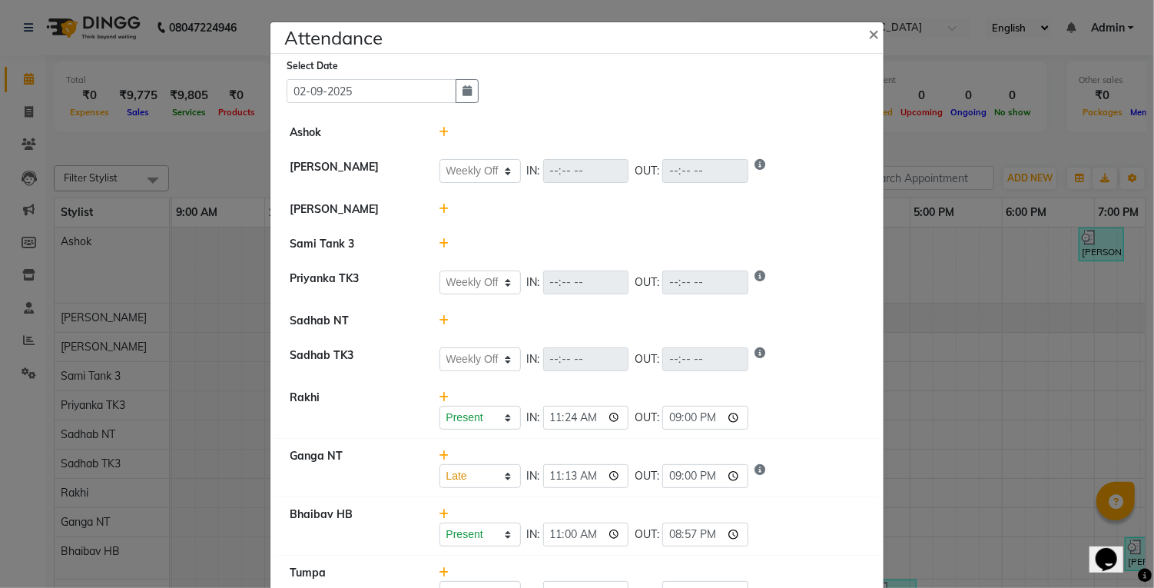
click at [446, 131] on icon at bounding box center [445, 132] width 10 height 11
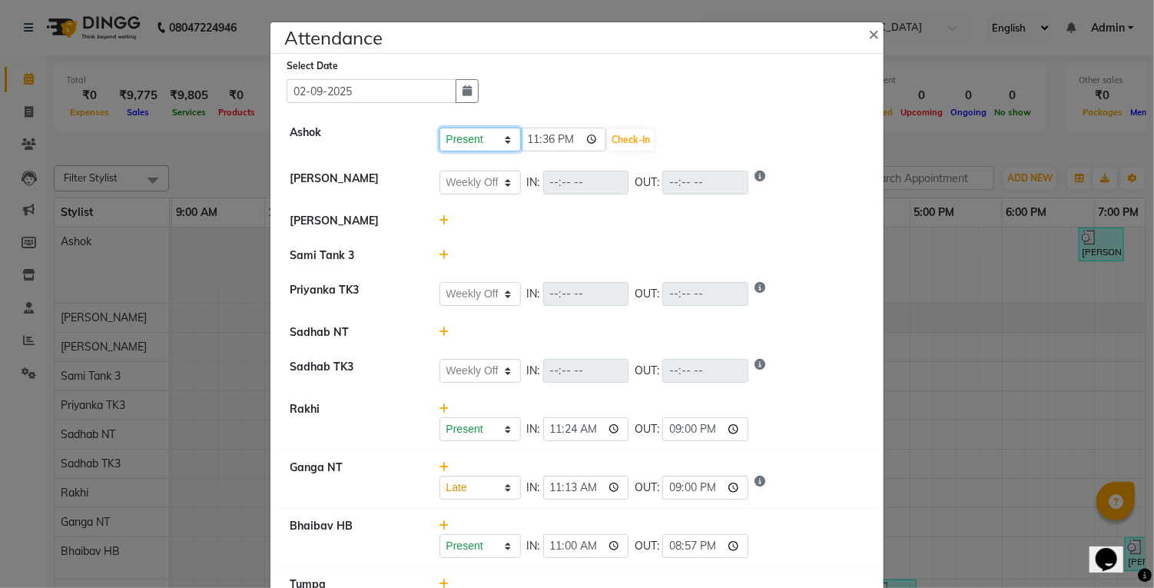
click at [480, 131] on select "Present Absent Late Half Day Weekly Off" at bounding box center [480, 140] width 81 height 24
select select "L"
click at [440, 128] on select "Present Absent Late Half Day Weekly Off" at bounding box center [480, 140] width 81 height 24
click at [627, 134] on button "Check-In" at bounding box center [631, 140] width 46 height 22
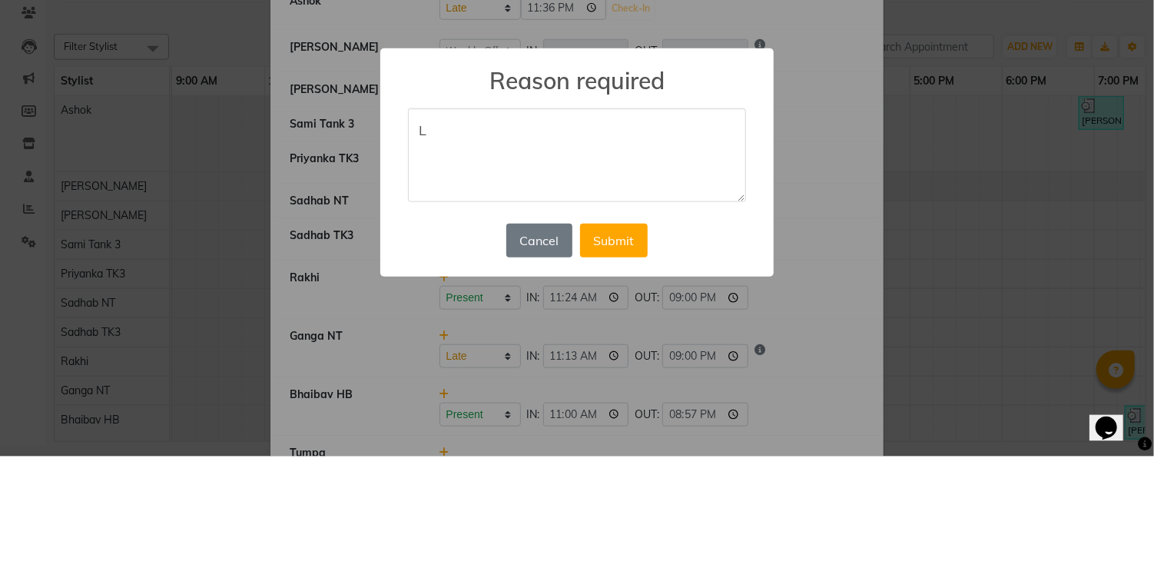
type textarea "L"
click at [626, 387] on button "Submit" at bounding box center [614, 372] width 68 height 34
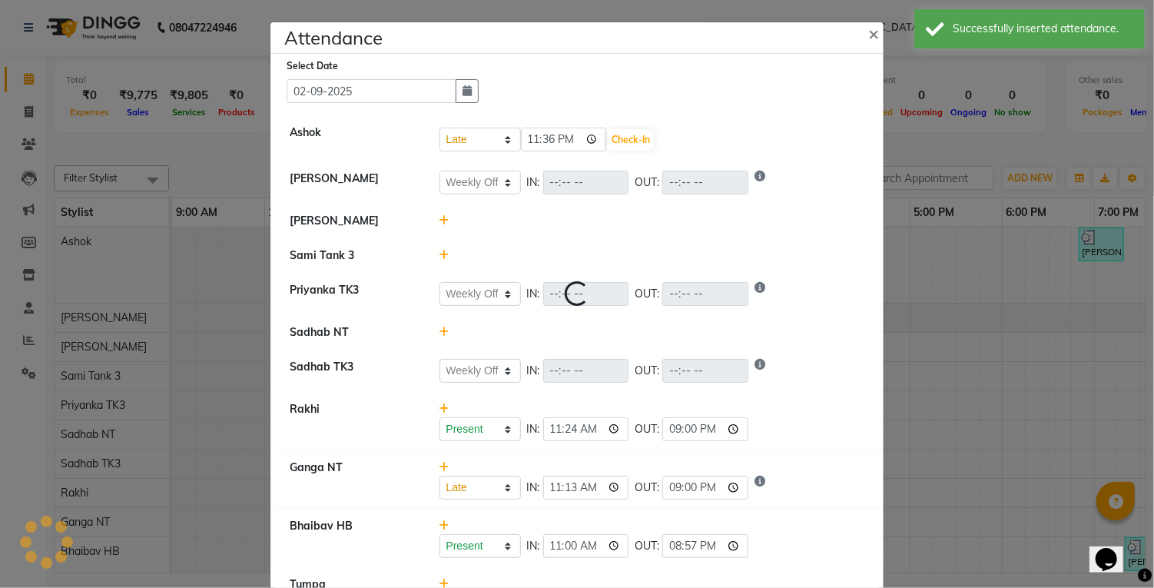
select select "L"
select select "W"
select select "L"
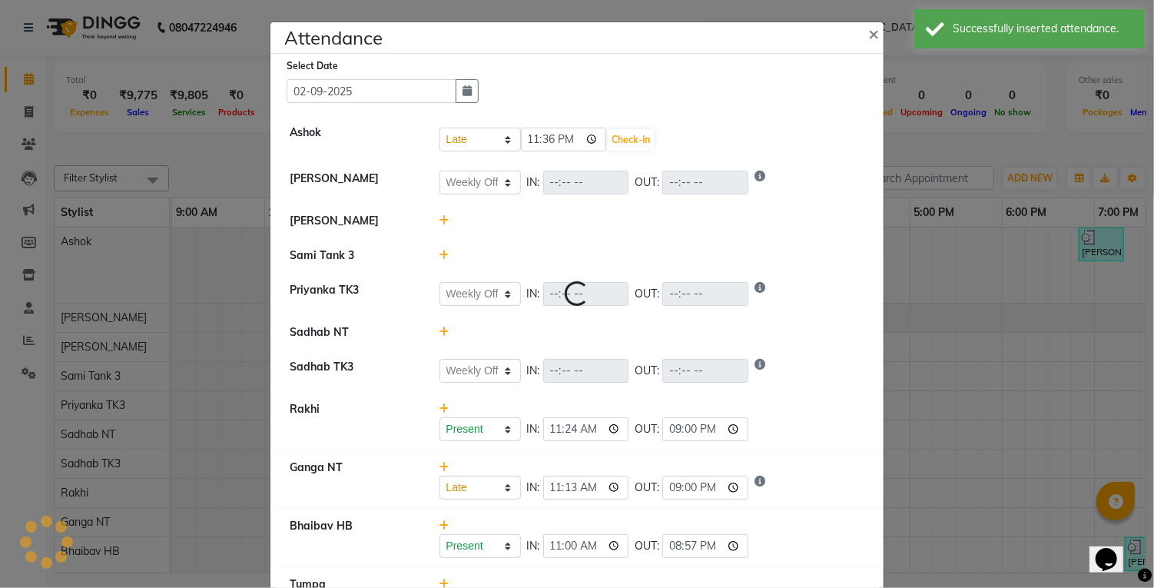
select select "L"
select select "W"
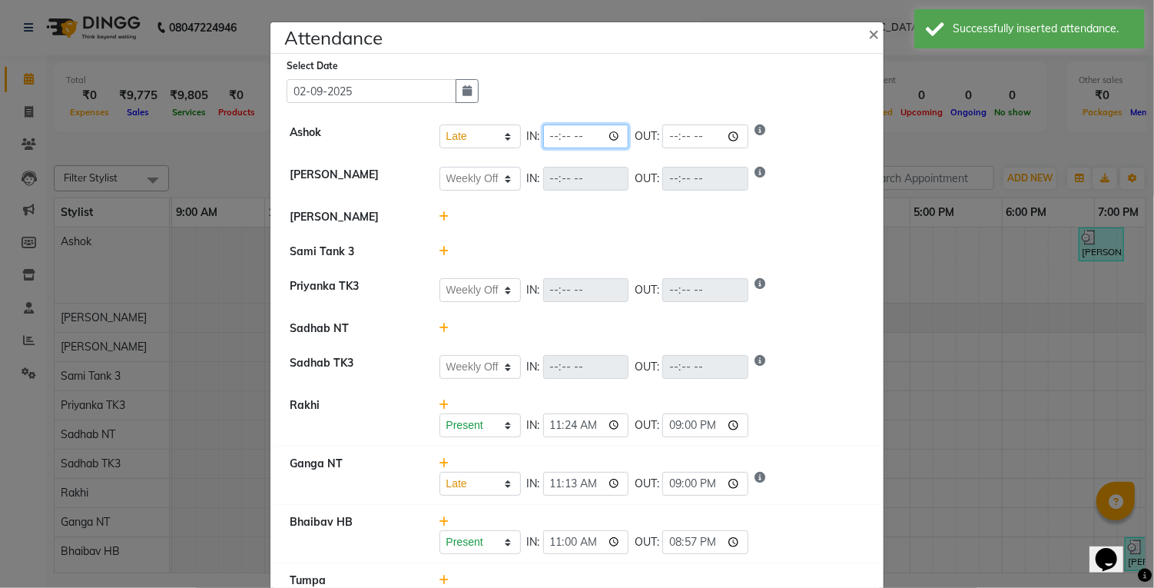
click at [570, 136] on input "time" at bounding box center [586, 137] width 86 height 24
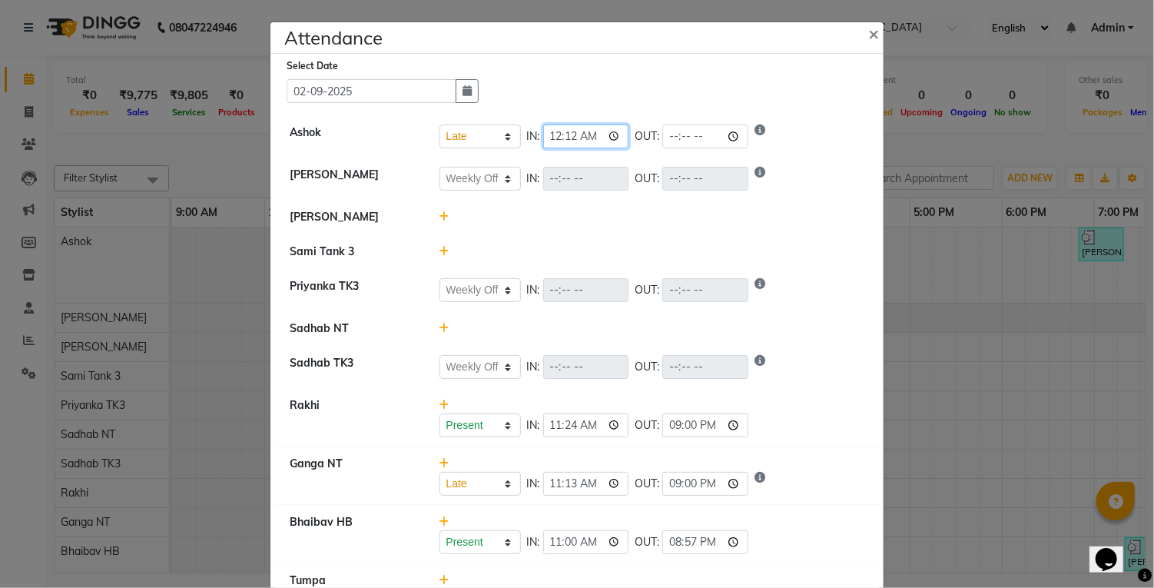
click at [595, 131] on input "00:12" at bounding box center [586, 137] width 86 height 24
type input "12:12"
click at [771, 185] on div "Present Absent Late Half Day Weekly Off IN: OUT:" at bounding box center [653, 179] width 426 height 24
select select "L"
select select "W"
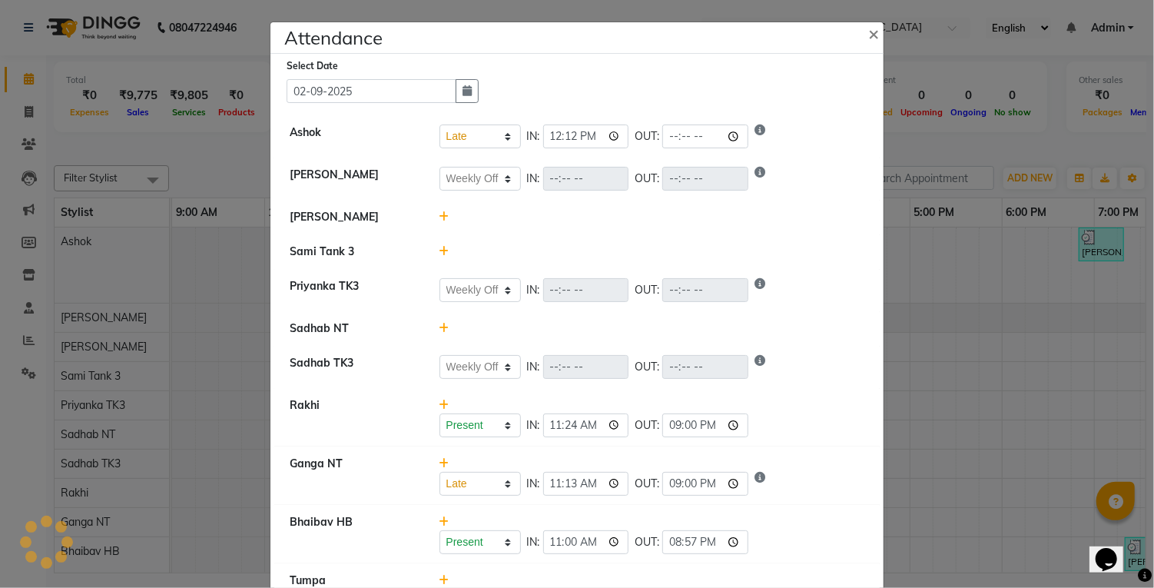
select select "W"
select select "L"
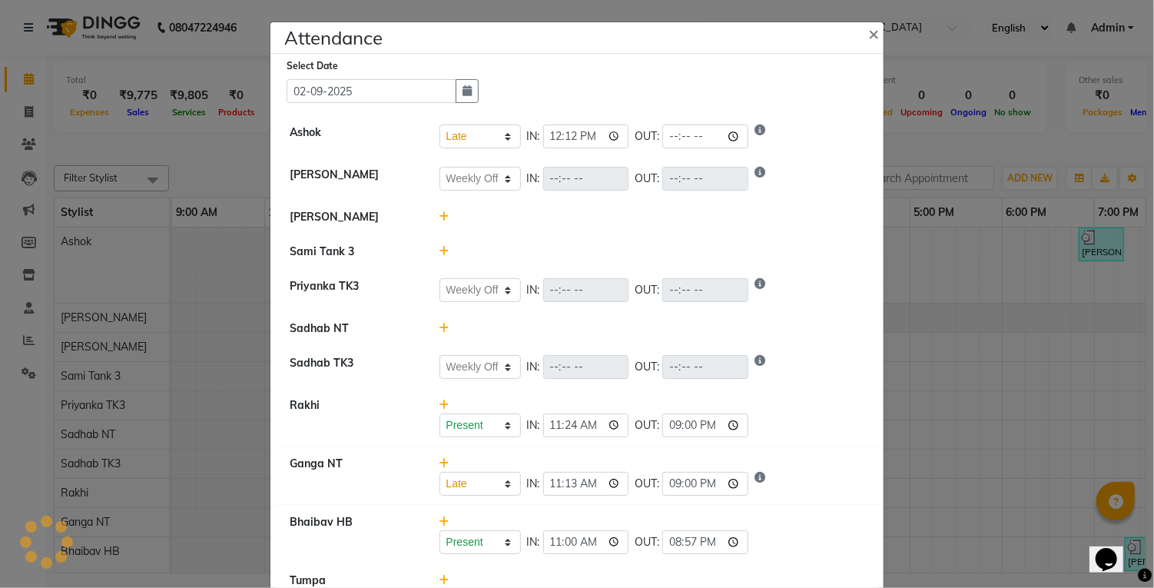
select select "W"
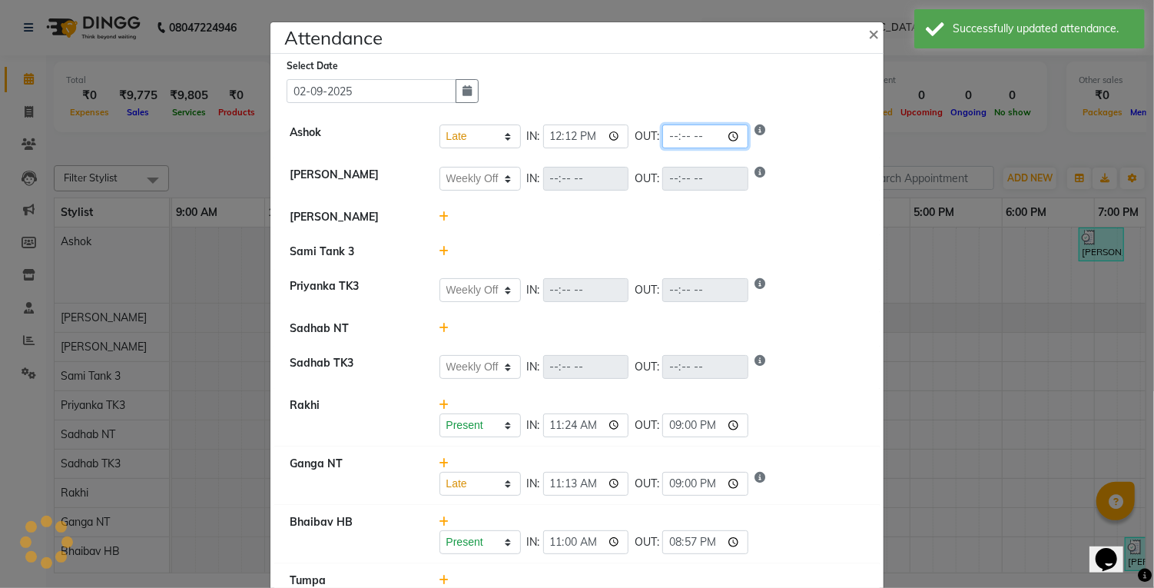
click at [664, 141] on input "time" at bounding box center [705, 137] width 86 height 24
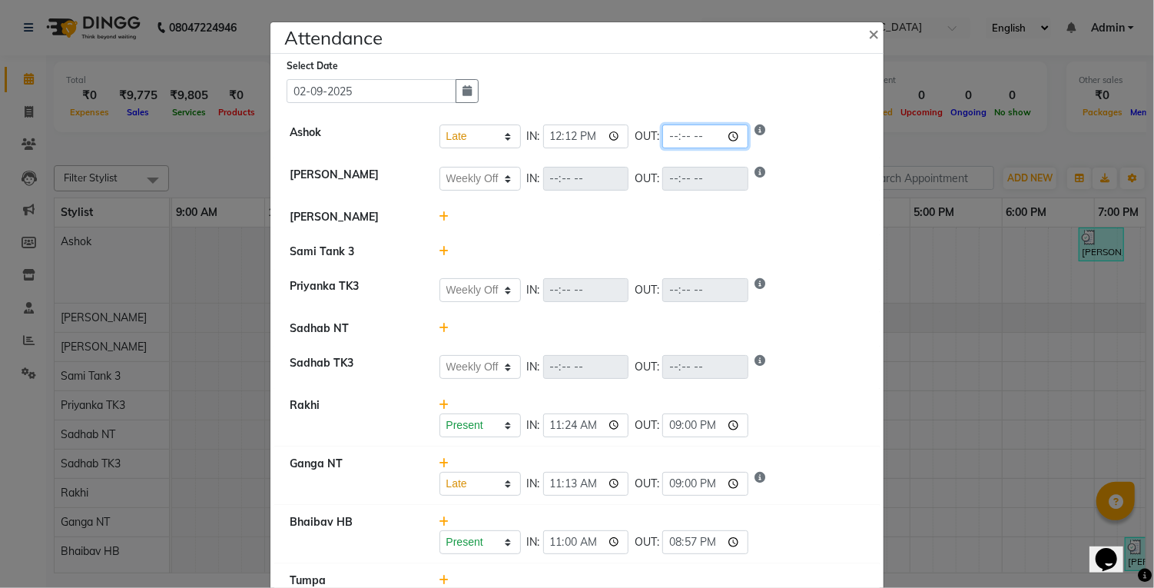
type input "09:00"
click at [768, 213] on div at bounding box center [652, 217] width 449 height 16
select select "L"
select select "W"
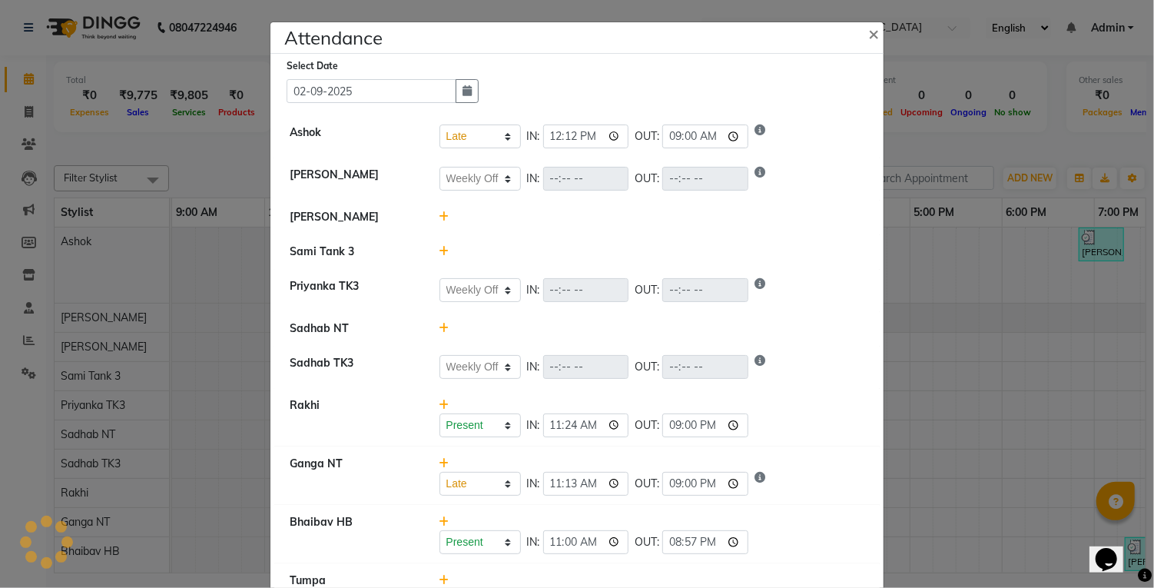
select select "W"
select select "L"
select select "W"
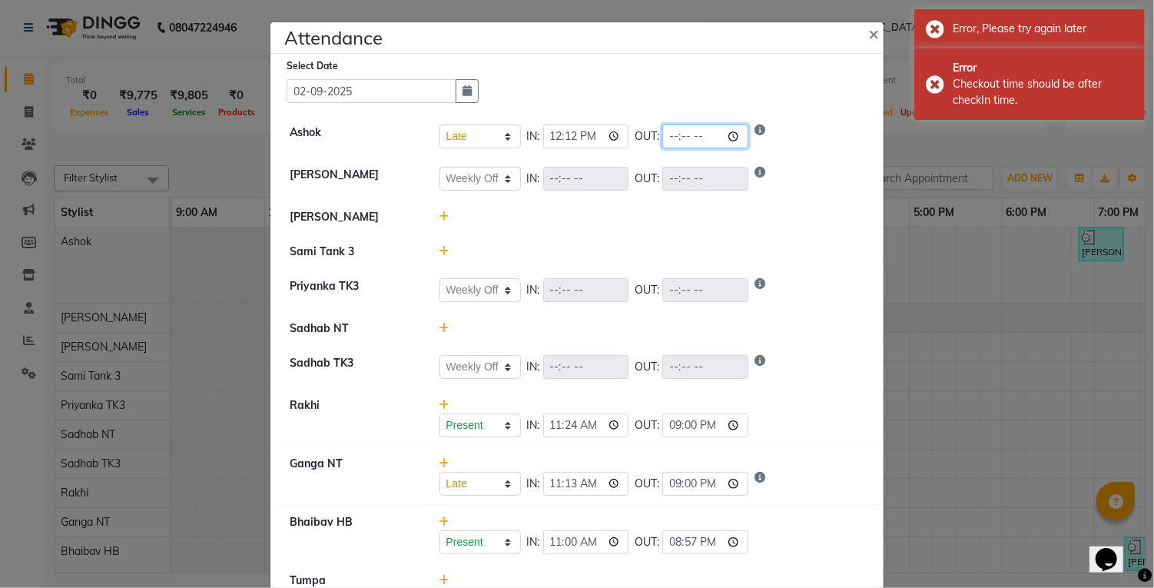
click at [669, 134] on input "time" at bounding box center [705, 137] width 86 height 24
type input "21:00"
click at [767, 191] on li "[PERSON_NAME] Present Absent Late Half Day Weekly Off IN: OUT:" at bounding box center [577, 179] width 606 height 43
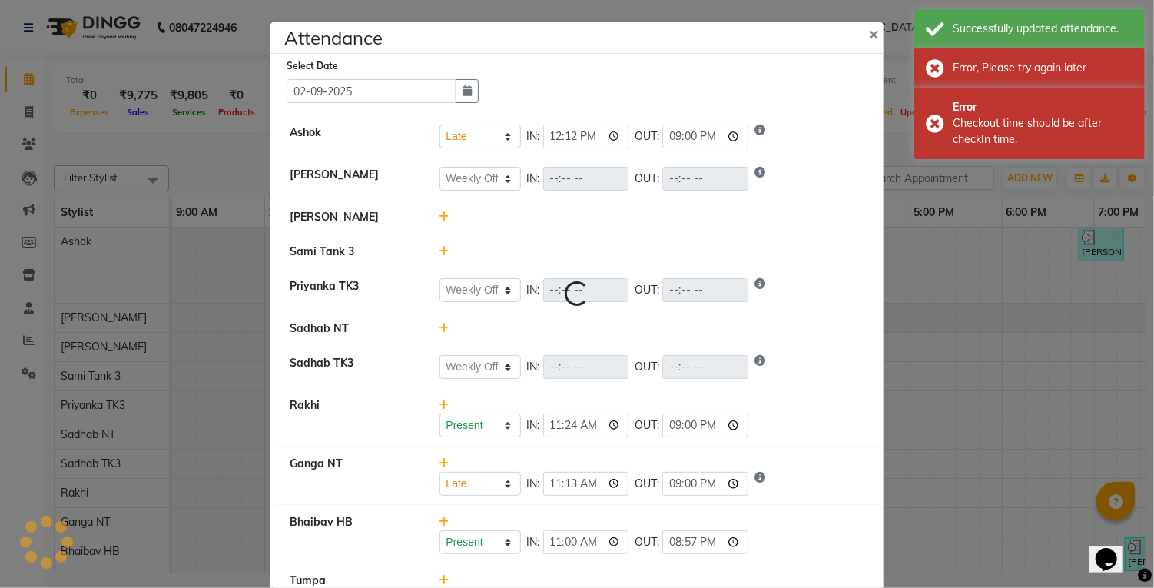
select select "L"
select select "W"
select select "L"
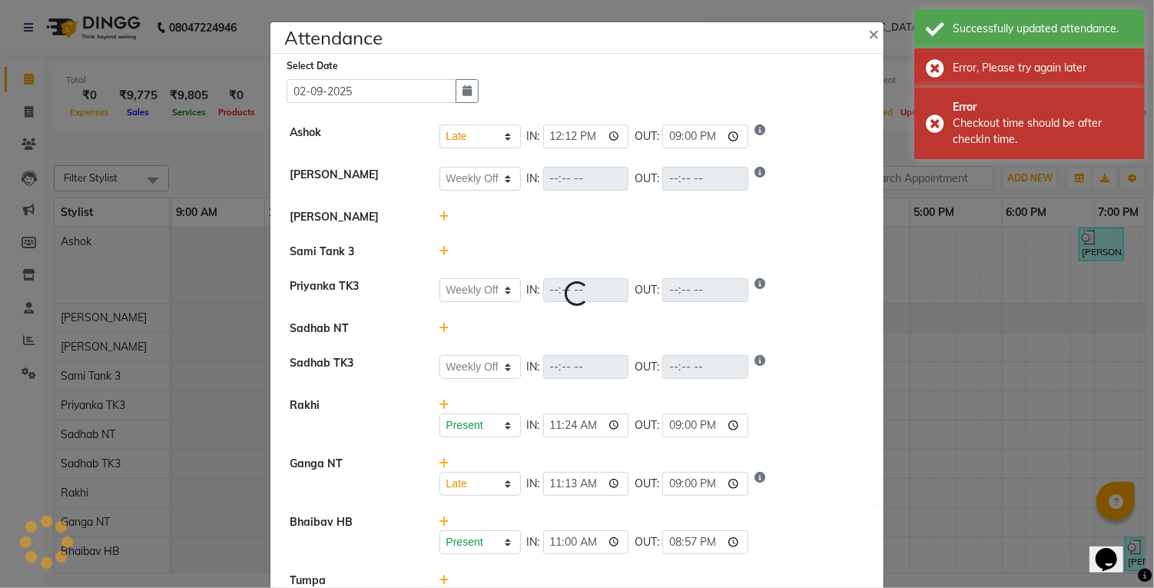
select select "L"
select select "W"
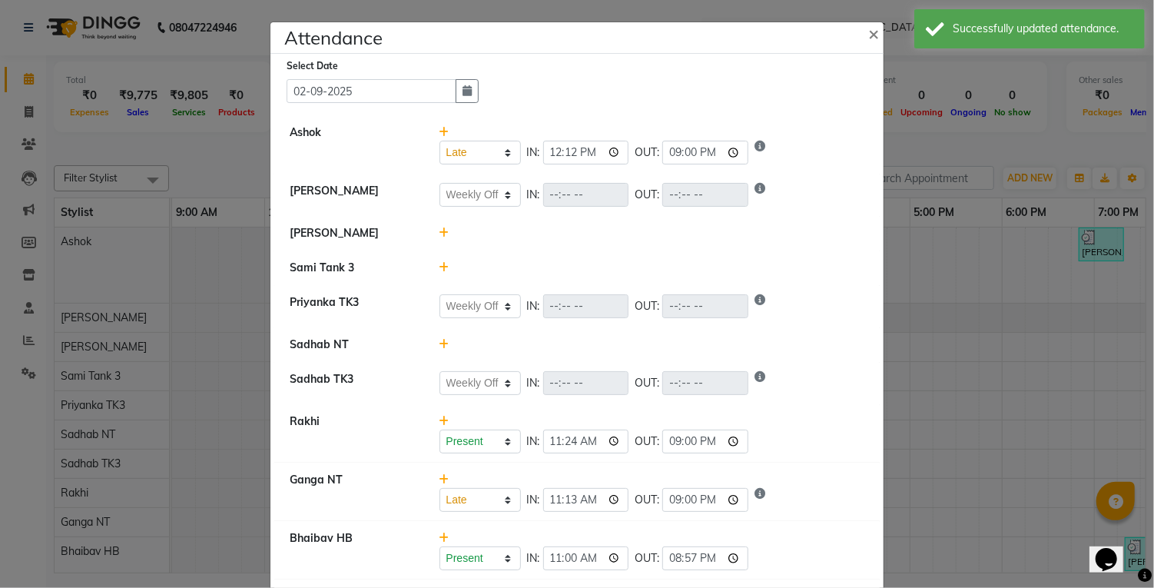
click at [809, 394] on li "Sadhab TK3 Present Absent Late Half Day Weekly Off IN: OUT:" at bounding box center [577, 383] width 606 height 43
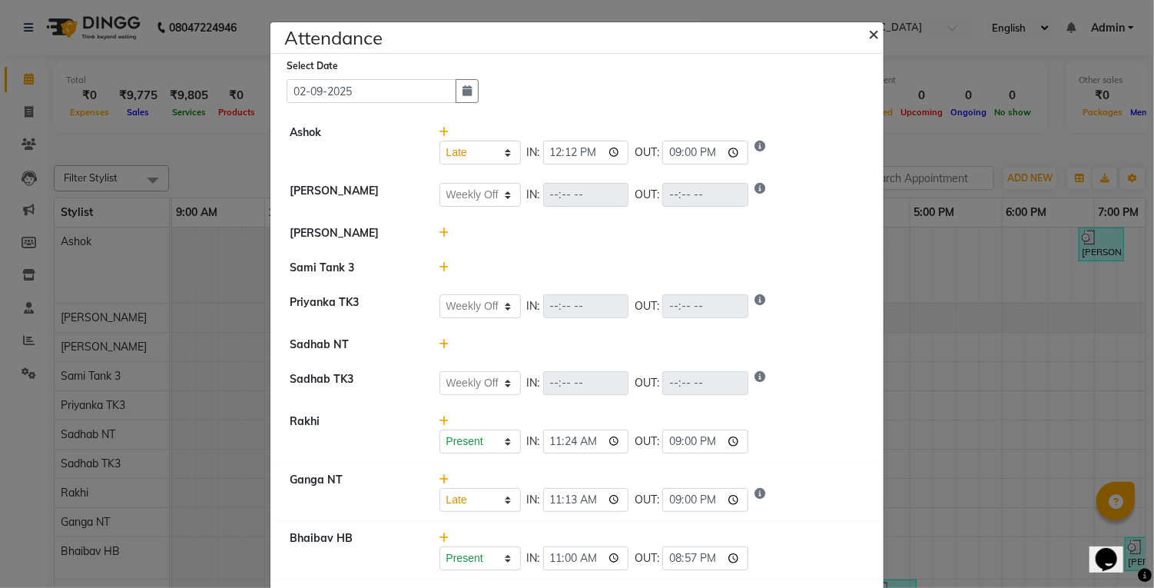
click at [874, 38] on span "×" at bounding box center [873, 33] width 11 height 23
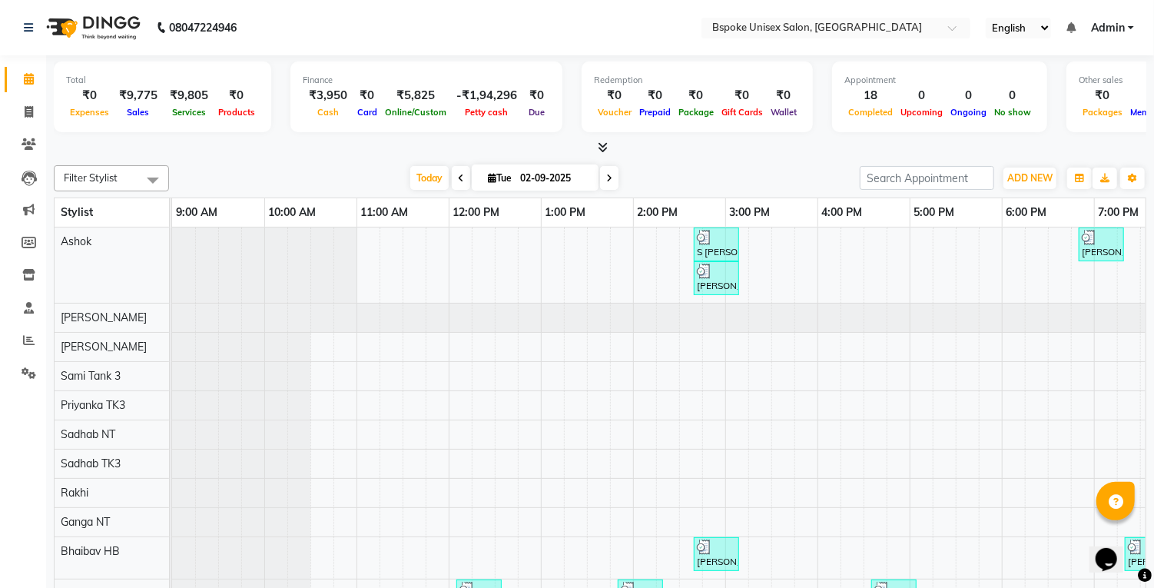
click at [604, 147] on icon at bounding box center [604, 147] width 10 height 12
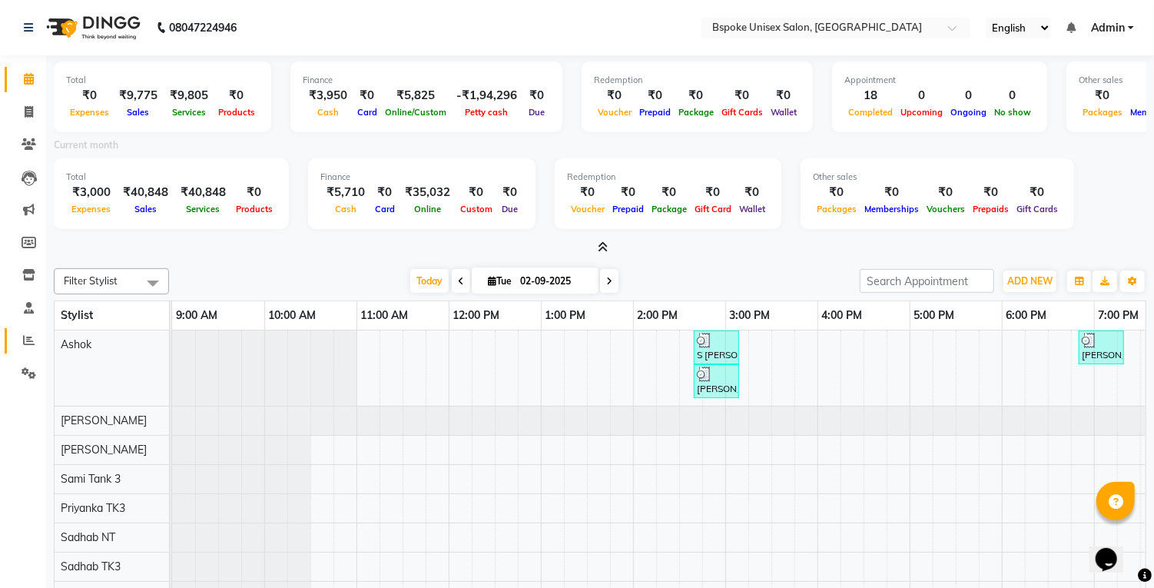
click at [32, 344] on icon at bounding box center [29, 340] width 12 height 12
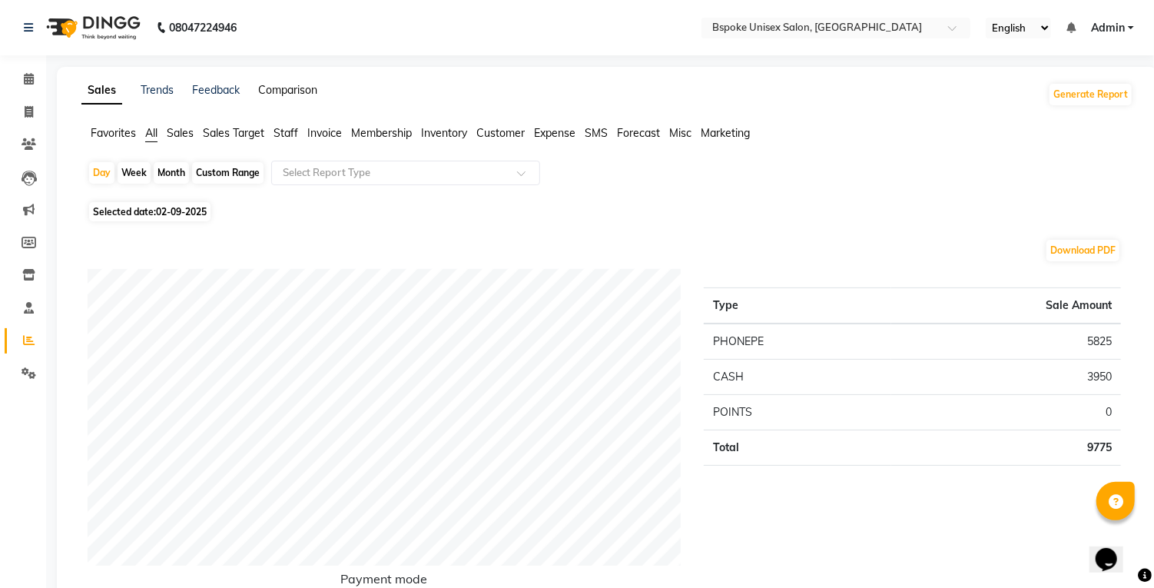
click at [283, 88] on link "Comparison" at bounding box center [287, 90] width 59 height 14
select select "single_date"
select select "single_date_dash"
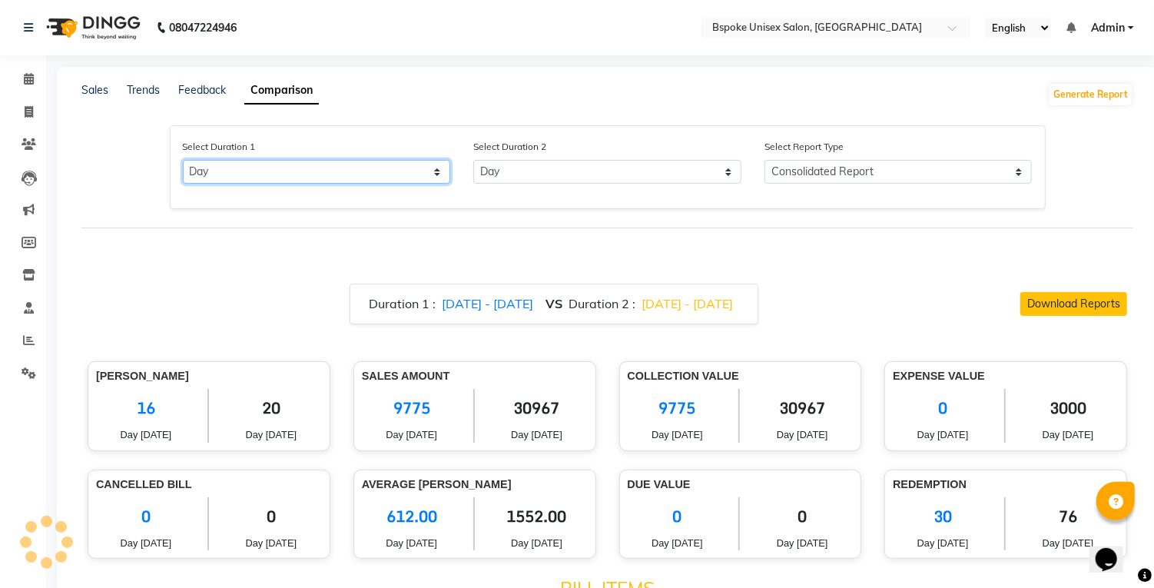
click at [341, 165] on select "Select Day Month Week Custom" at bounding box center [317, 172] width 268 height 24
select select "custom"
click at [183, 160] on select "Select Day Month Week Custom" at bounding box center [317, 172] width 268 height 24
select select "9"
select select "2025"
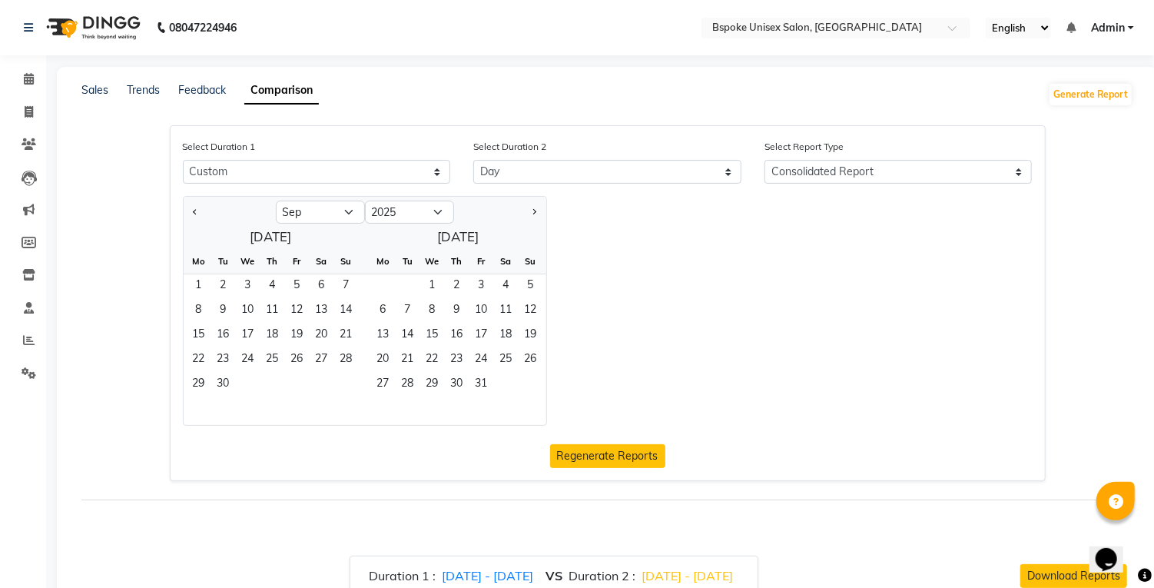
click at [195, 211] on span "Previous month" at bounding box center [195, 210] width 5 height 5
select select "8"
click at [304, 277] on span "1" at bounding box center [297, 286] width 25 height 25
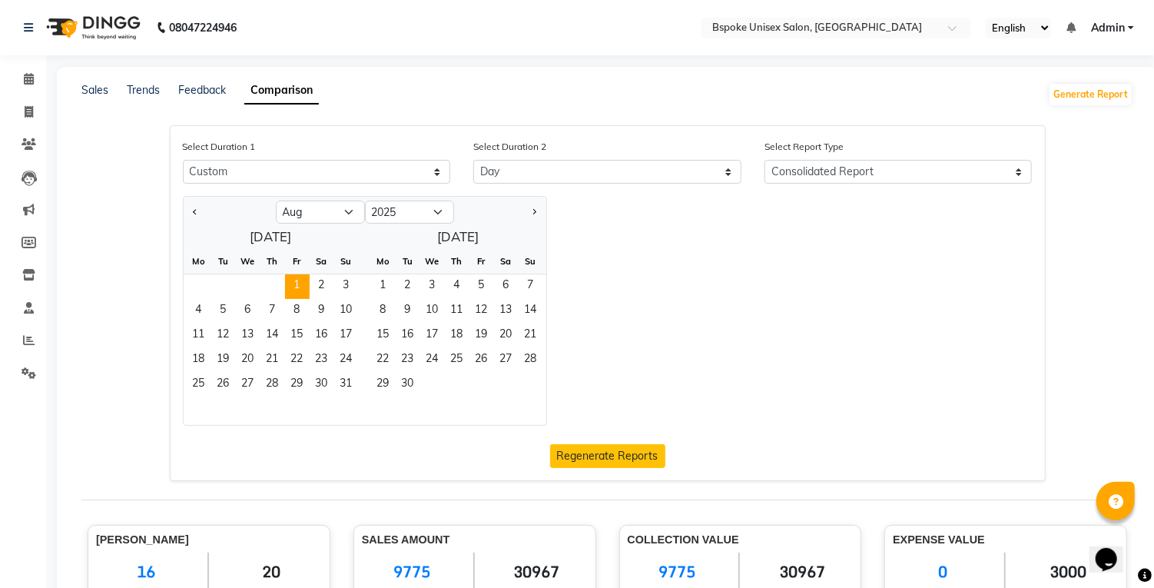
click at [329, 275] on span "2" at bounding box center [322, 286] width 25 height 25
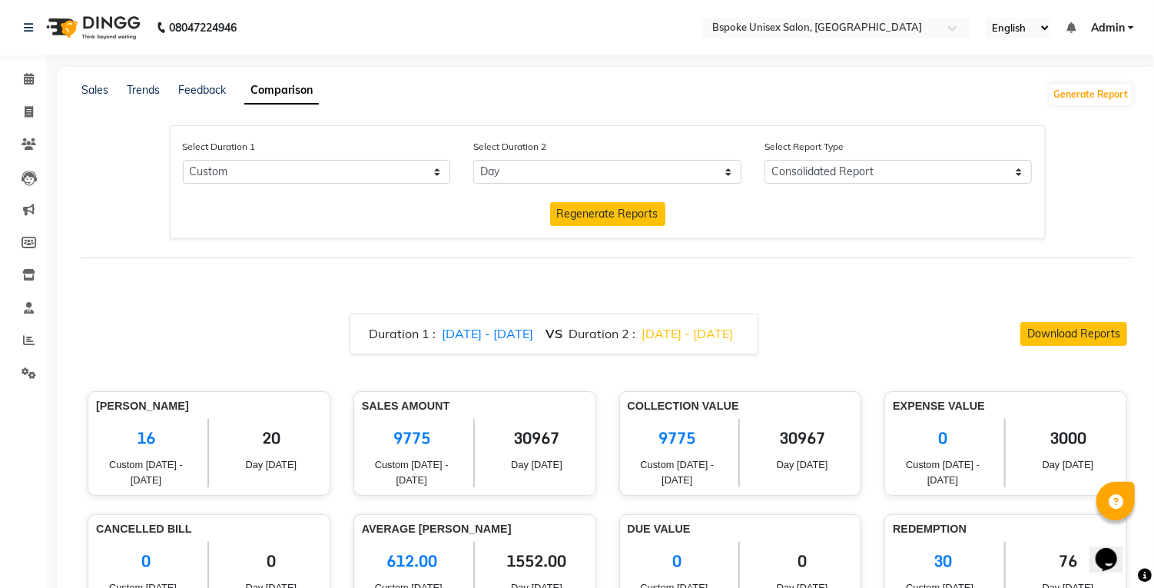
click at [660, 151] on div "Select Duration 2 Select Day Month Week Custom" at bounding box center [607, 160] width 291 height 45
click at [693, 166] on select "Select Day Month Week Custom" at bounding box center [607, 172] width 268 height 24
select select "custom_dash"
click at [473, 160] on select "Select Day Month Week Custom" at bounding box center [607, 172] width 268 height 24
select select "9"
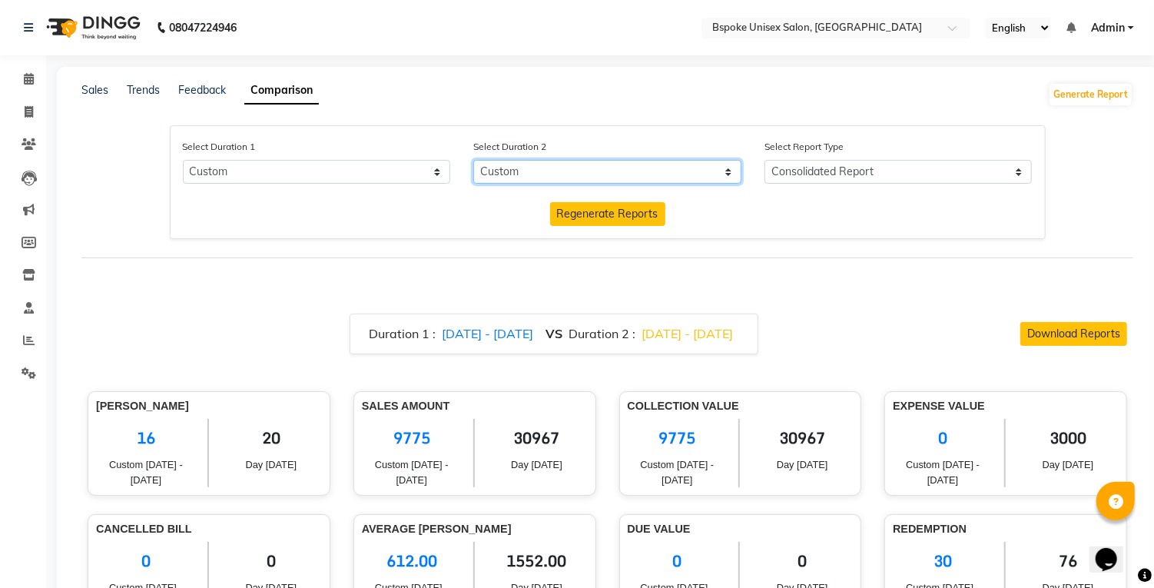
select select "2025"
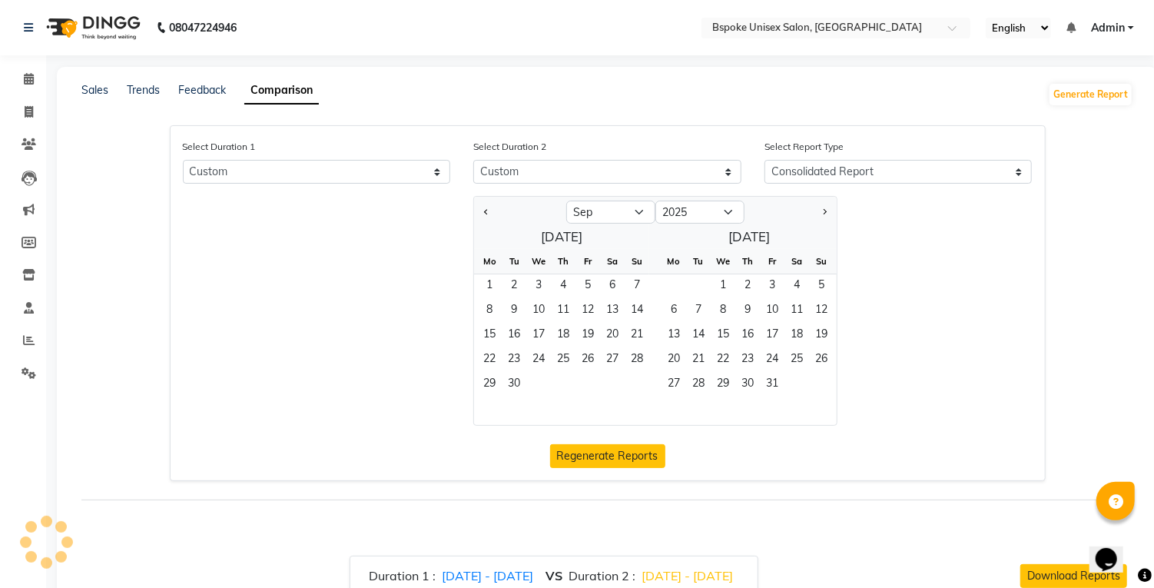
click at [489, 280] on span "1" at bounding box center [489, 286] width 25 height 25
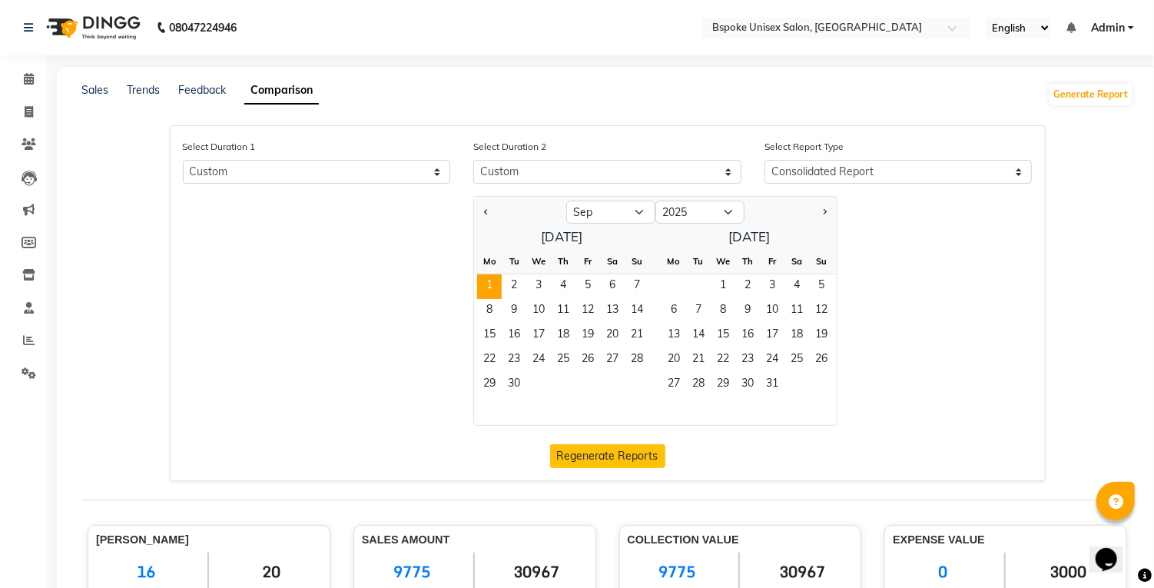
click at [514, 282] on span "2" at bounding box center [514, 286] width 25 height 25
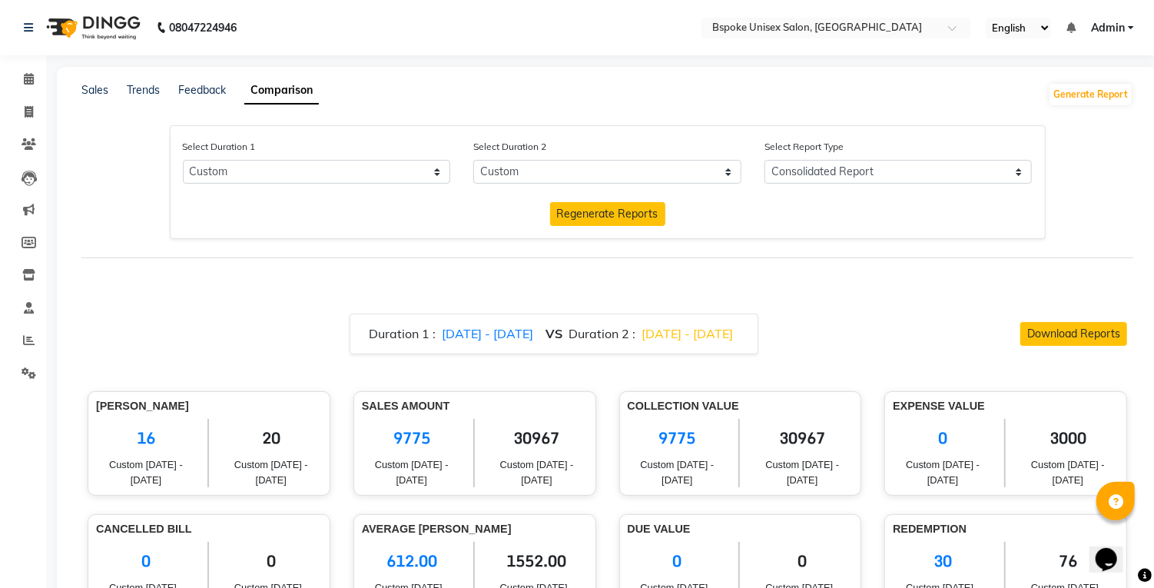
click at [619, 220] on span "Regenerate Reports" at bounding box center [607, 214] width 101 height 14
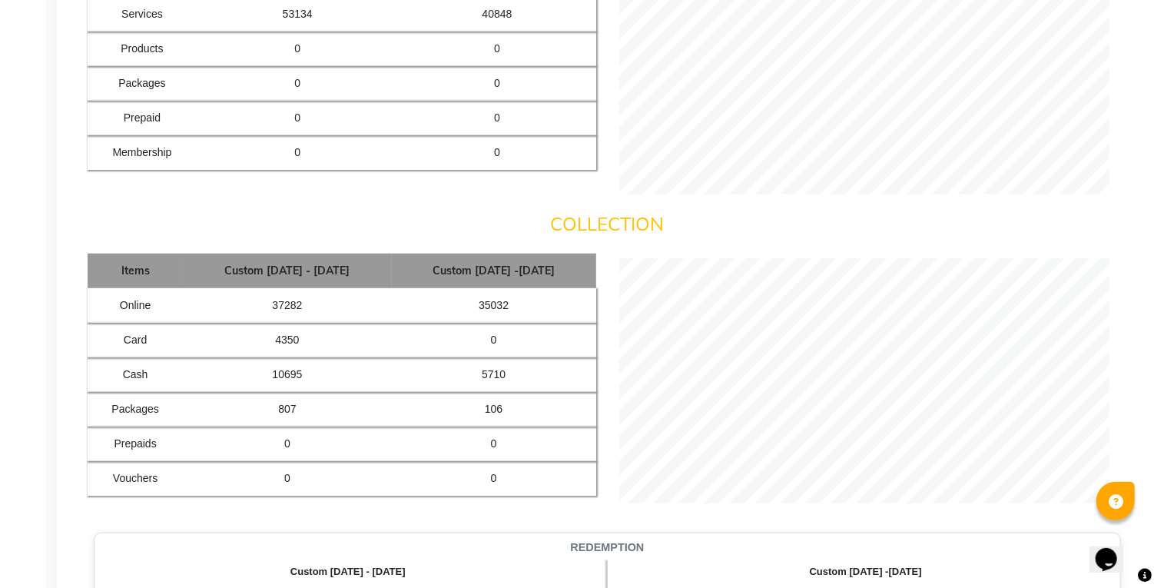
scroll to position [748, 0]
